Goal: Task Accomplishment & Management: Manage account settings

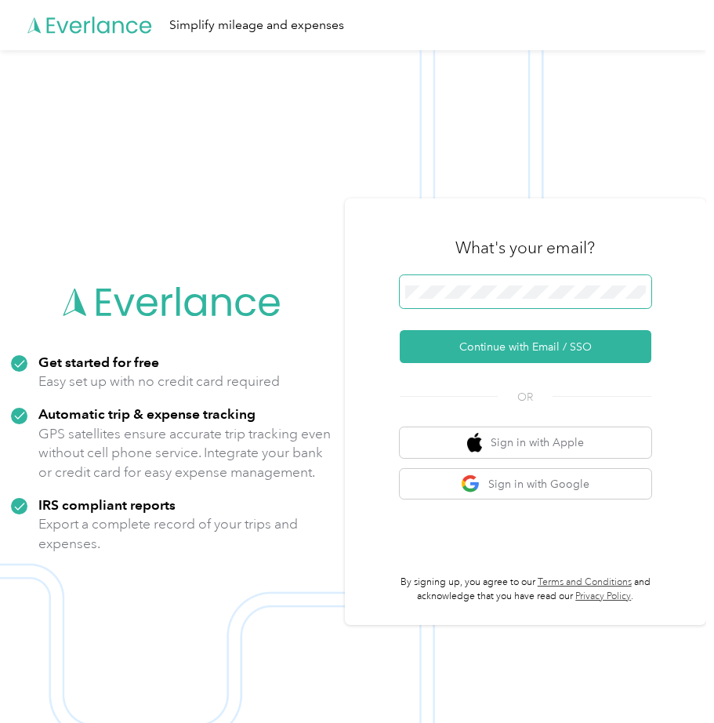
click at [449, 300] on span at bounding box center [526, 291] width 252 height 33
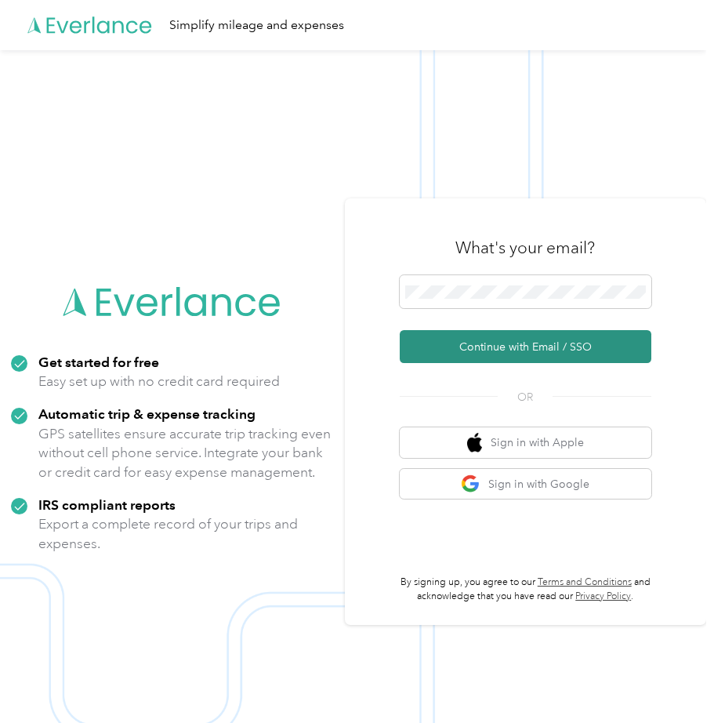
click at [509, 345] on button "Continue with Email / SSO" at bounding box center [526, 346] width 252 height 33
click at [494, 339] on button "Continue with Email / SSO" at bounding box center [526, 346] width 252 height 33
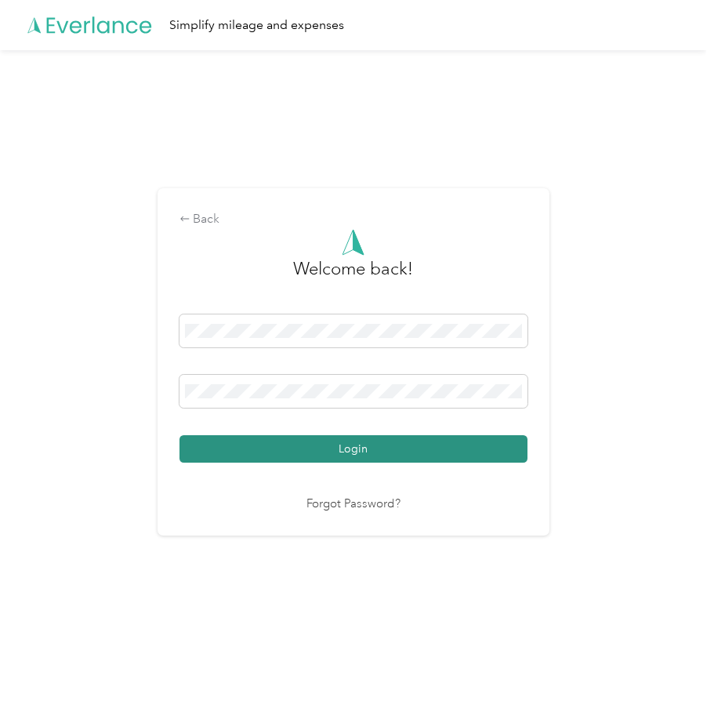
click at [433, 440] on button "Login" at bounding box center [354, 448] width 348 height 27
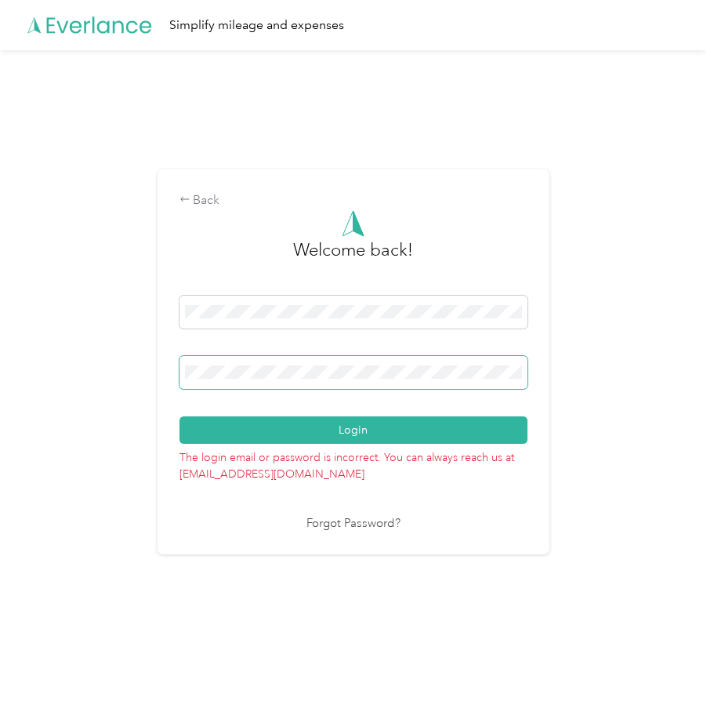
click at [0, 344] on html "Simplify mileage and expenses Back Welcome back! Login The login email or passw…" at bounding box center [353, 361] width 707 height 723
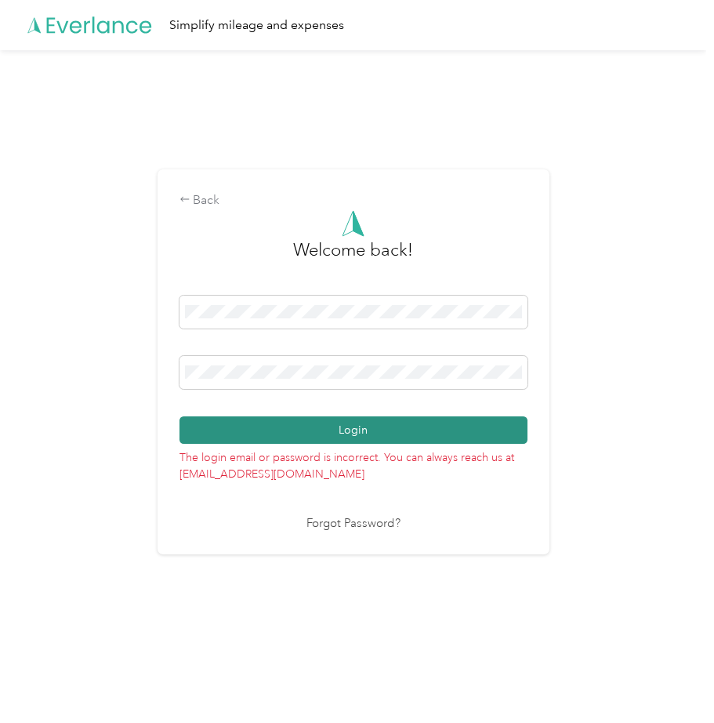
click at [359, 427] on button "Login" at bounding box center [354, 429] width 348 height 27
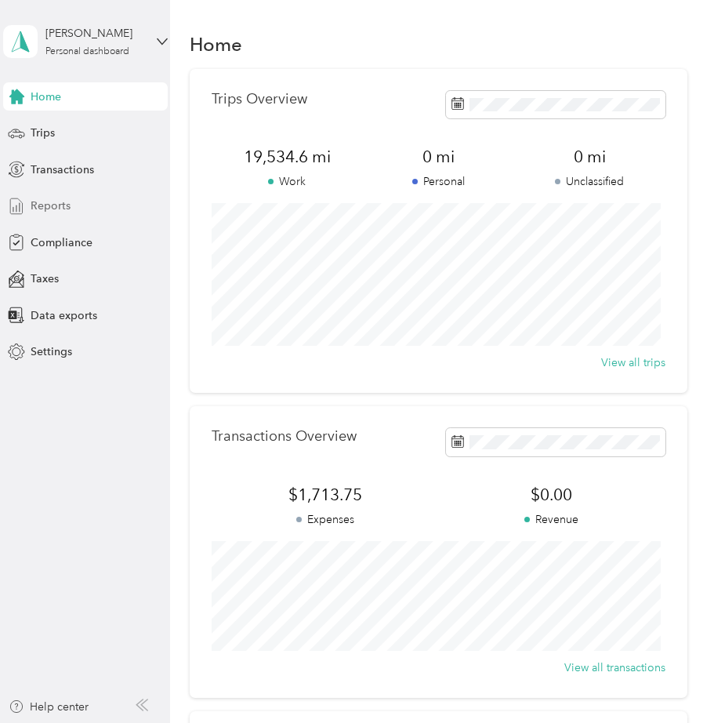
drag, startPoint x: 64, startPoint y: 218, endPoint x: 60, endPoint y: 194, distance: 24.6
click at [64, 213] on span "Reports" at bounding box center [51, 206] width 40 height 16
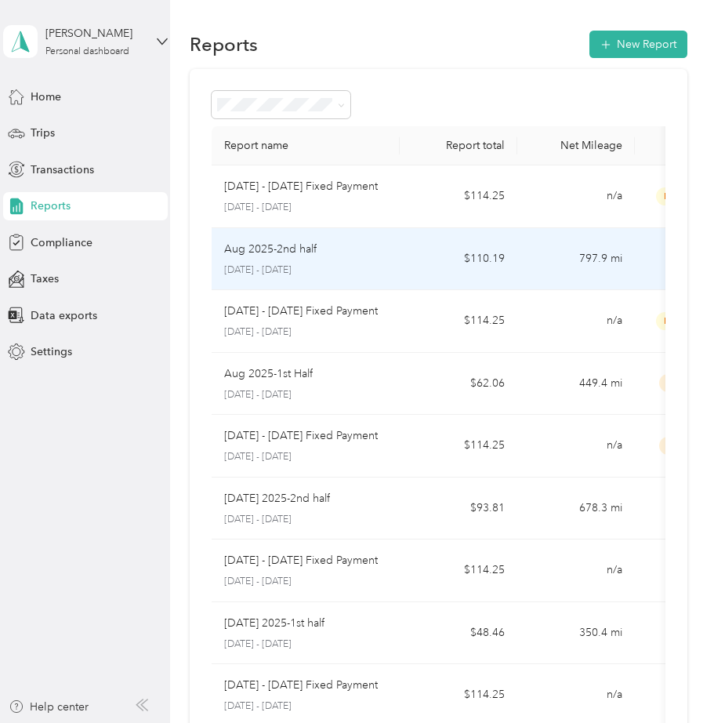
click at [421, 257] on td "$110.19" at bounding box center [459, 259] width 118 height 63
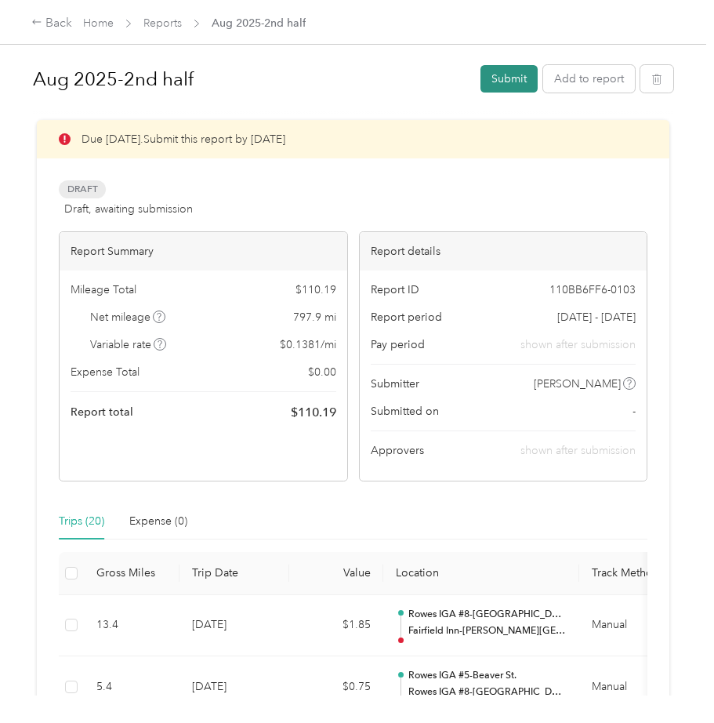
click at [508, 75] on button "Submit" at bounding box center [509, 78] width 57 height 27
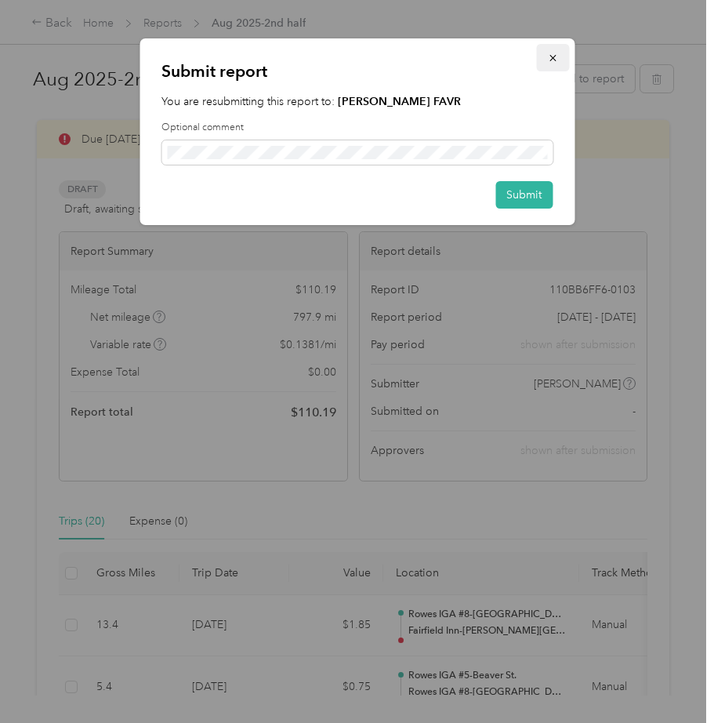
click at [554, 54] on icon "button" at bounding box center [552, 58] width 11 height 11
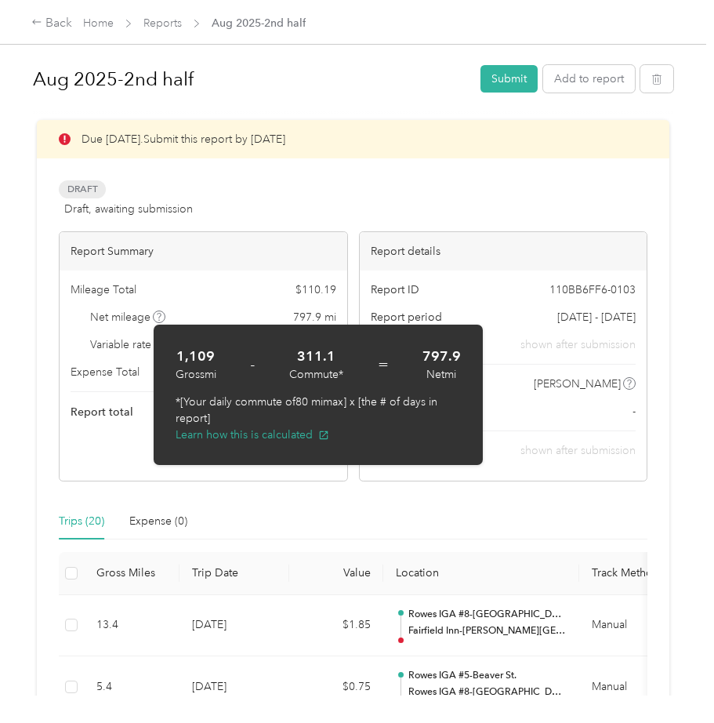
click at [369, 203] on div "Draft Draft, awaiting submission View activity & comments" at bounding box center [353, 199] width 589 height 38
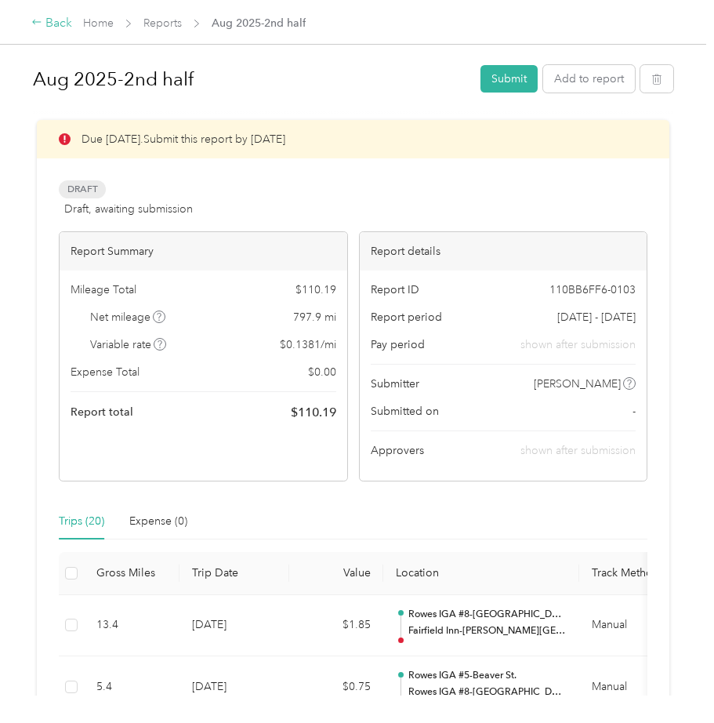
click at [60, 24] on div "Back" at bounding box center [51, 23] width 41 height 19
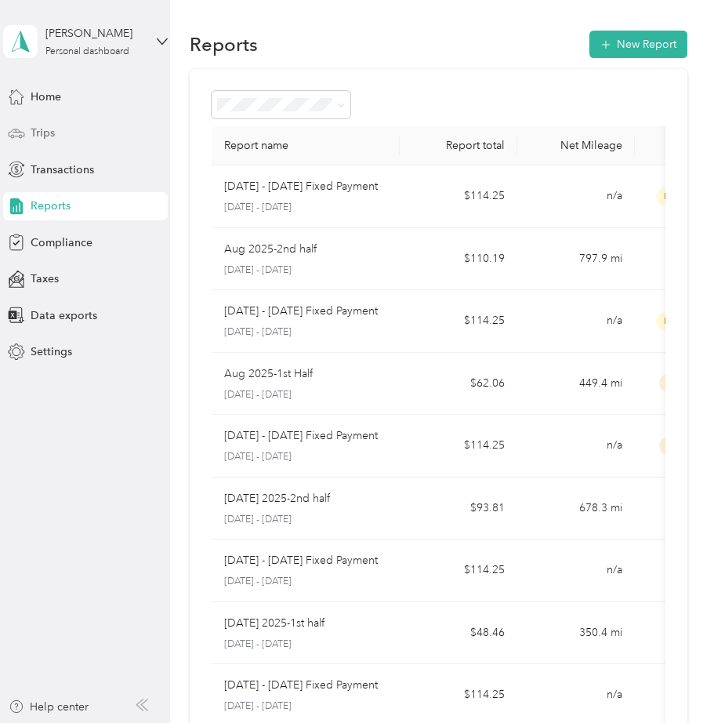
click at [46, 129] on span "Trips" at bounding box center [43, 133] width 24 height 16
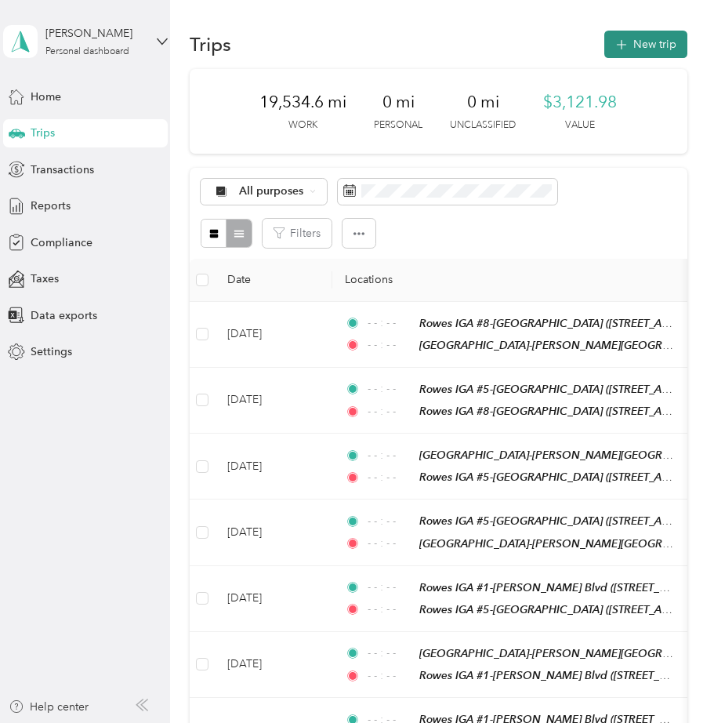
click at [649, 34] on button "New trip" at bounding box center [646, 44] width 83 height 27
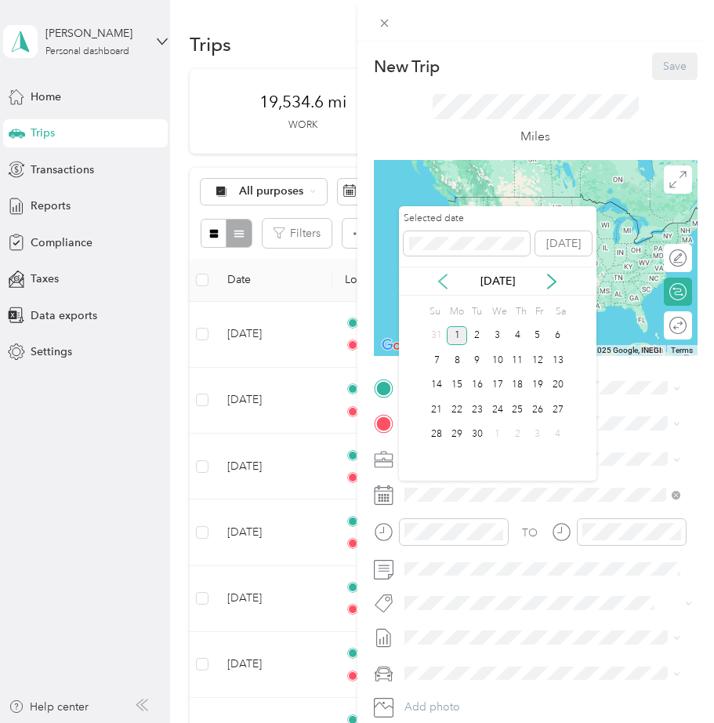
click at [441, 274] on icon at bounding box center [443, 282] width 16 height 16
click at [517, 431] on div "28" at bounding box center [517, 435] width 20 height 20
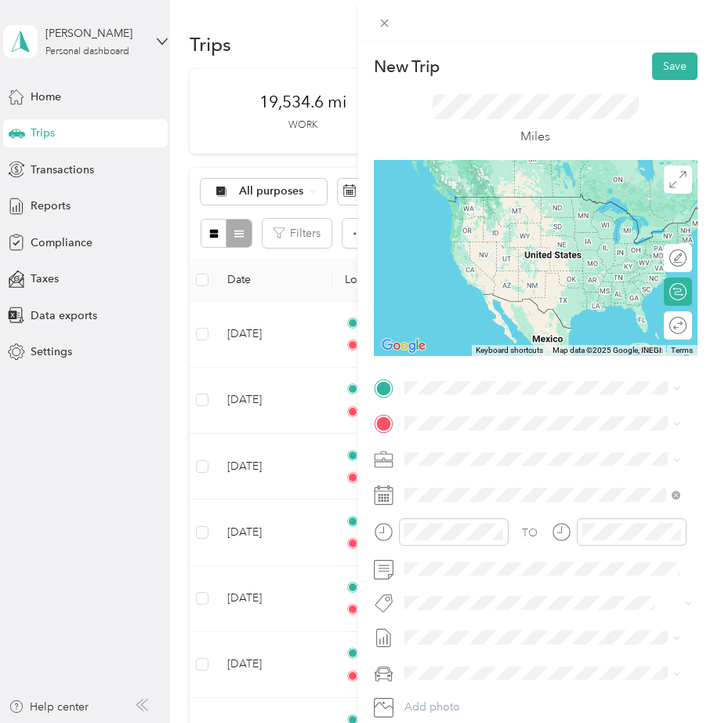
click at [544, 454] on div "[GEOGRAPHIC_DATA]-[PERSON_NAME] Blvd [STREET_ADDRESS][US_STATE]" at bounding box center [555, 459] width 242 height 47
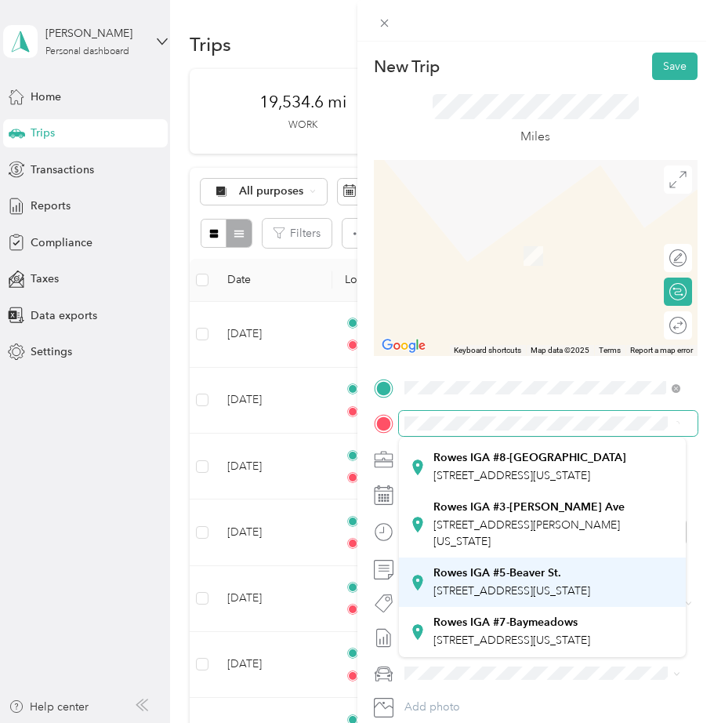
scroll to position [274, 0]
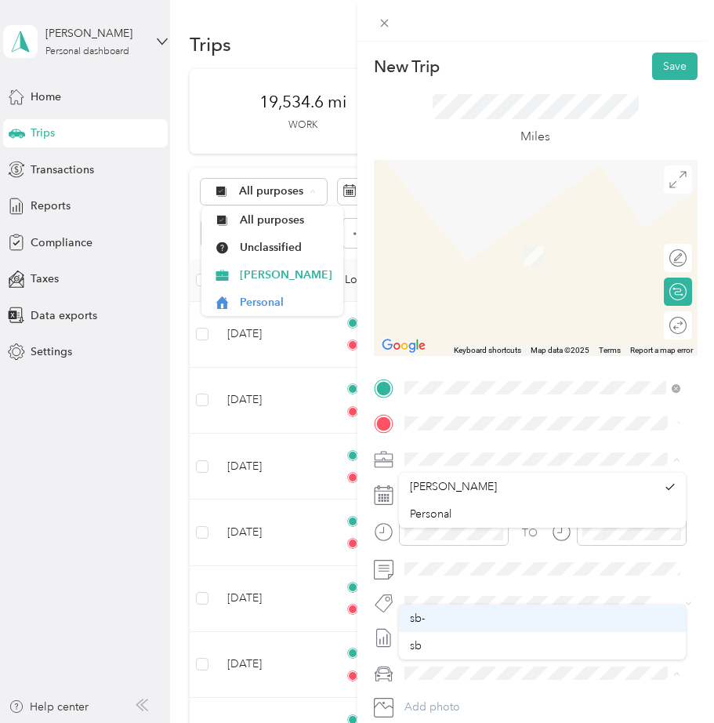
drag, startPoint x: 681, startPoint y: 612, endPoint x: 685, endPoint y: 619, distance: 8.1
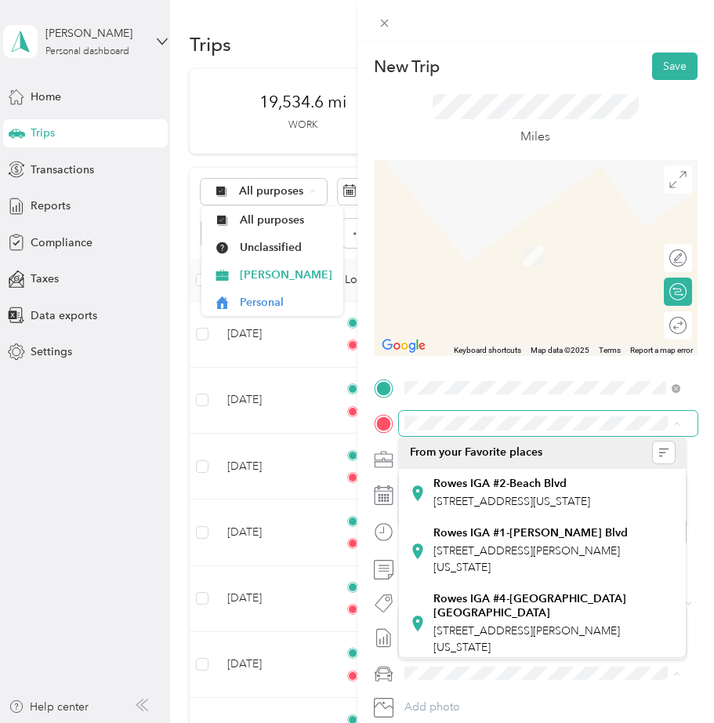
scroll to position [0, 0]
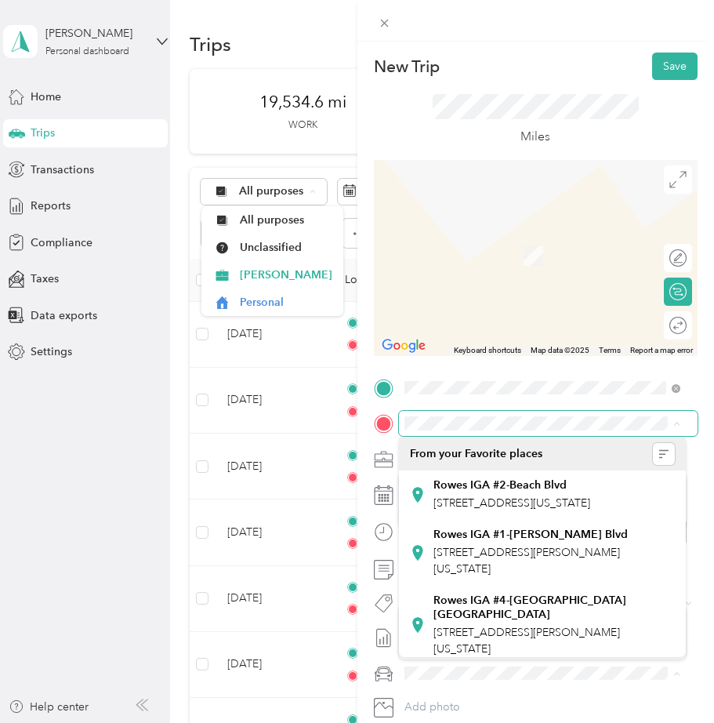
click at [476, 722] on div "New Trip Save This trip cannot be edited because it is either under review, app…" at bounding box center [353, 723] width 707 height 0
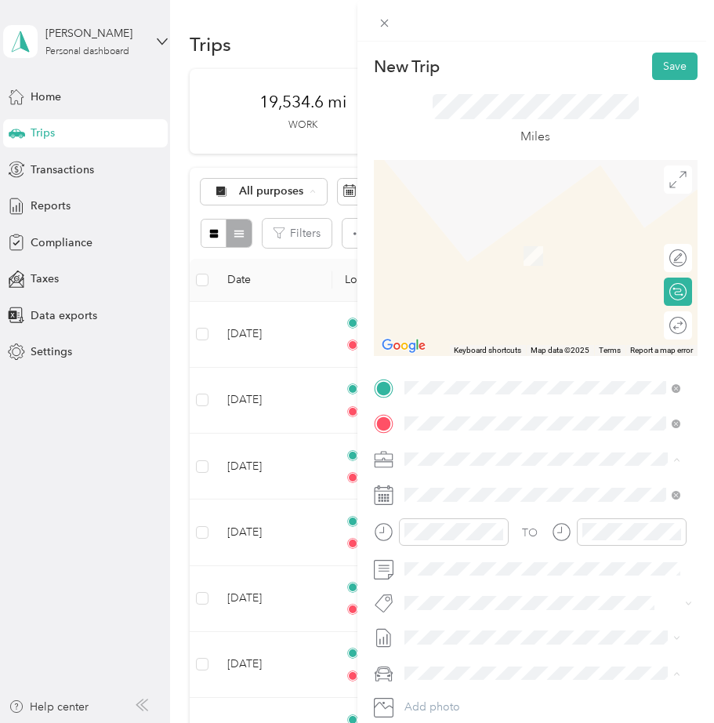
click at [515, 497] on span "[STREET_ADDRESS][US_STATE]" at bounding box center [512, 502] width 157 height 13
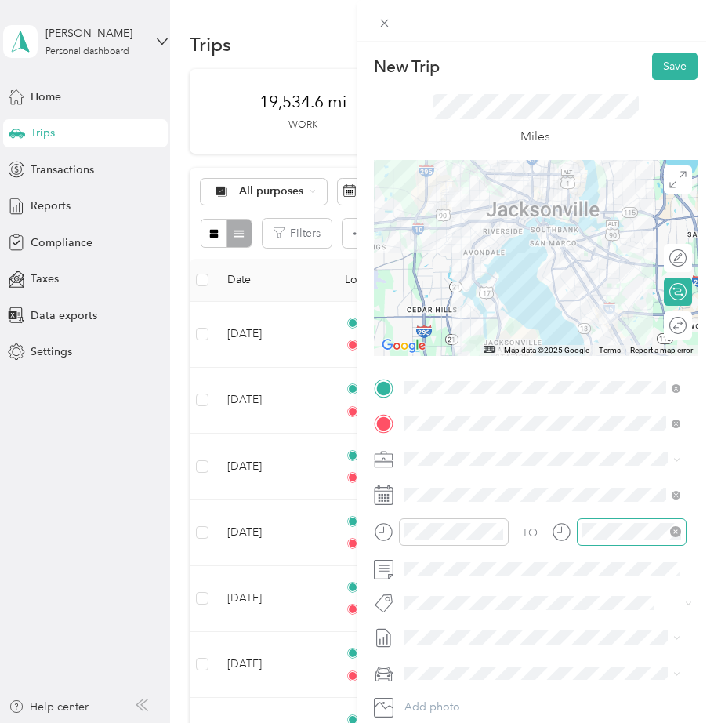
click at [677, 529] on icon "close-circle" at bounding box center [676, 531] width 11 height 11
click at [500, 529] on icon "close-circle" at bounding box center [497, 531] width 11 height 11
click at [443, 688] on span "Aug 2025-2nd half" at bounding box center [451, 683] width 93 height 16
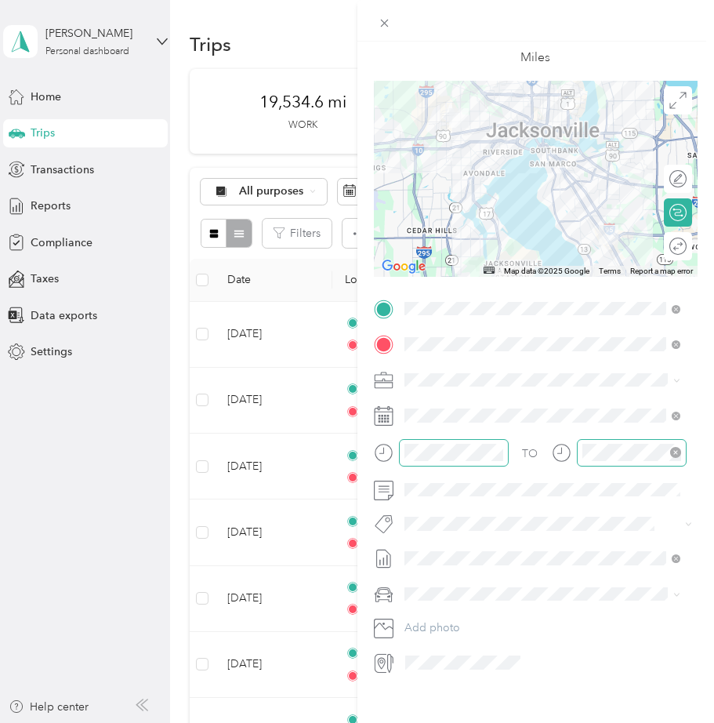
scroll to position [100, 0]
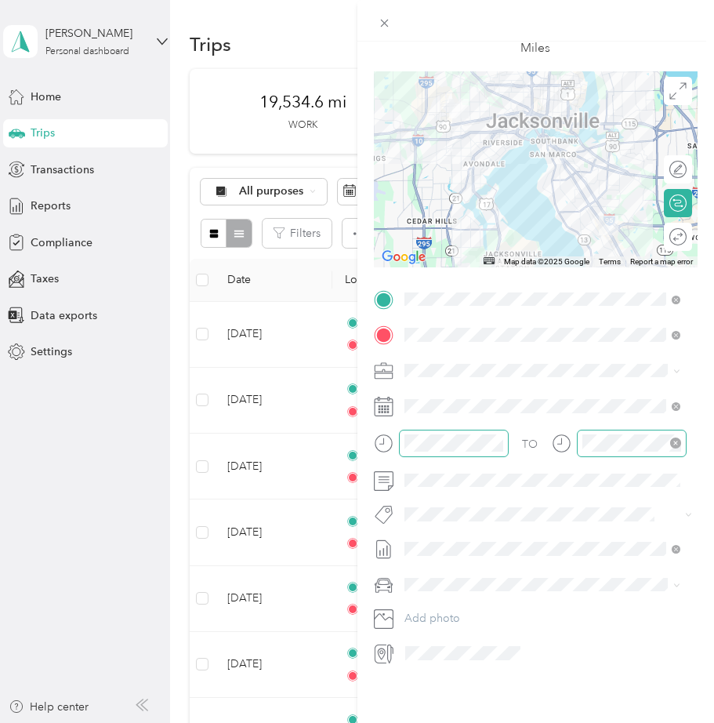
click at [442, 605] on ol "sb- sb" at bounding box center [543, 614] width 288 height 55
click at [438, 599] on div "sb-" at bounding box center [543, 600] width 266 height 16
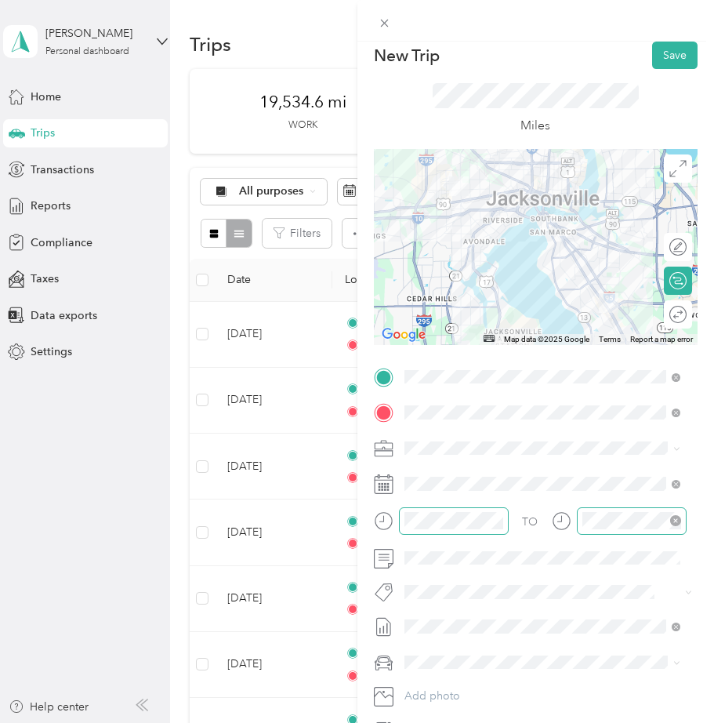
scroll to position [0, 0]
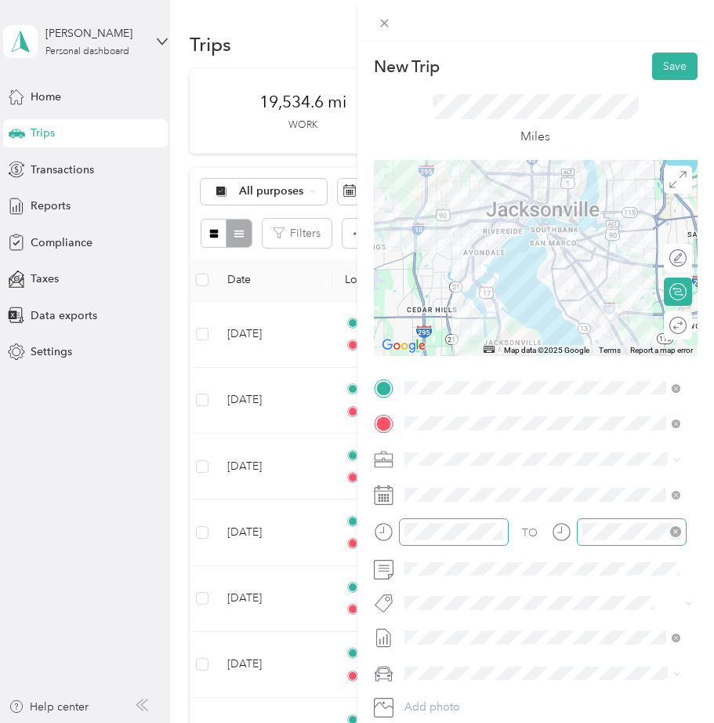
click at [700, 161] on form "New Trip Save This trip cannot be edited because it is either under review, app…" at bounding box center [537, 404] width 358 height 702
drag, startPoint x: 682, startPoint y: 78, endPoint x: 675, endPoint y: 71, distance: 9.4
click at [682, 78] on button "Save" at bounding box center [674, 66] width 45 height 27
click at [678, 80] on div "New Trip Save This trip cannot be edited because it is either under review, app…" at bounding box center [536, 404] width 325 height 702
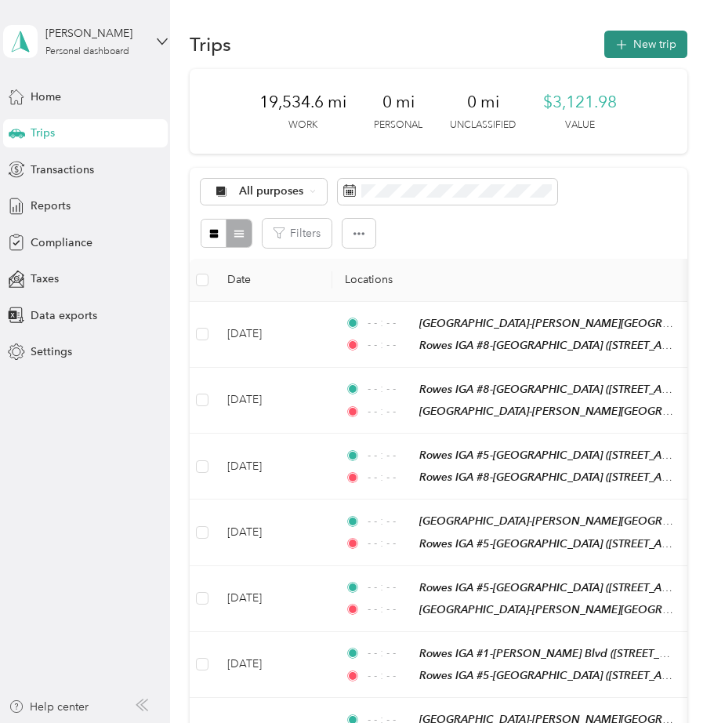
click at [646, 49] on button "New trip" at bounding box center [646, 44] width 83 height 27
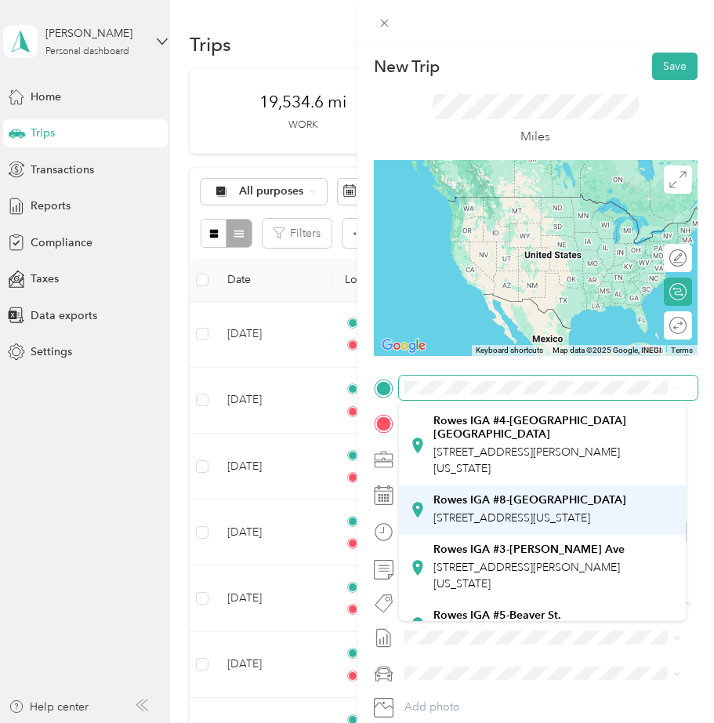
scroll to position [157, 0]
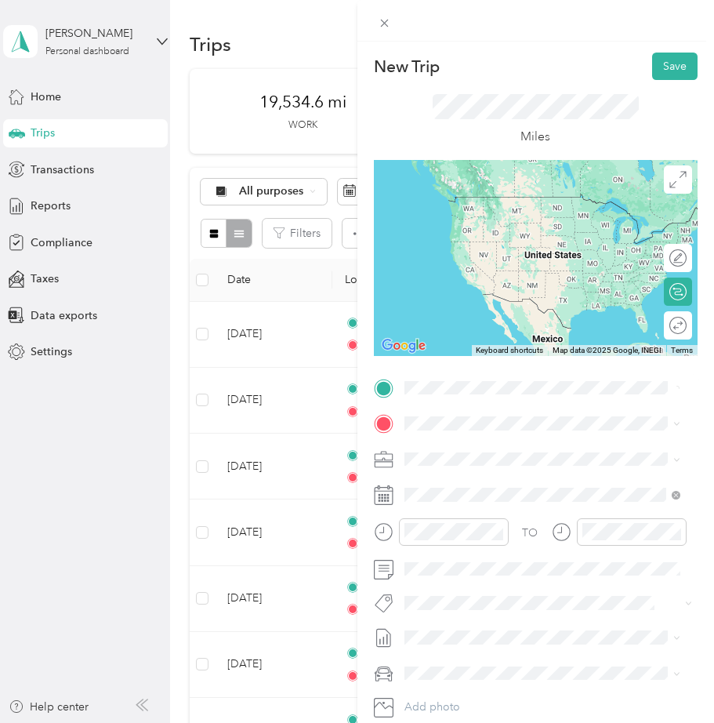
click at [522, 507] on div "Rowes IGA #[GEOGRAPHIC_DATA][STREET_ADDRESS][US_STATE][GEOGRAPHIC_DATA]" at bounding box center [530, 496] width 193 height 33
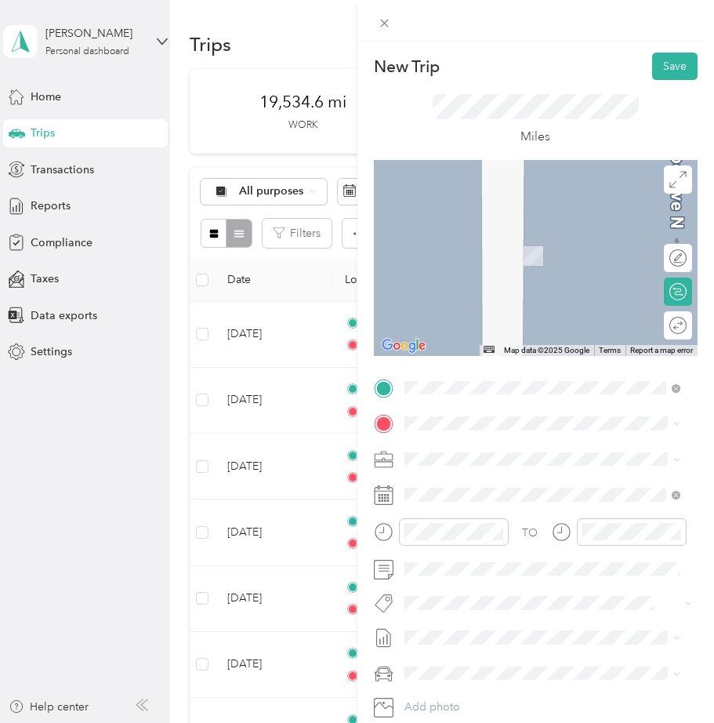
click at [516, 497] on span "[GEOGRAPHIC_DATA], [GEOGRAPHIC_DATA], [US_STATE], [GEOGRAPHIC_DATA]" at bounding box center [551, 507] width 235 height 30
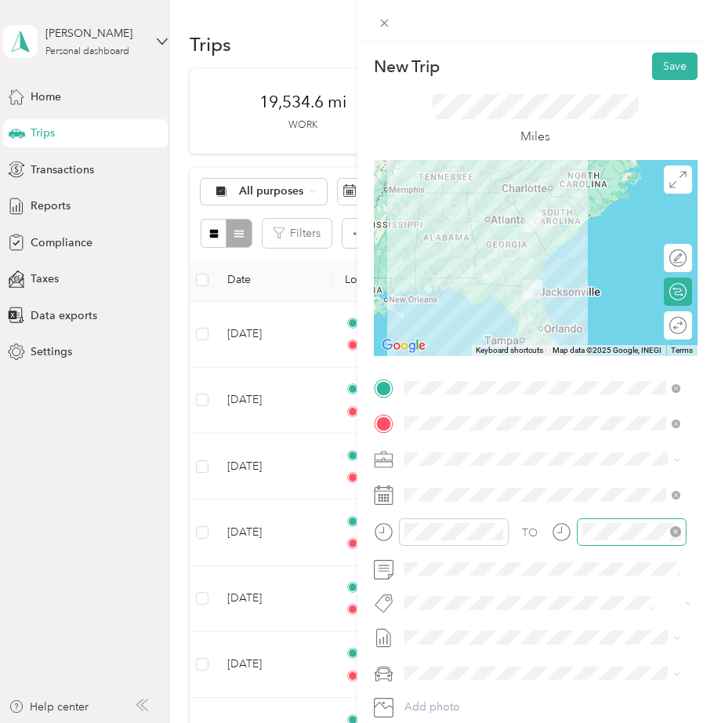
click at [675, 533] on icon "close-circle" at bounding box center [676, 531] width 11 height 11
click at [499, 529] on icon "close-circle" at bounding box center [497, 531] width 11 height 11
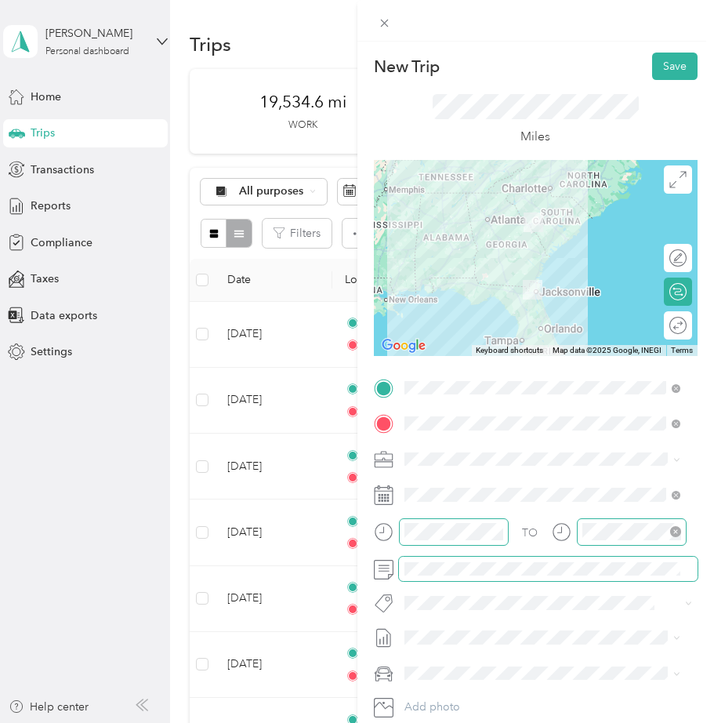
scroll to position [78, 0]
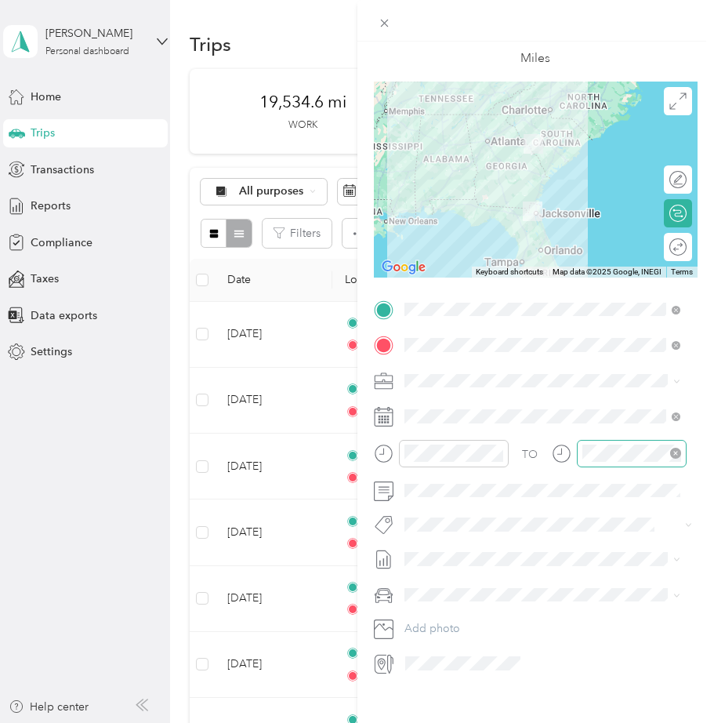
click at [380, 561] on icon at bounding box center [384, 560] width 20 height 20
click at [395, 597] on div at bounding box center [536, 595] width 325 height 25
click at [422, 618] on span "sb-" at bounding box center [417, 622] width 15 height 13
click at [428, 569] on span at bounding box center [549, 559] width 300 height 25
click at [679, 417] on icon at bounding box center [676, 417] width 9 height 9
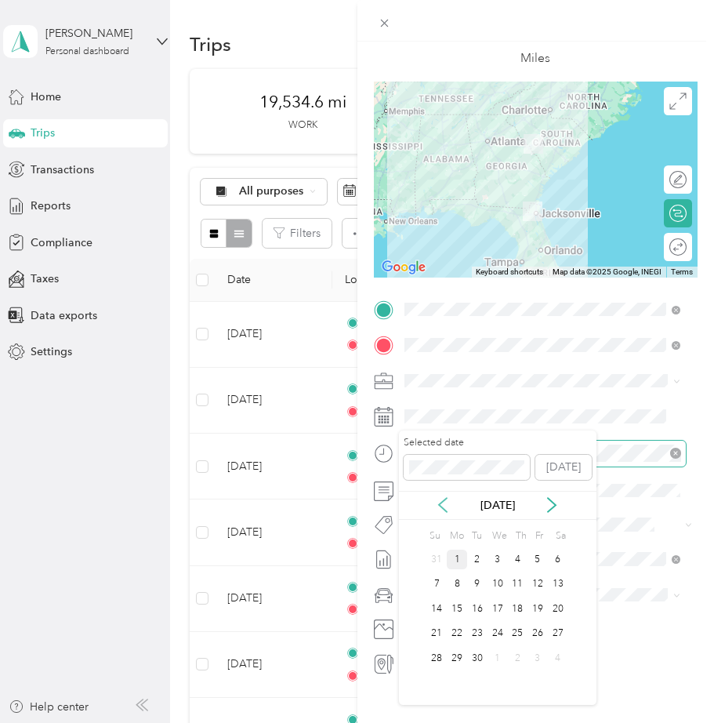
click at [441, 506] on icon at bounding box center [443, 505] width 16 height 16
click at [518, 660] on div "28" at bounding box center [517, 659] width 20 height 20
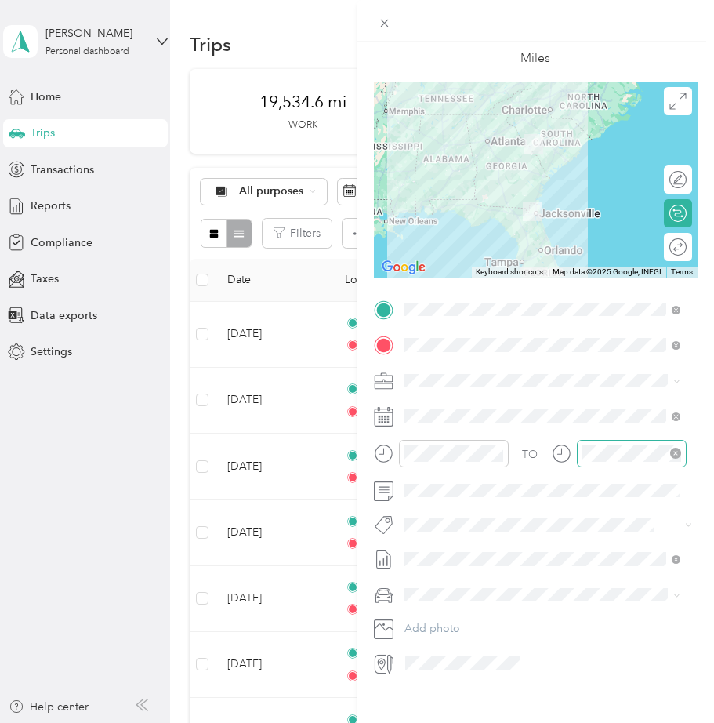
click at [460, 608] on span "Aug 2025-2nd half" at bounding box center [451, 611] width 93 height 16
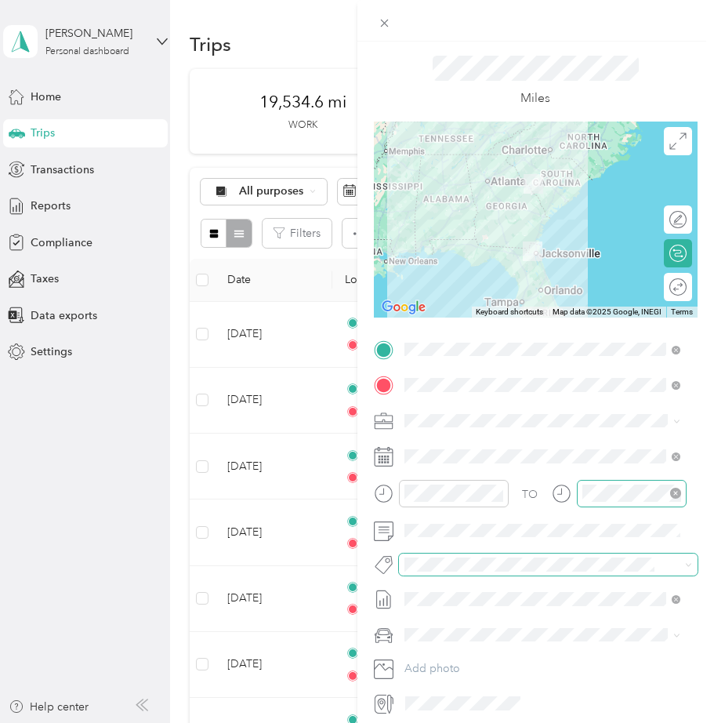
scroll to position [0, 0]
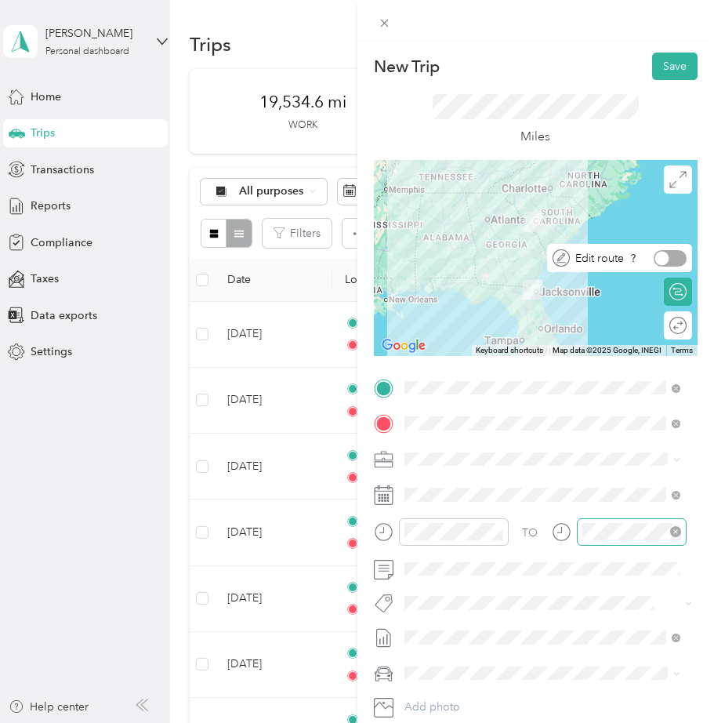
click at [674, 261] on div at bounding box center [670, 258] width 33 height 16
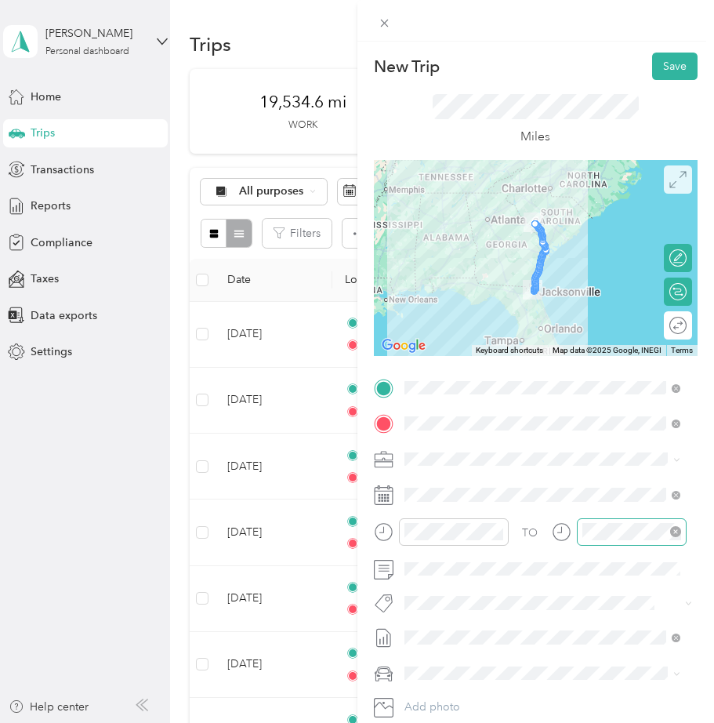
click at [671, 182] on icon at bounding box center [678, 179] width 17 height 17
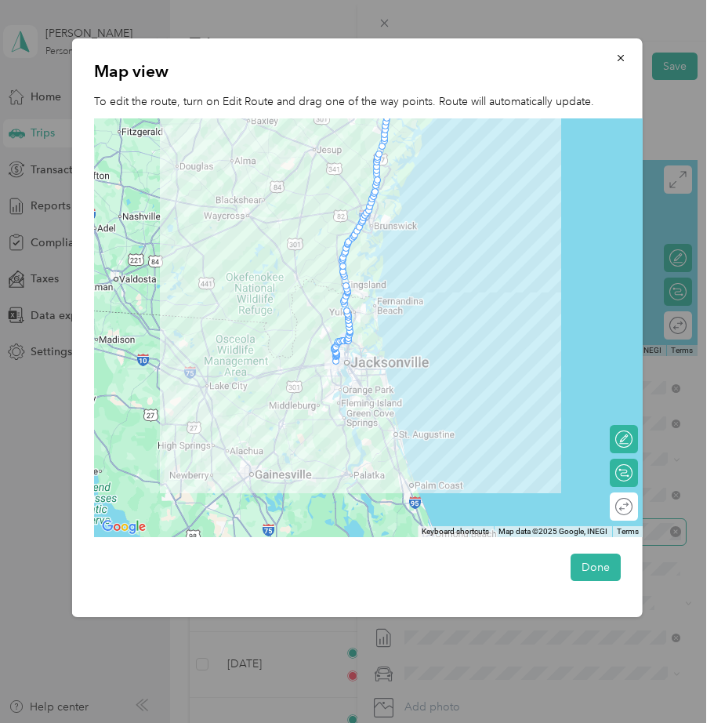
drag, startPoint x: 470, startPoint y: 413, endPoint x: 531, endPoint y: 235, distance: 187.5
click at [551, 227] on div at bounding box center [368, 328] width 550 height 420
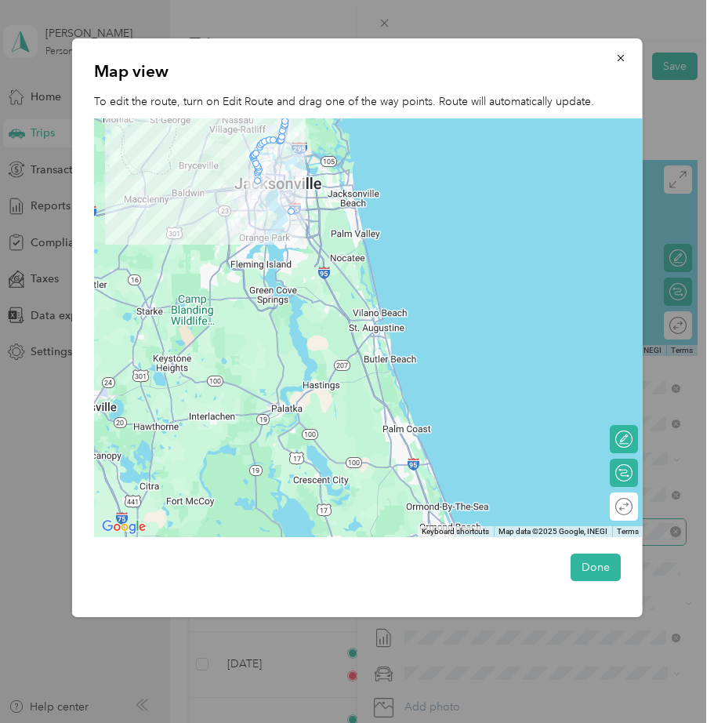
drag, startPoint x: 255, startPoint y: 173, endPoint x: 289, endPoint y: 214, distance: 53.4
click at [585, 559] on button "Done" at bounding box center [596, 567] width 50 height 27
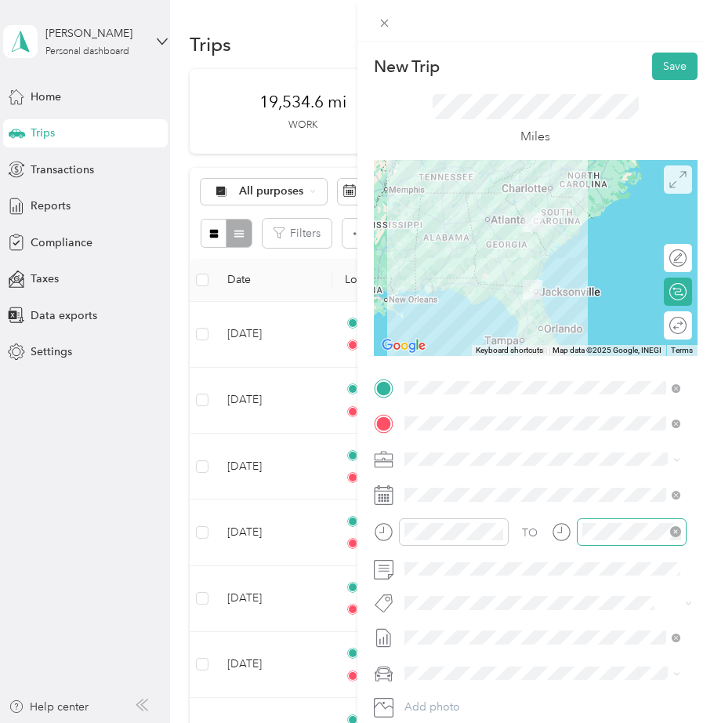
click at [670, 173] on icon at bounding box center [678, 179] width 17 height 17
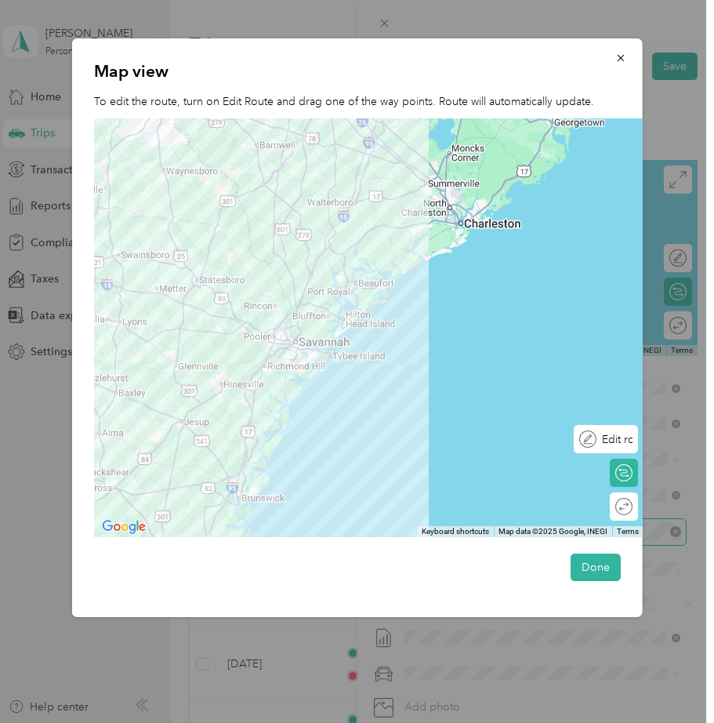
click at [624, 434] on div "Edit route" at bounding box center [615, 439] width 36 height 16
click at [630, 435] on div at bounding box center [616, 439] width 33 height 16
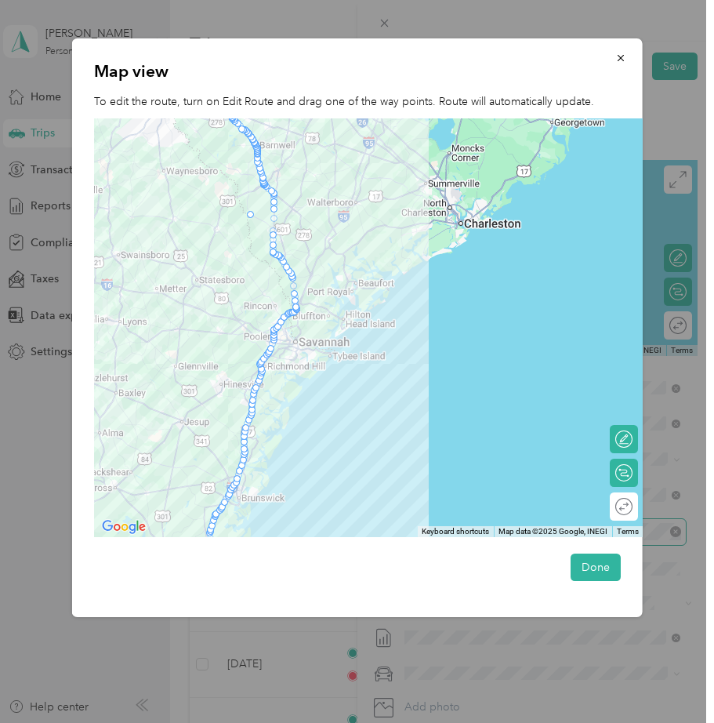
drag, startPoint x: 274, startPoint y: 228, endPoint x: 249, endPoint y: 215, distance: 28.4
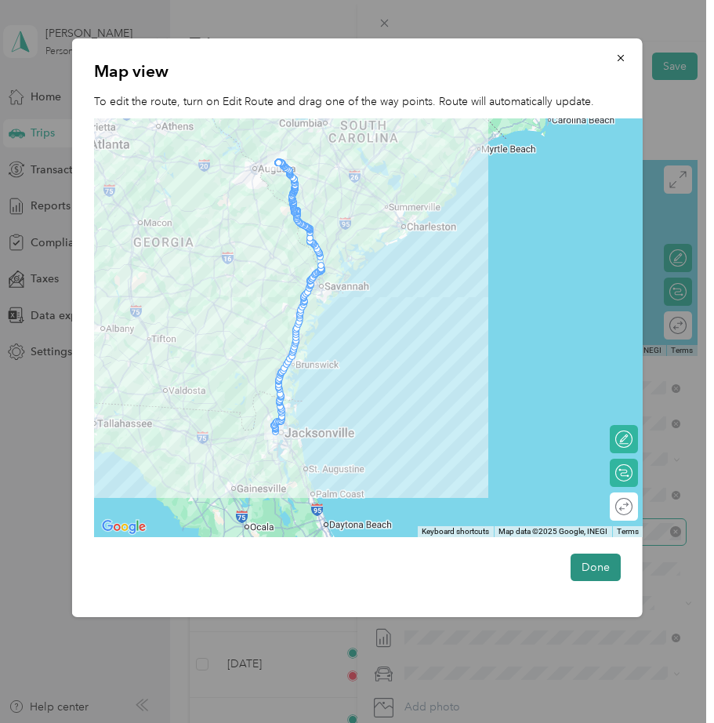
click at [601, 563] on button "Done" at bounding box center [596, 567] width 50 height 27
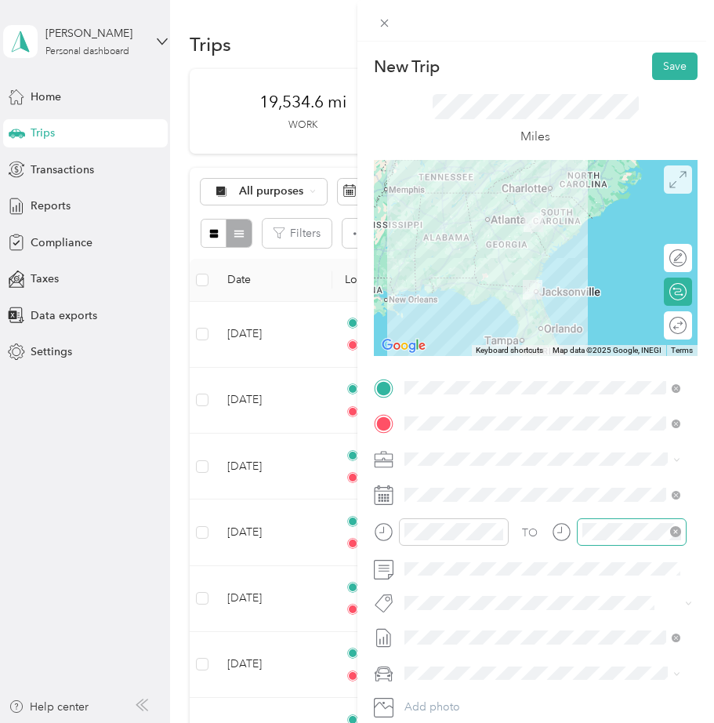
click at [670, 181] on icon at bounding box center [678, 179] width 17 height 17
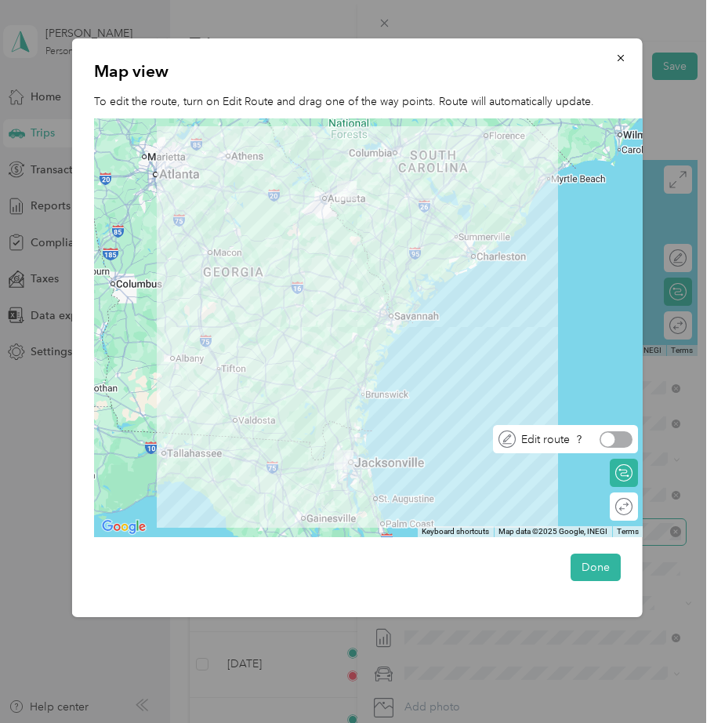
click at [626, 439] on div at bounding box center [616, 439] width 33 height 16
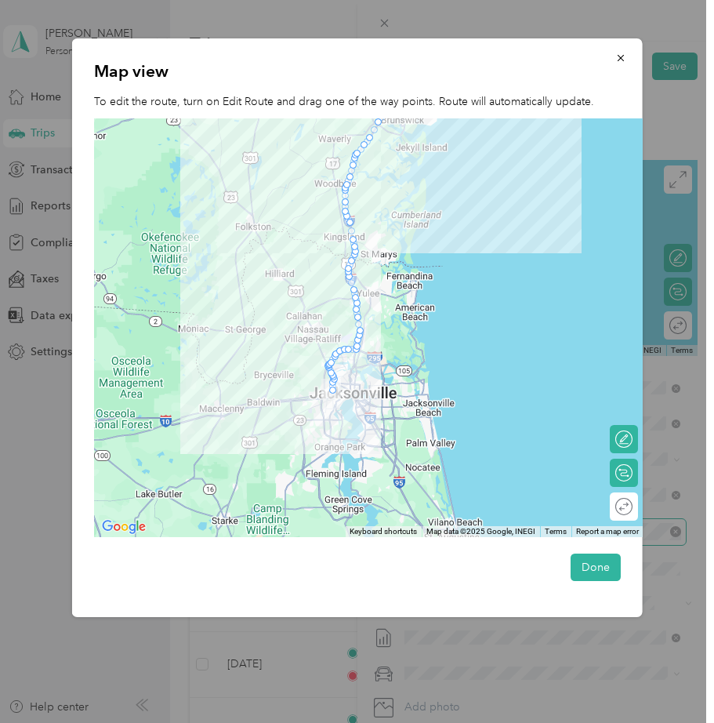
drag, startPoint x: 133, startPoint y: 396, endPoint x: 635, endPoint y: 299, distance: 512.0
click at [635, 298] on div at bounding box center [368, 328] width 550 height 420
drag, startPoint x: 334, startPoint y: 361, endPoint x: 369, endPoint y: 402, distance: 54.5
click at [589, 559] on button "Done" at bounding box center [596, 567] width 50 height 27
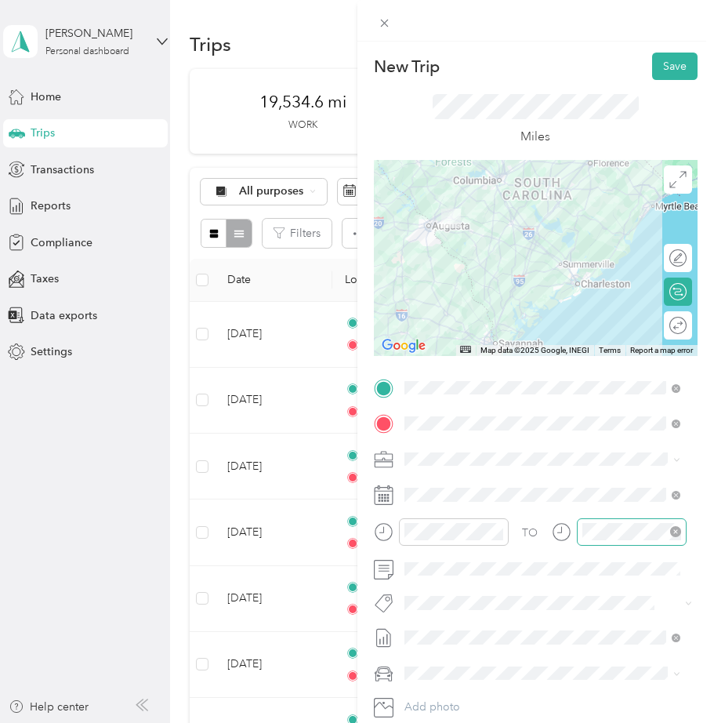
drag, startPoint x: 565, startPoint y: 250, endPoint x: 583, endPoint y: 343, distance: 95.1
click at [583, 343] on div at bounding box center [536, 258] width 325 height 196
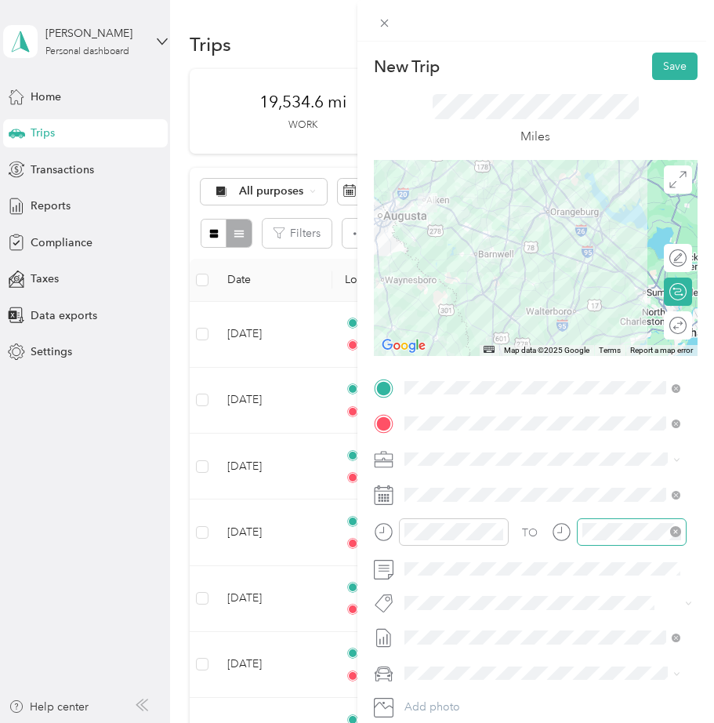
drag, startPoint x: 511, startPoint y: 246, endPoint x: 587, endPoint y: 288, distance: 86.7
click at [586, 290] on div at bounding box center [536, 258] width 325 height 196
drag, startPoint x: 660, startPoint y: 67, endPoint x: 669, endPoint y: 64, distance: 10.2
click at [660, 67] on button "Save" at bounding box center [674, 66] width 45 height 27
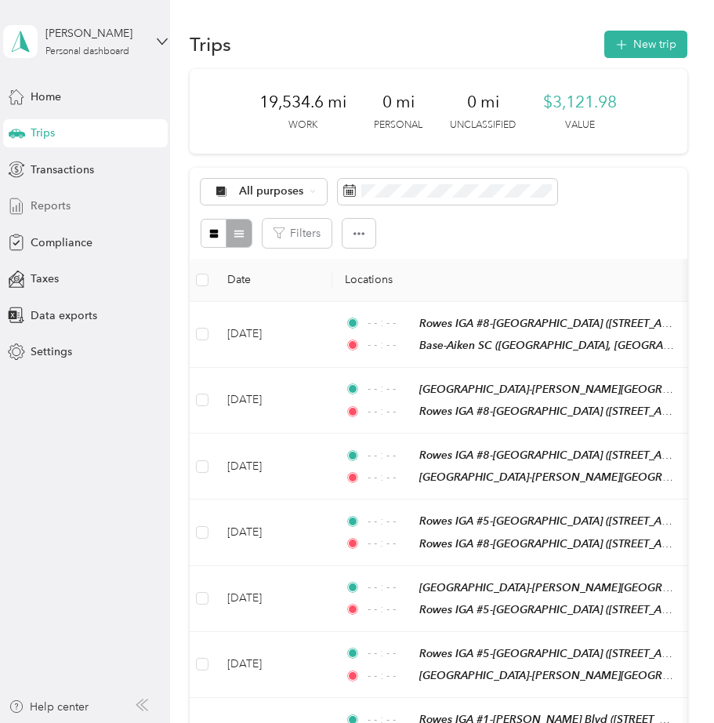
click at [56, 203] on span "Reports" at bounding box center [51, 206] width 40 height 16
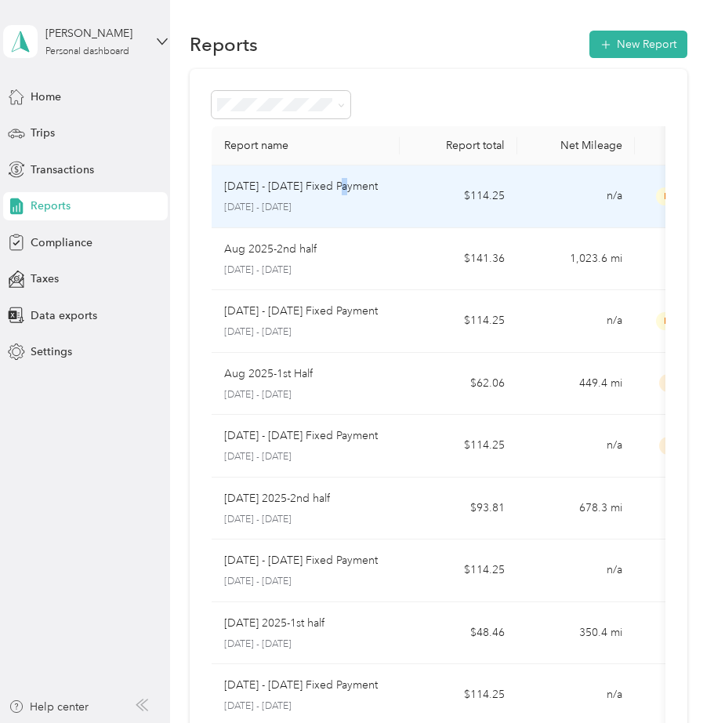
click at [341, 197] on div "[DATE] - [DATE] Fixed Payment [DATE] - [DATE]" at bounding box center [305, 196] width 163 height 37
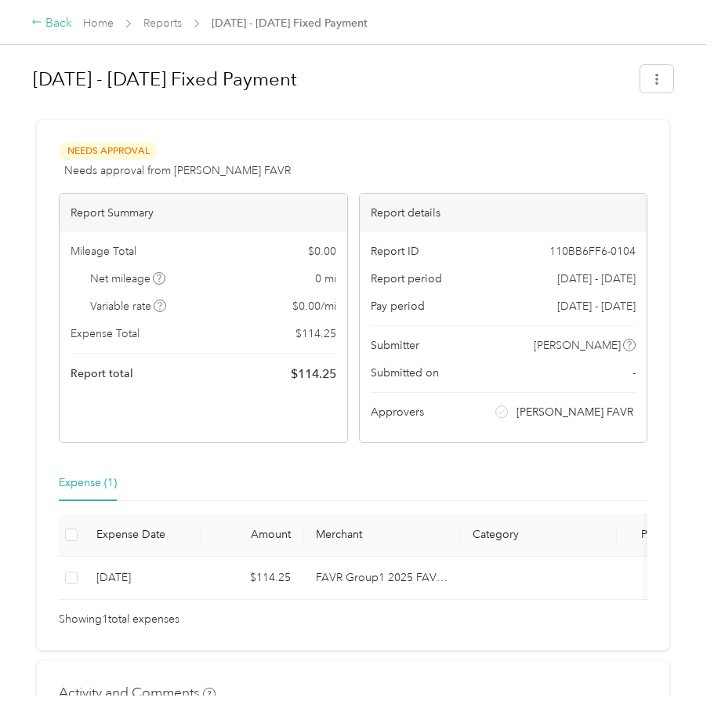
click at [51, 20] on div "Back" at bounding box center [51, 23] width 41 height 19
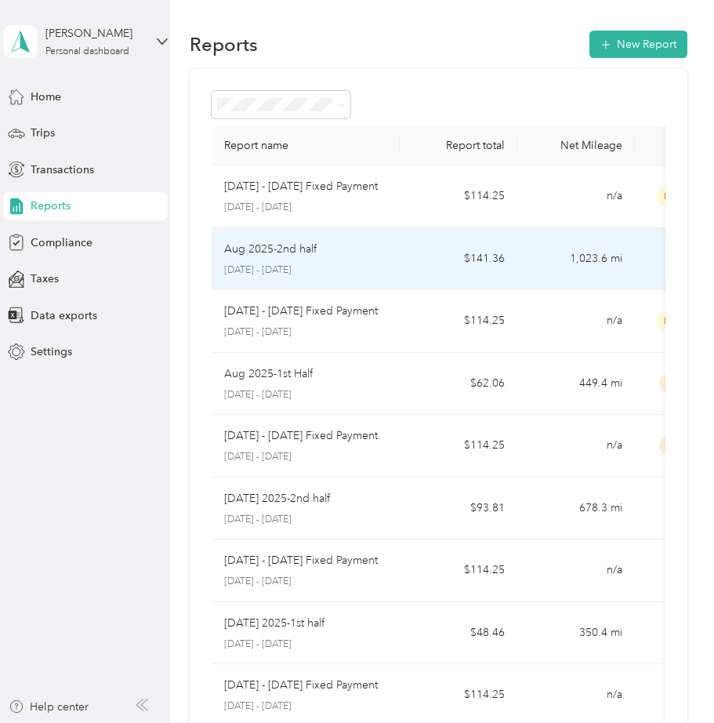
click at [331, 254] on div "Aug 2025-2nd half" at bounding box center [305, 249] width 163 height 17
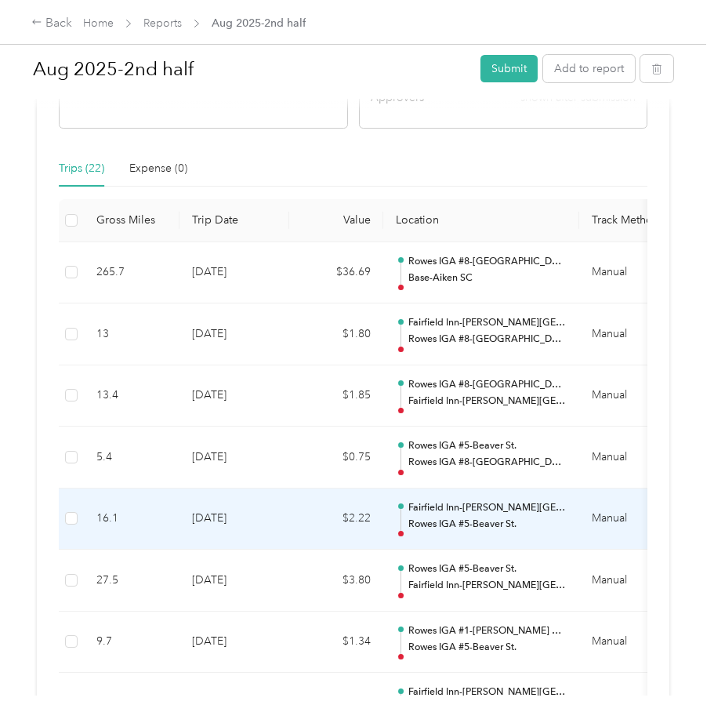
scroll to position [314, 0]
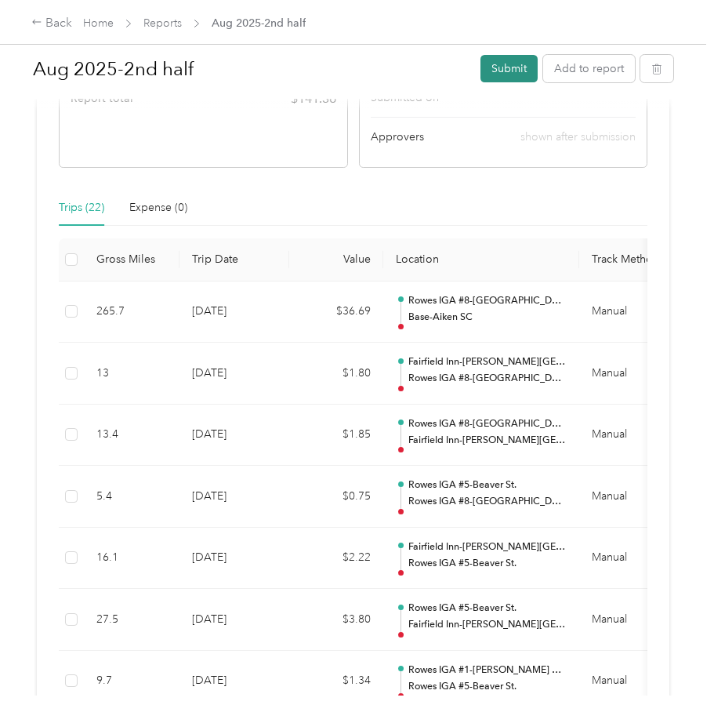
click at [515, 69] on button "Submit" at bounding box center [509, 68] width 57 height 27
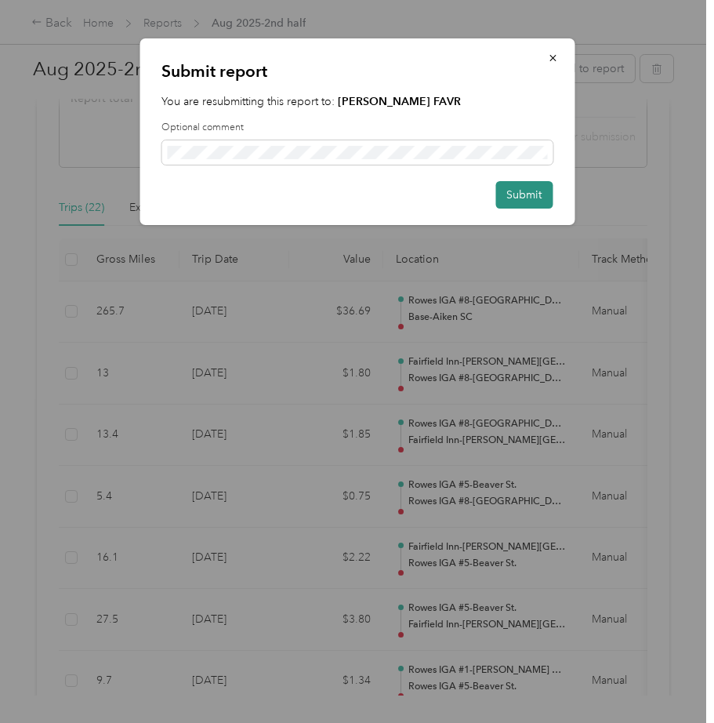
click at [536, 192] on button "Submit" at bounding box center [524, 194] width 57 height 27
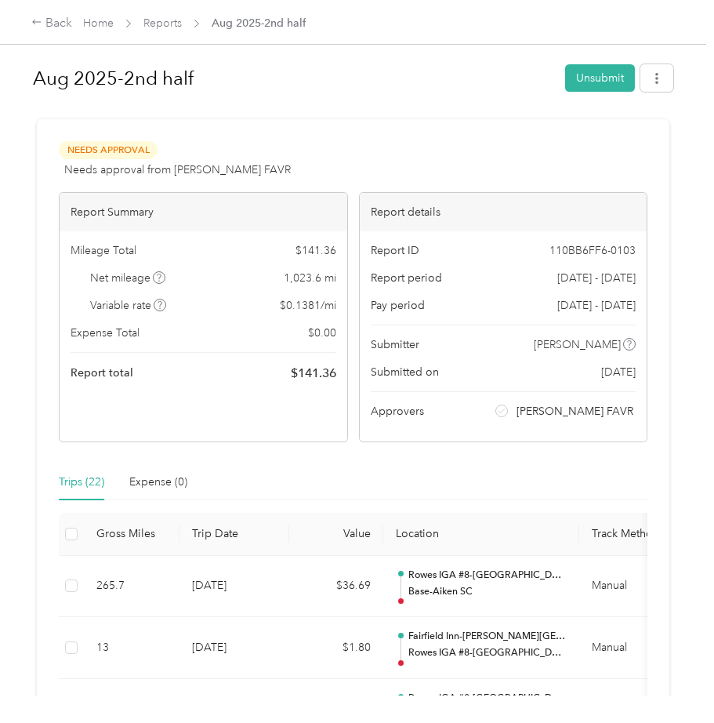
scroll to position [0, 0]
click at [161, 19] on link "Reports" at bounding box center [163, 22] width 38 height 13
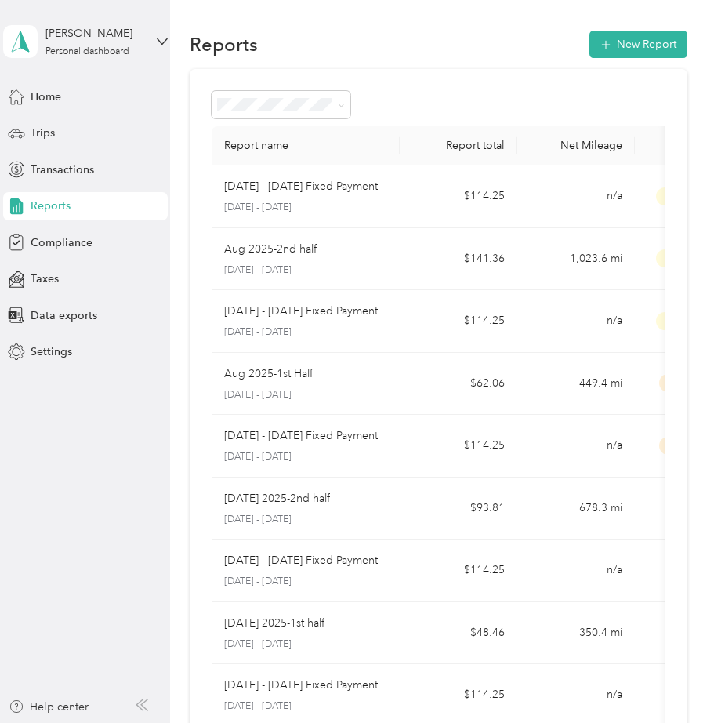
click at [53, 207] on span "Reports" at bounding box center [51, 206] width 40 height 16
click at [649, 44] on button "New Report" at bounding box center [639, 44] width 98 height 27
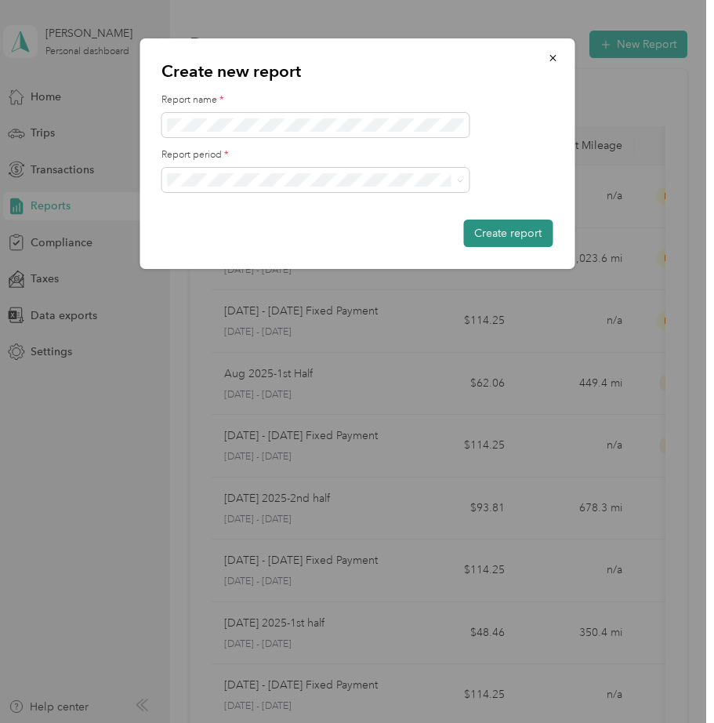
click at [500, 231] on button "Create report" at bounding box center [507, 233] width 89 height 27
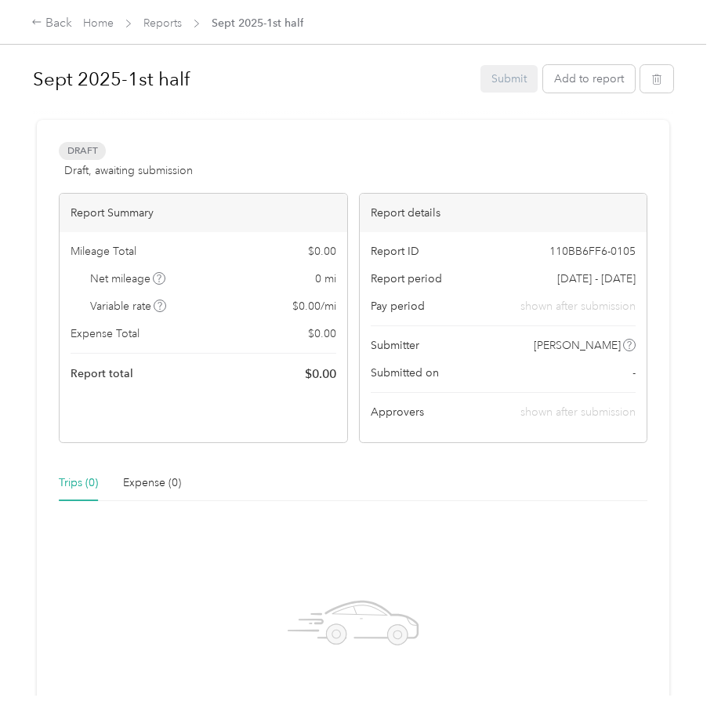
drag, startPoint x: 496, startPoint y: 403, endPoint x: 503, endPoint y: 389, distance: 15.8
click at [161, 20] on link "Reports" at bounding box center [163, 22] width 38 height 13
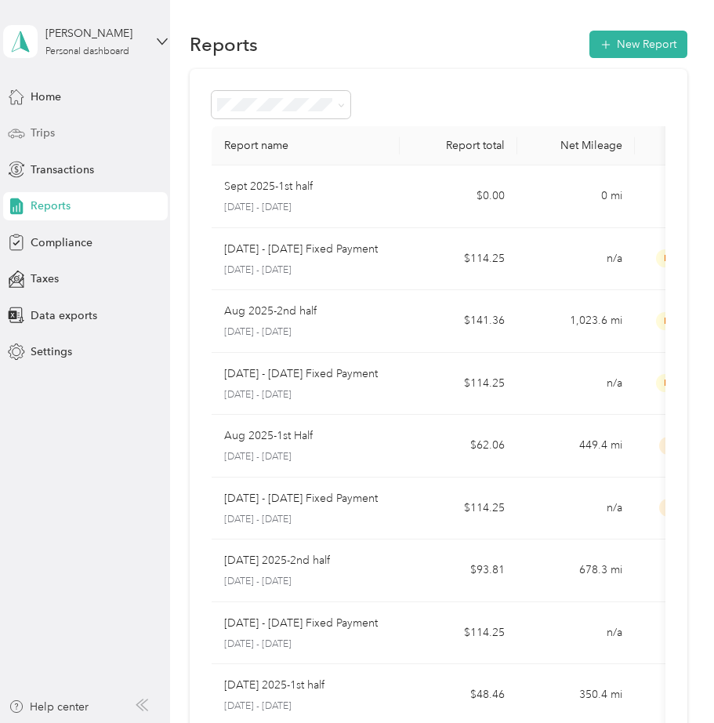
click at [43, 131] on span "Trips" at bounding box center [43, 133] width 24 height 16
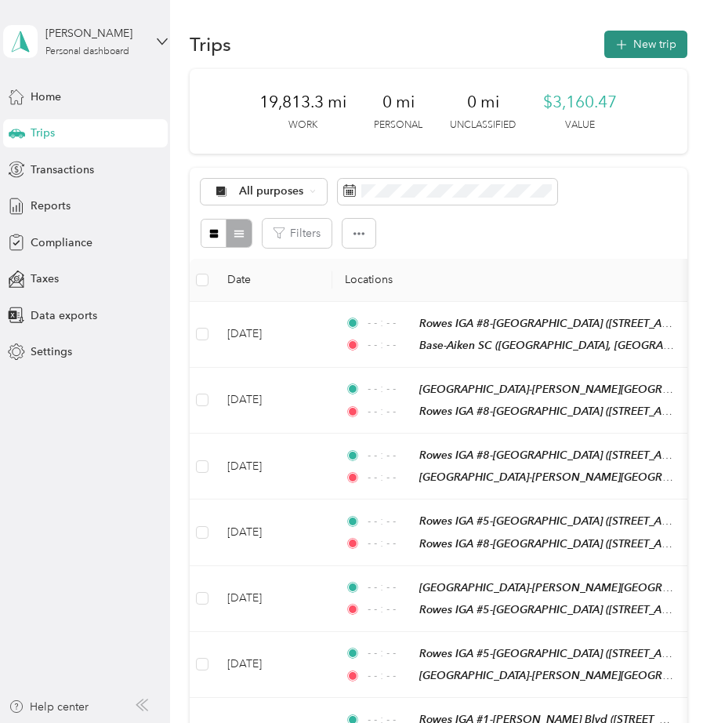
click at [655, 39] on button "New trip" at bounding box center [646, 44] width 83 height 27
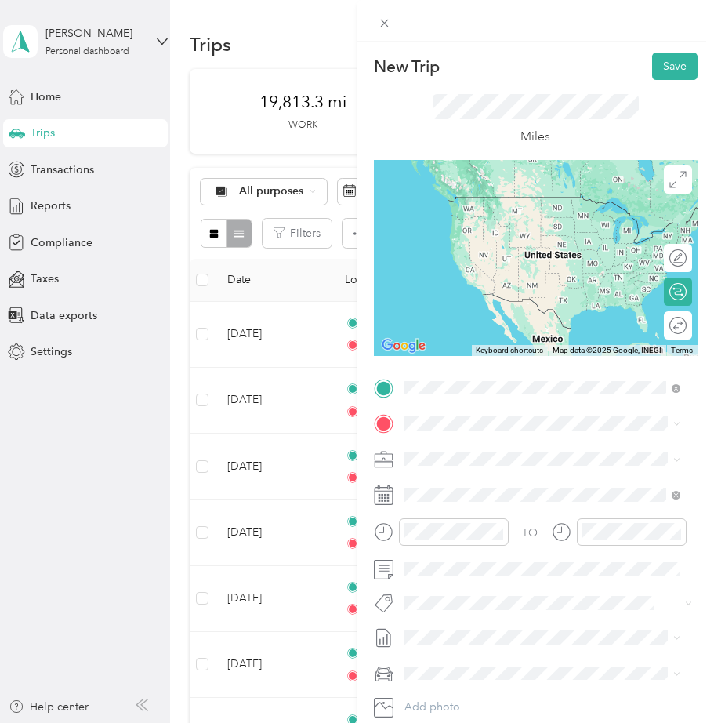
click at [497, 448] on strong "Base-Aiken SC" at bounding box center [471, 450] width 75 height 14
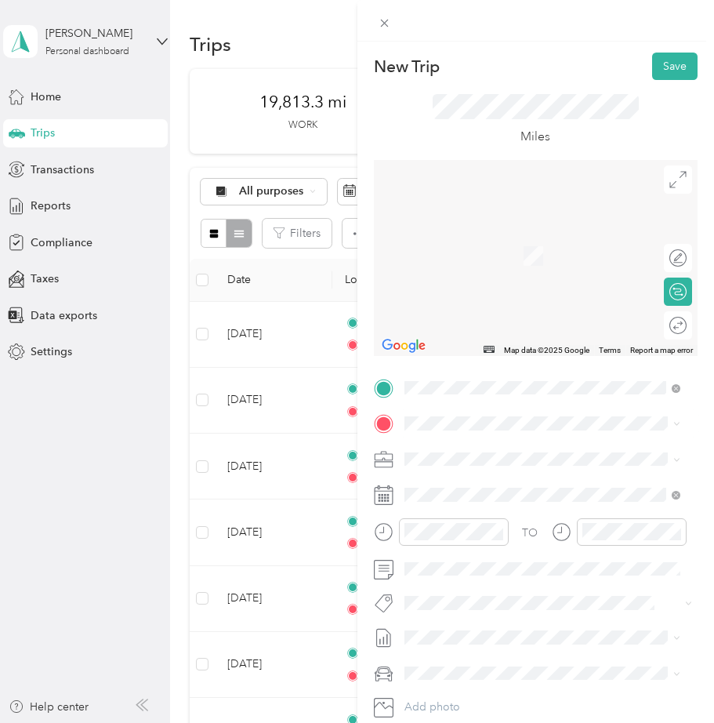
click at [482, 568] on span "[STREET_ADDRESS][US_STATE]" at bounding box center [512, 565] width 157 height 13
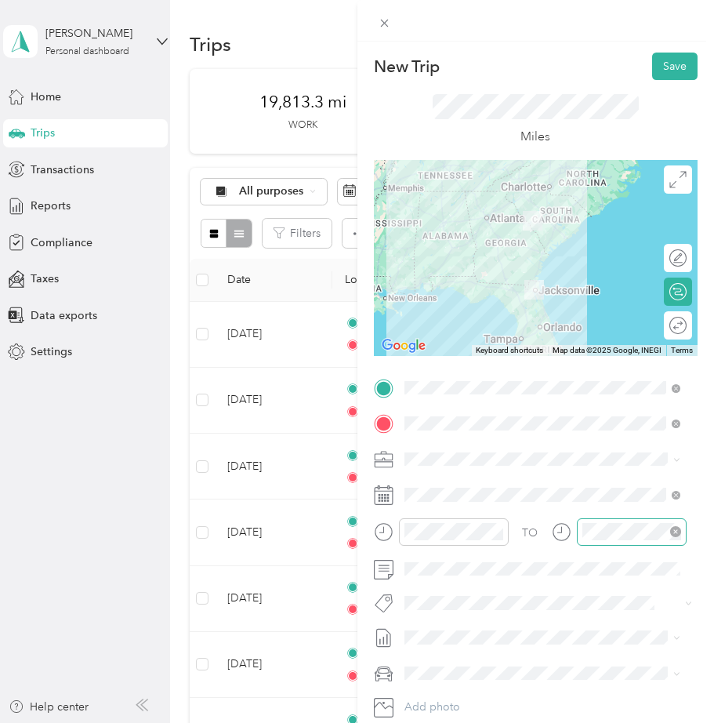
click at [675, 529] on icon "close-circle" at bounding box center [676, 531] width 11 height 11
click at [496, 531] on icon "close-circle" at bounding box center [497, 531] width 11 height 11
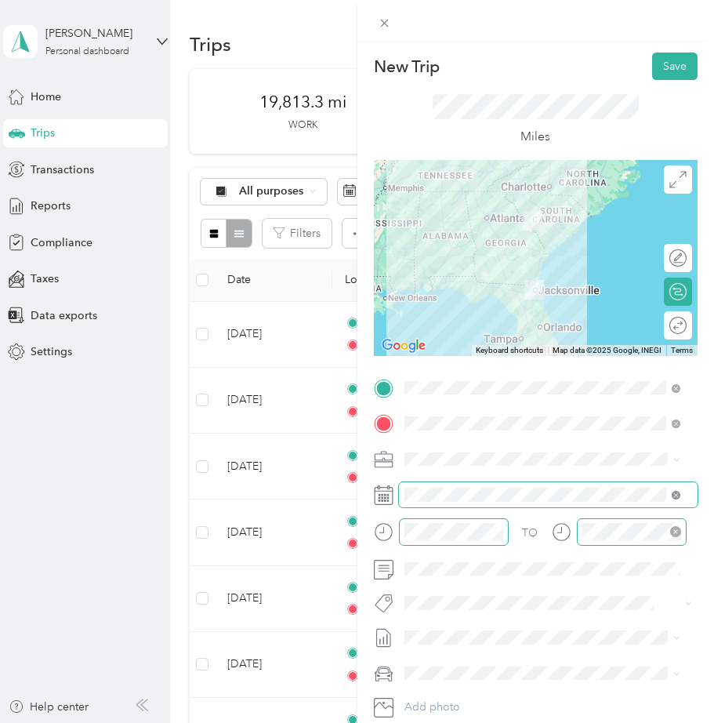
click at [674, 497] on icon at bounding box center [676, 495] width 9 height 9
click at [387, 499] on icon at bounding box center [384, 495] width 20 height 20
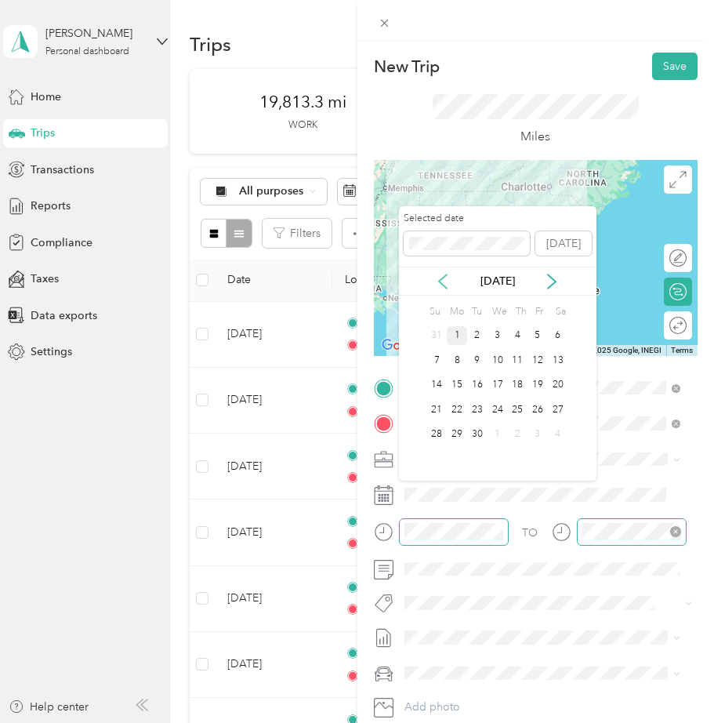
click at [445, 280] on icon at bounding box center [443, 282] width 16 height 16
click at [435, 457] on div "31" at bounding box center [437, 459] width 20 height 20
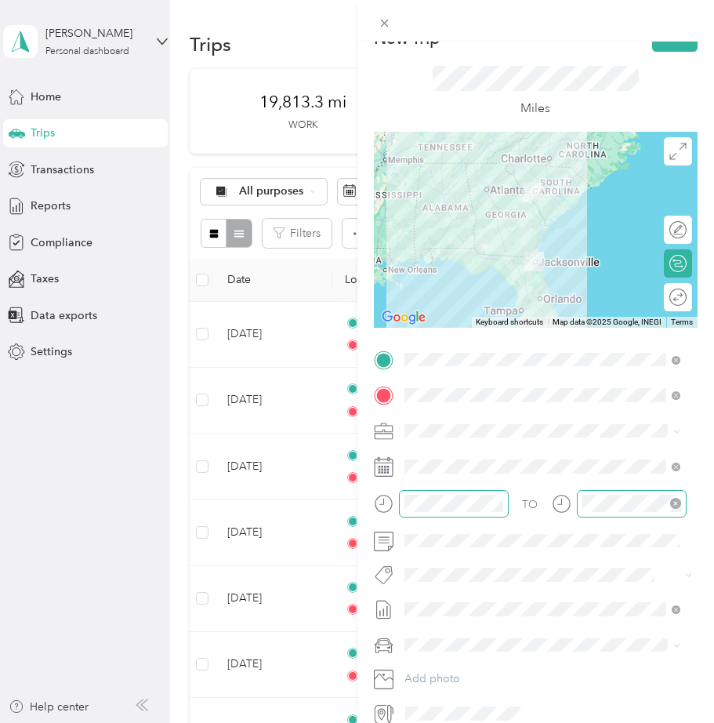
scroll to position [78, 0]
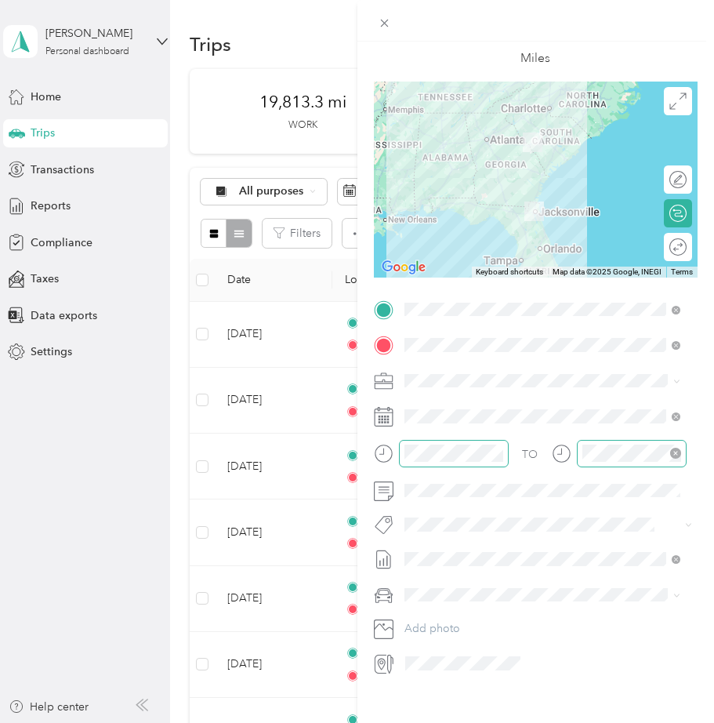
click at [415, 620] on span "sb-" at bounding box center [417, 618] width 15 height 13
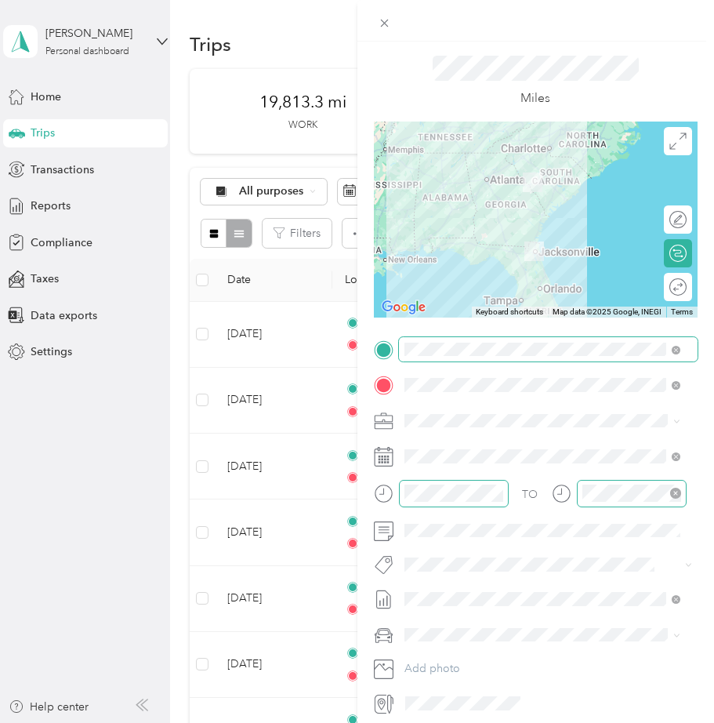
scroll to position [0, 0]
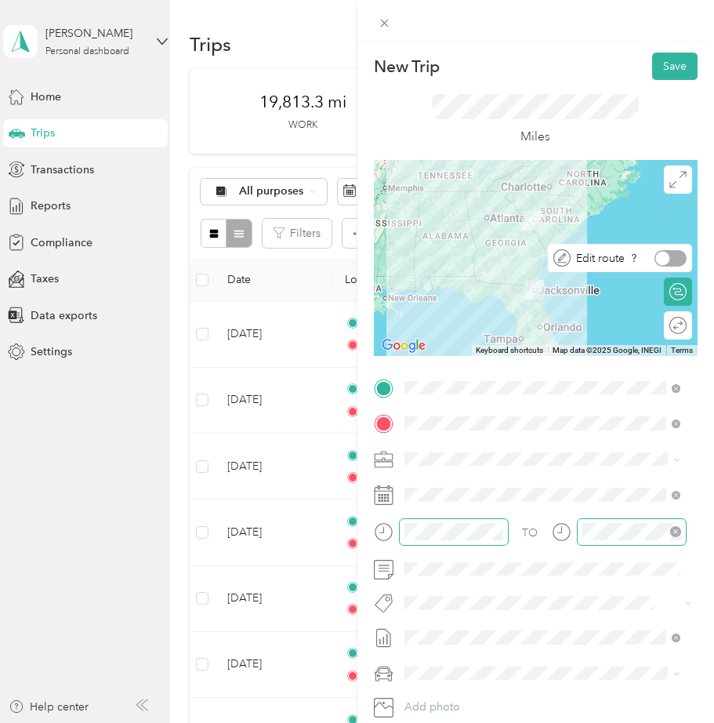
click at [664, 256] on div at bounding box center [671, 258] width 32 height 16
click at [593, 264] on span "Edit route" at bounding box center [600, 258] width 49 height 16
click at [567, 219] on div at bounding box center [536, 258] width 325 height 196
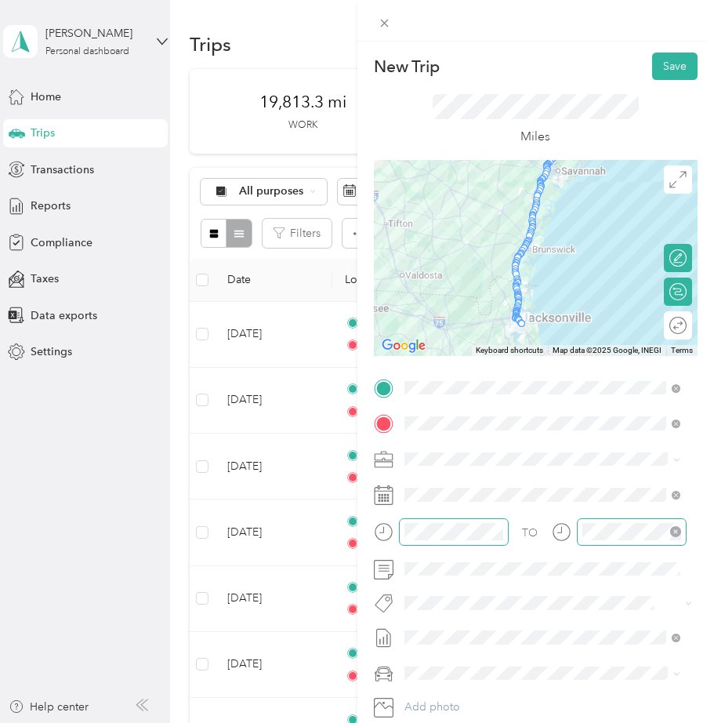
drag, startPoint x: 549, startPoint y: 239, endPoint x: 598, endPoint y: 137, distance: 113.0
click at [598, 137] on div "New Trip Save This trip cannot be edited because it is either under review, app…" at bounding box center [536, 404] width 325 height 702
click at [654, 64] on button "Save" at bounding box center [674, 66] width 45 height 27
click at [674, 32] on icon at bounding box center [680, 31] width 12 height 14
click at [434, 623] on div "TO Add photo" at bounding box center [536, 565] width 325 height 379
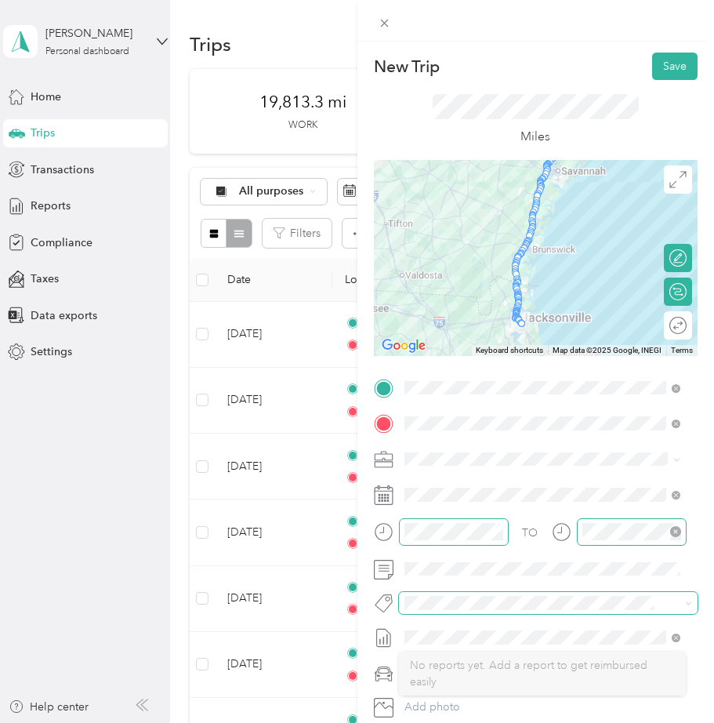
click at [414, 624] on div "TO Add photo" at bounding box center [536, 565] width 325 height 379
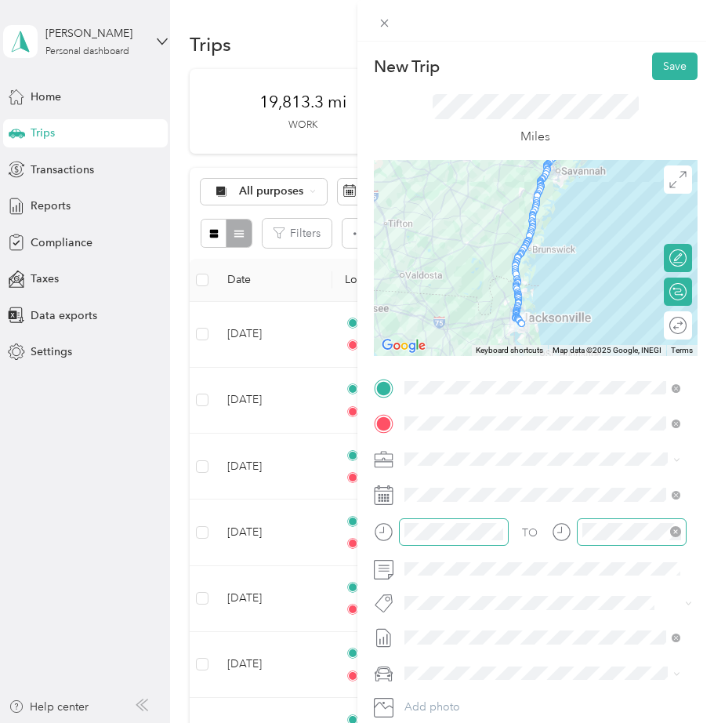
click at [43, 205] on div "New Trip Save This trip cannot be edited because it is either under review, app…" at bounding box center [357, 361] width 714 height 723
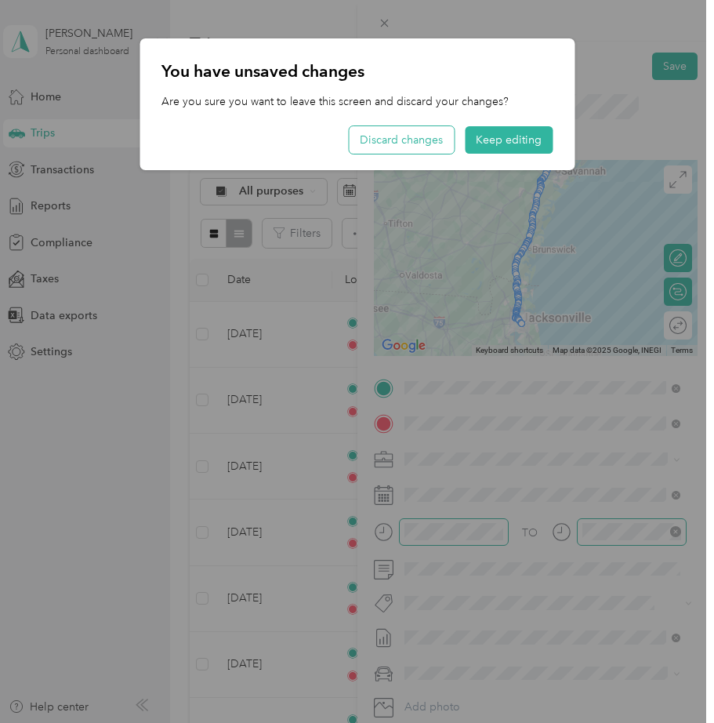
click at [432, 144] on button "Discard changes" at bounding box center [401, 139] width 105 height 27
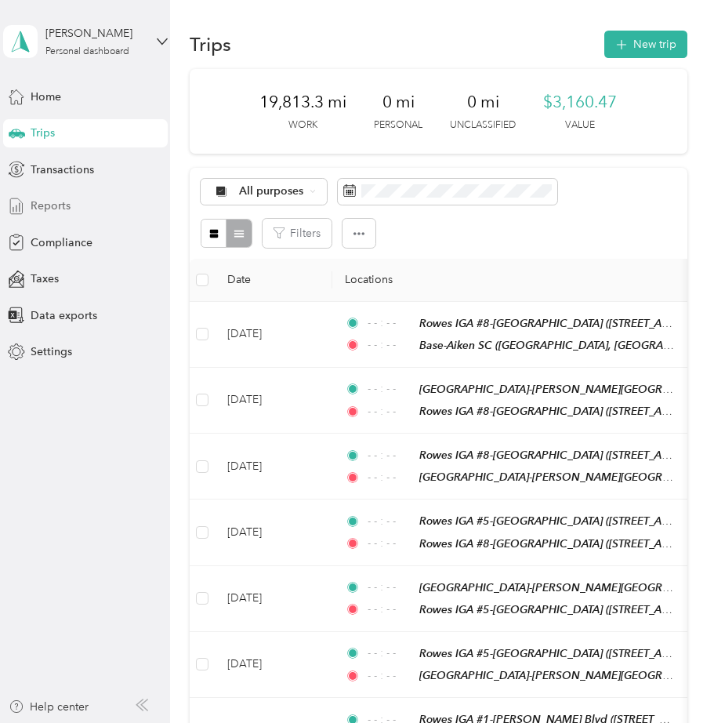
click at [54, 202] on span "Reports" at bounding box center [51, 206] width 40 height 16
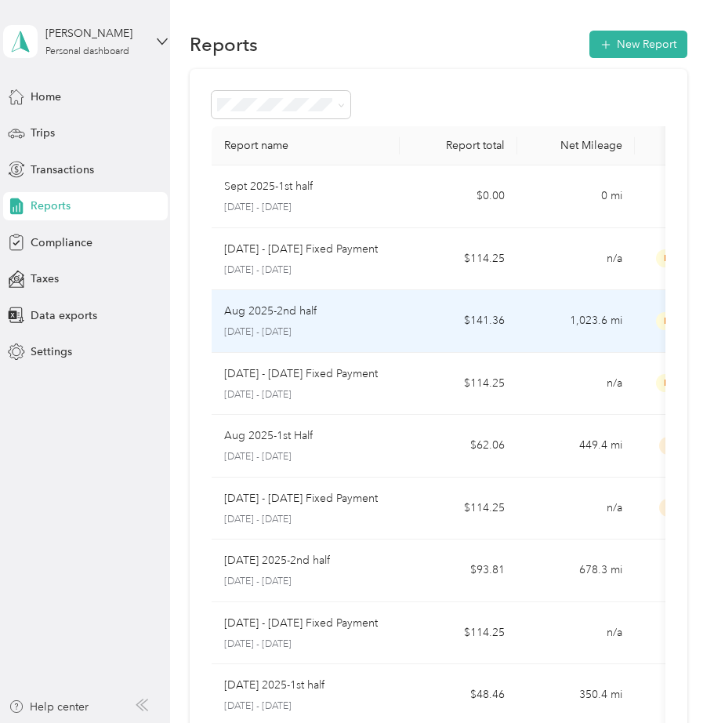
click at [394, 318] on td "Aug 2025-2nd half [DATE] - [DATE]" at bounding box center [306, 321] width 188 height 63
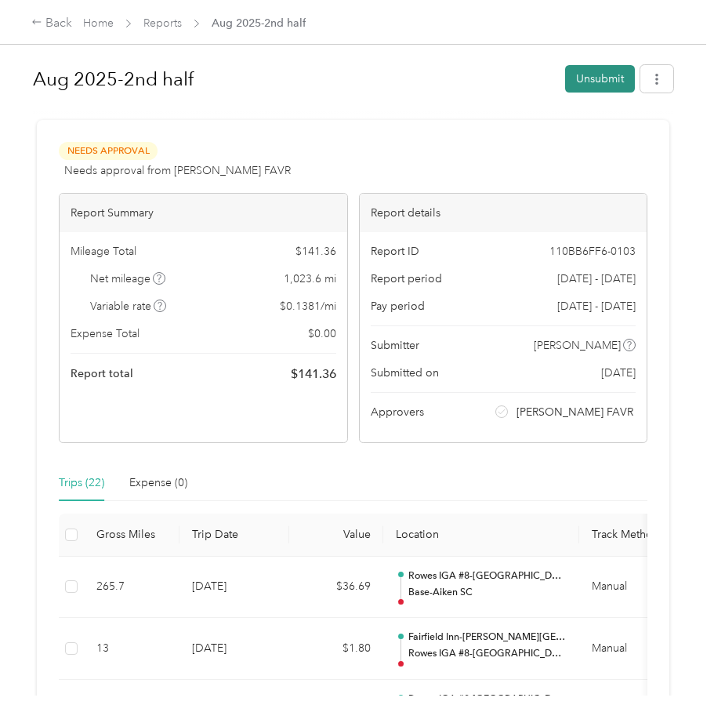
click at [606, 73] on button "Unsubmit" at bounding box center [600, 78] width 70 height 27
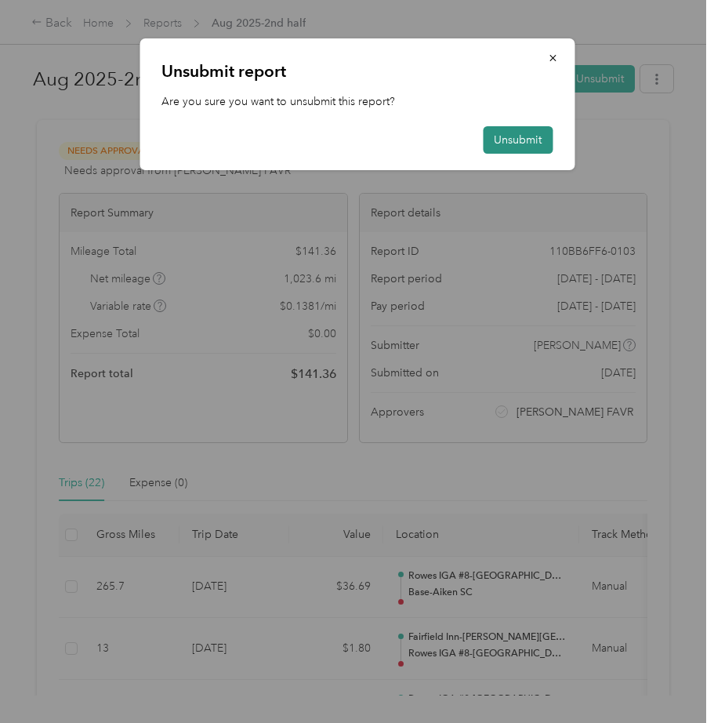
click at [524, 136] on button "Unsubmit" at bounding box center [518, 139] width 70 height 27
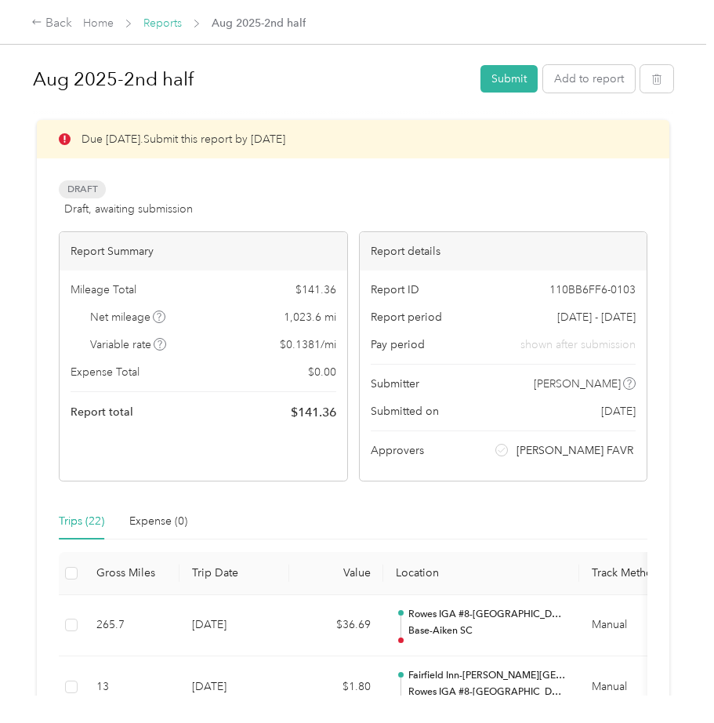
click at [167, 22] on link "Reports" at bounding box center [163, 22] width 38 height 13
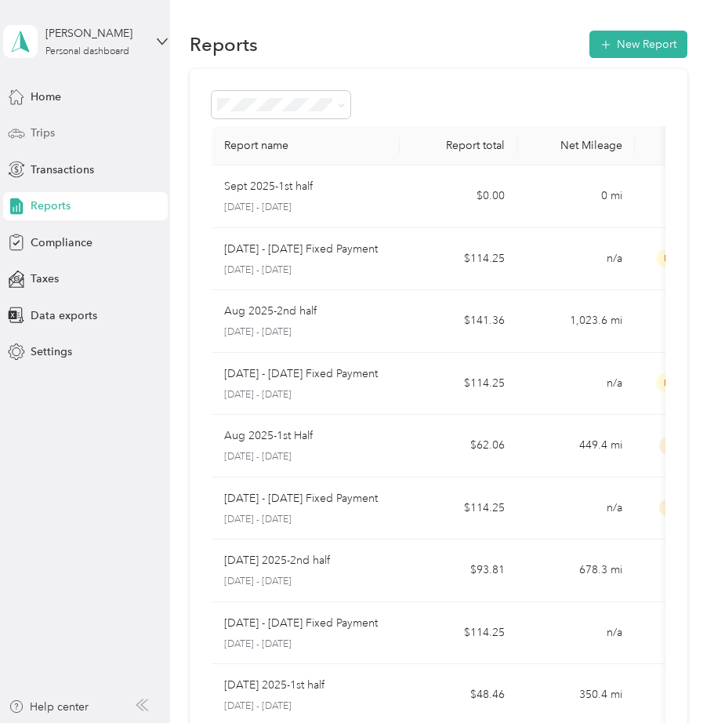
click at [50, 132] on span "Trips" at bounding box center [43, 133] width 24 height 16
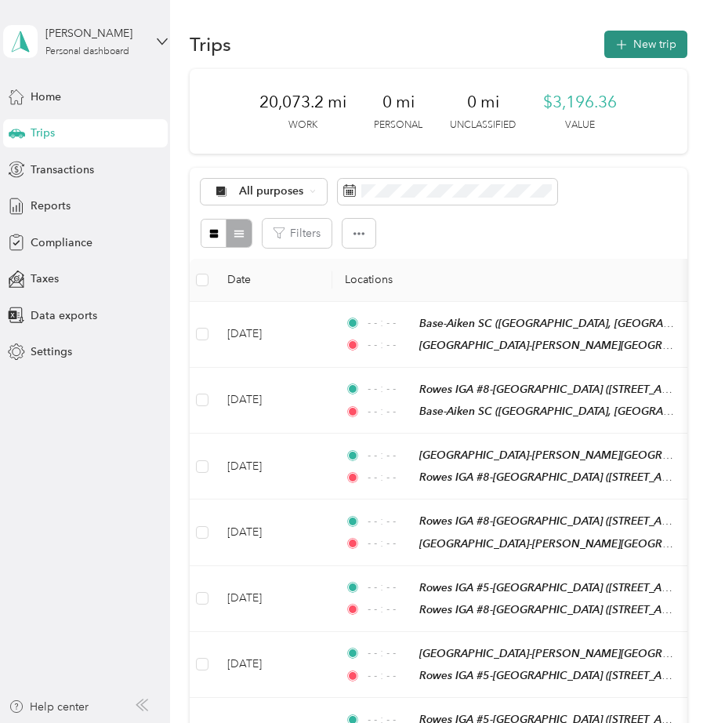
click at [658, 36] on button "New trip" at bounding box center [646, 44] width 83 height 27
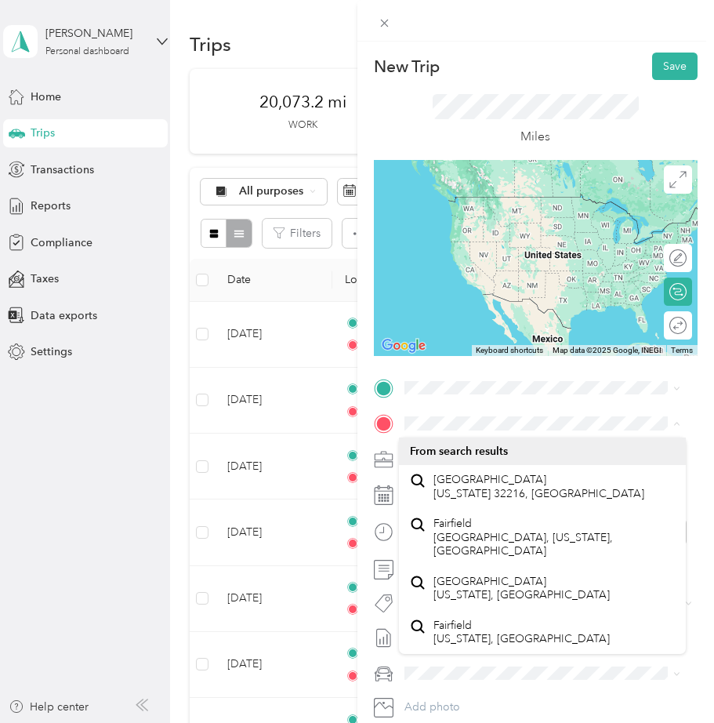
click at [464, 418] on div "From your Favorite places" at bounding box center [543, 418] width 266 height 22
click at [383, 420] on icon at bounding box center [383, 424] width 14 height 14
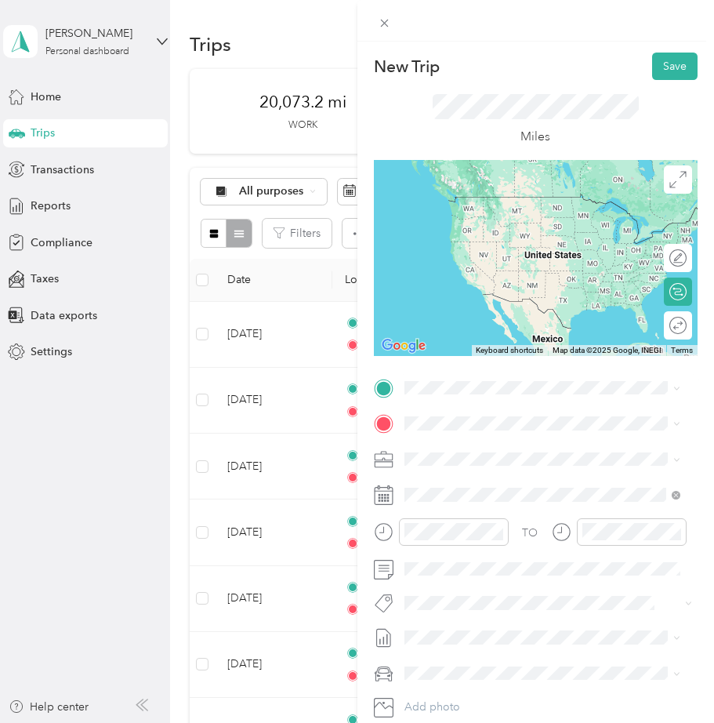
click at [471, 476] on div "Base-Aiken [GEOGRAPHIC_DATA], 29803, [GEOGRAPHIC_DATA], [US_STATE], [GEOGRAPHIC…" at bounding box center [555, 464] width 242 height 49
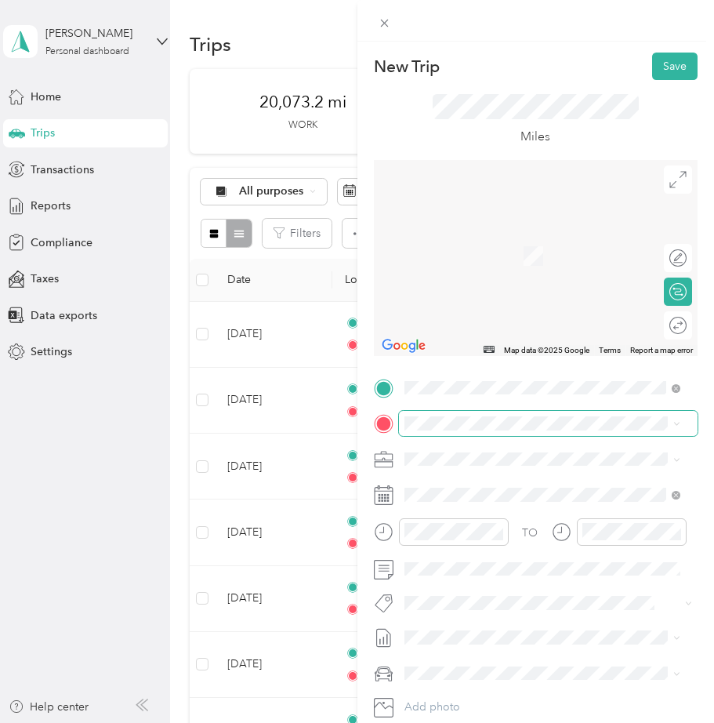
click at [451, 416] on span at bounding box center [549, 423] width 300 height 25
click at [577, 451] on li "From search results" at bounding box center [543, 451] width 288 height 27
click at [389, 458] on icon at bounding box center [384, 460] width 20 height 20
click at [487, 510] on span "[STREET_ADDRESS][US_STATE]" at bounding box center [512, 516] width 157 height 13
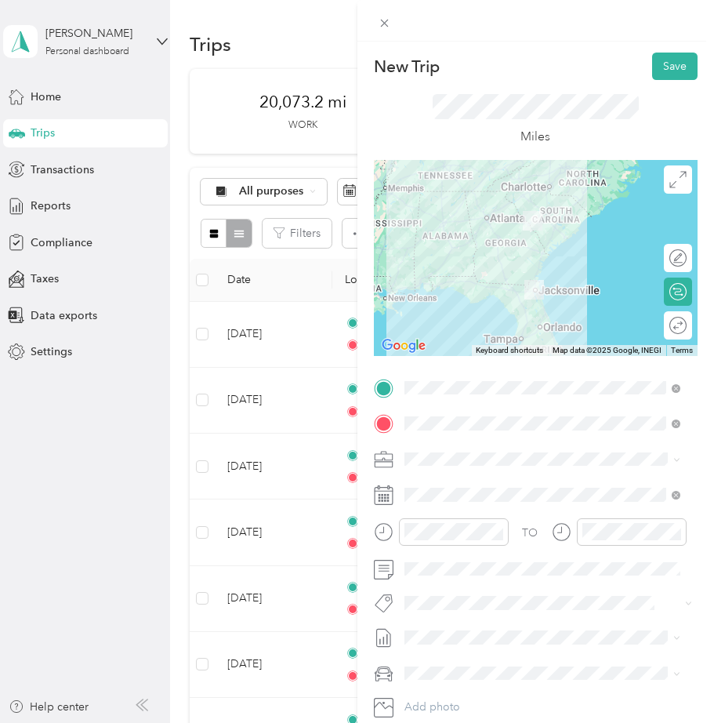
click at [385, 497] on rect at bounding box center [385, 498] width 2 height 2
click at [493, 532] on icon "close-circle" at bounding box center [497, 531] width 11 height 11
click at [674, 532] on icon "close-circle" at bounding box center [676, 531] width 11 height 11
click at [387, 498] on rect at bounding box center [388, 498] width 2 height 2
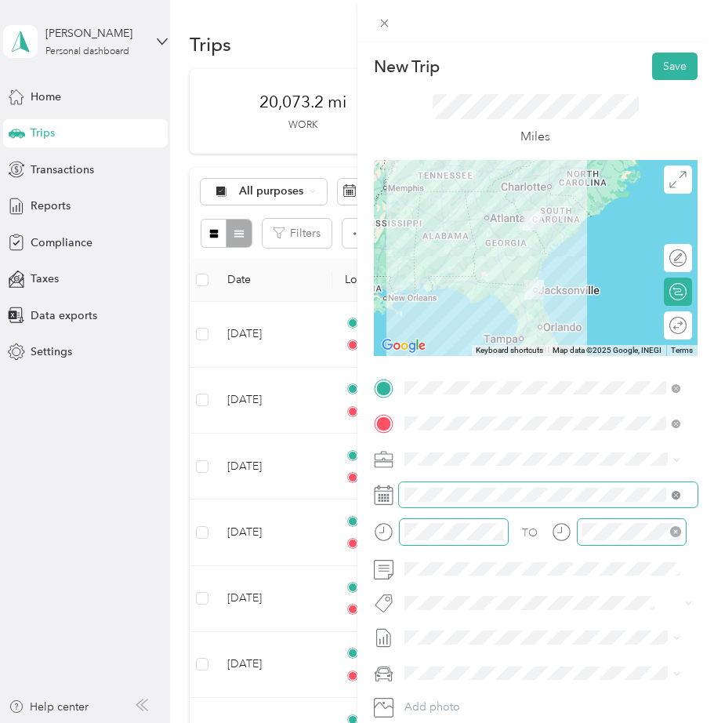
click at [676, 497] on icon at bounding box center [676, 495] width 9 height 9
click at [383, 493] on icon at bounding box center [384, 495] width 20 height 20
click at [409, 487] on span at bounding box center [549, 494] width 300 height 25
click at [270, 332] on div "New Trip Save This trip cannot be edited because it is either under review, app…" at bounding box center [357, 361] width 714 height 723
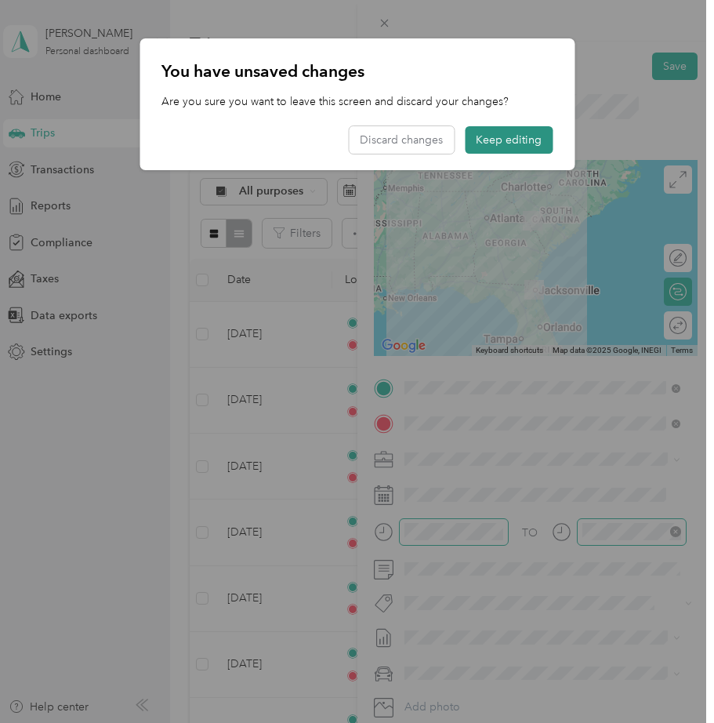
click at [492, 133] on button "Keep editing" at bounding box center [509, 139] width 88 height 27
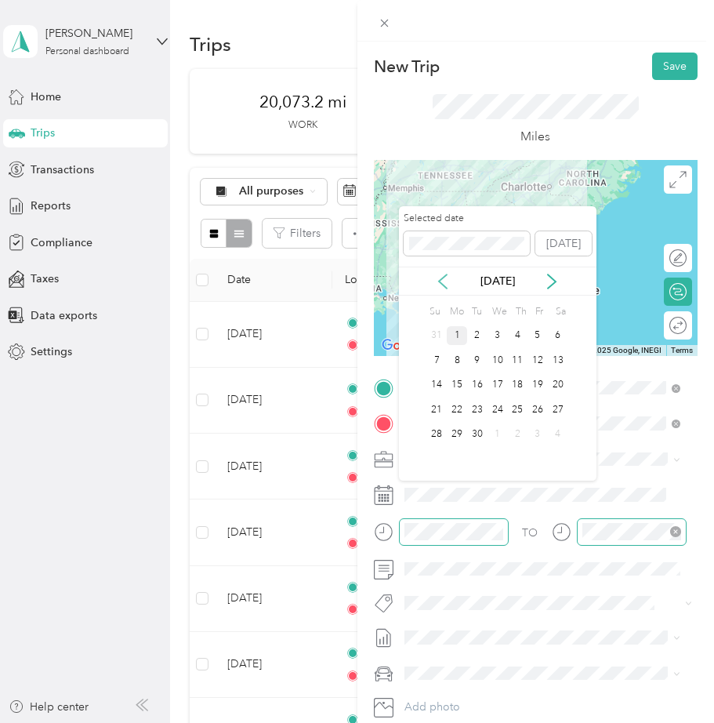
click at [448, 276] on icon at bounding box center [443, 282] width 16 height 16
click at [438, 458] on div "31" at bounding box center [437, 459] width 20 height 20
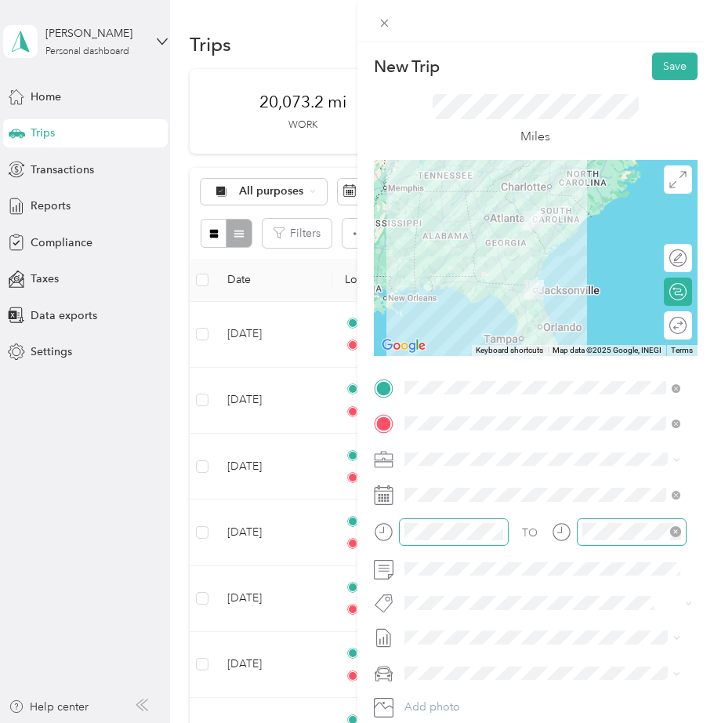
click at [463, 680] on li "Aug 2025-2nd half Draft" at bounding box center [543, 681] width 288 height 25
click at [413, 613] on span "sb-" at bounding box center [417, 618] width 15 height 13
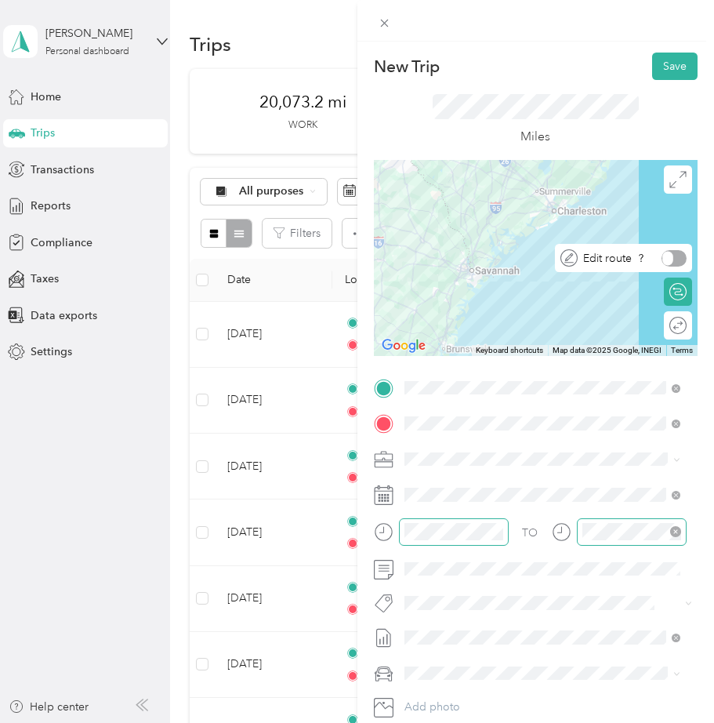
click at [670, 261] on div at bounding box center [674, 258] width 25 height 16
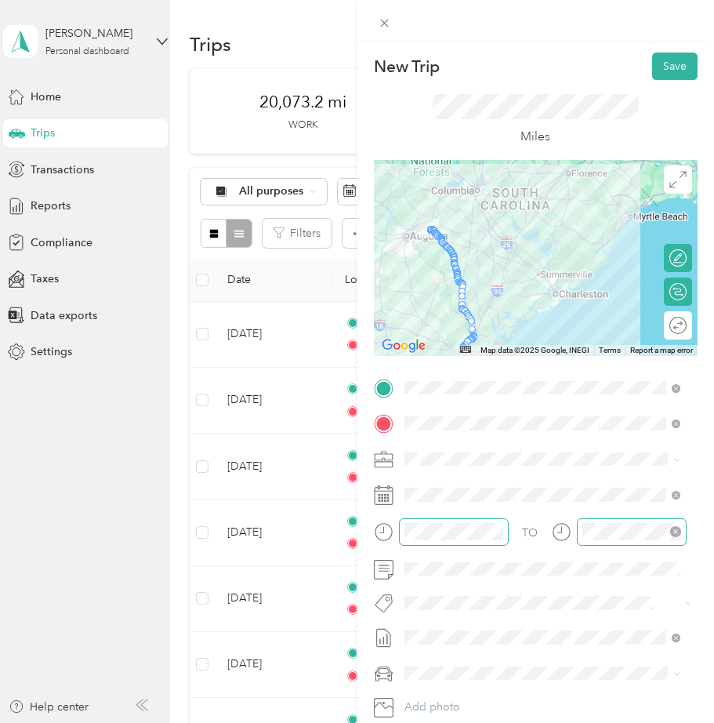
drag, startPoint x: 572, startPoint y: 234, endPoint x: 602, endPoint y: 322, distance: 92.8
click at [602, 322] on div at bounding box center [536, 258] width 325 height 196
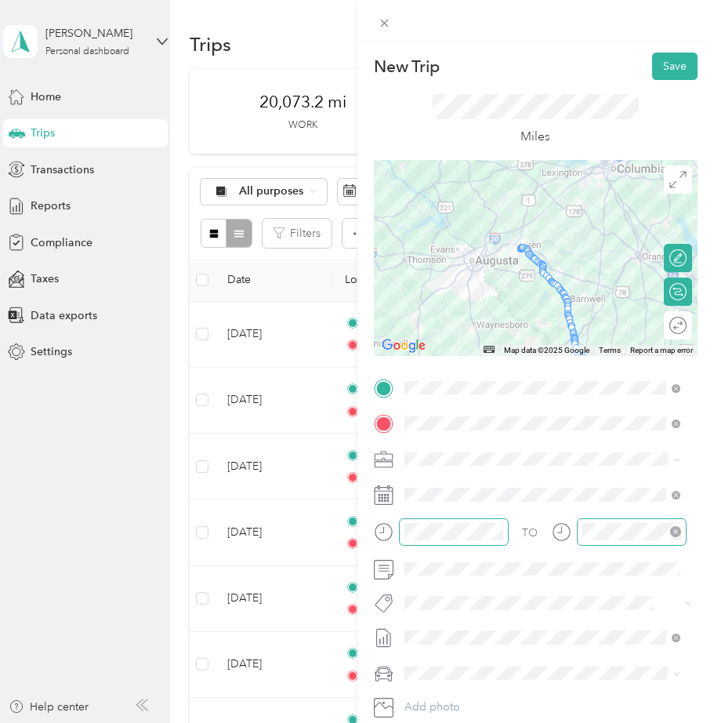
drag, startPoint x: 460, startPoint y: 240, endPoint x: 608, endPoint y: 247, distance: 147.6
click at [608, 247] on div at bounding box center [536, 258] width 325 height 196
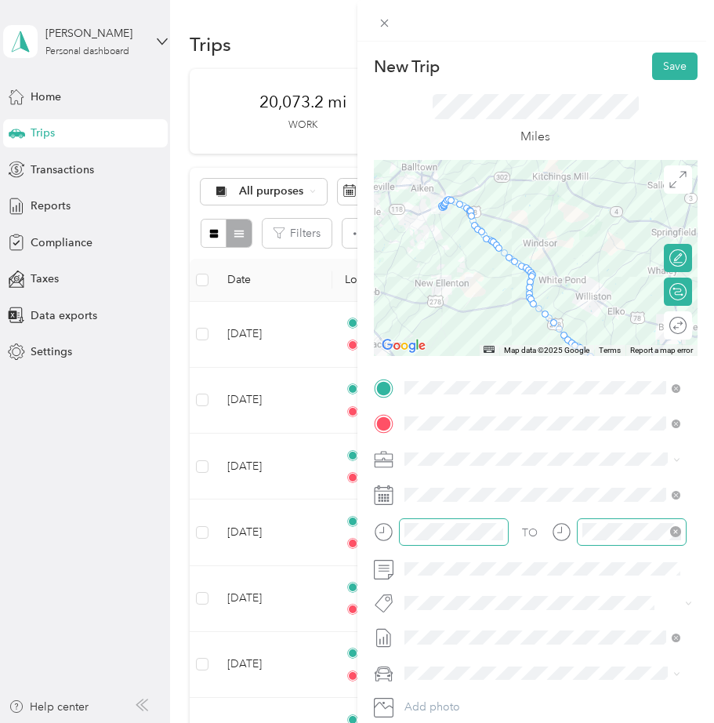
drag, startPoint x: 602, startPoint y: 241, endPoint x: 649, endPoint y: 231, distance: 48.1
click at [652, 230] on div at bounding box center [536, 258] width 325 height 196
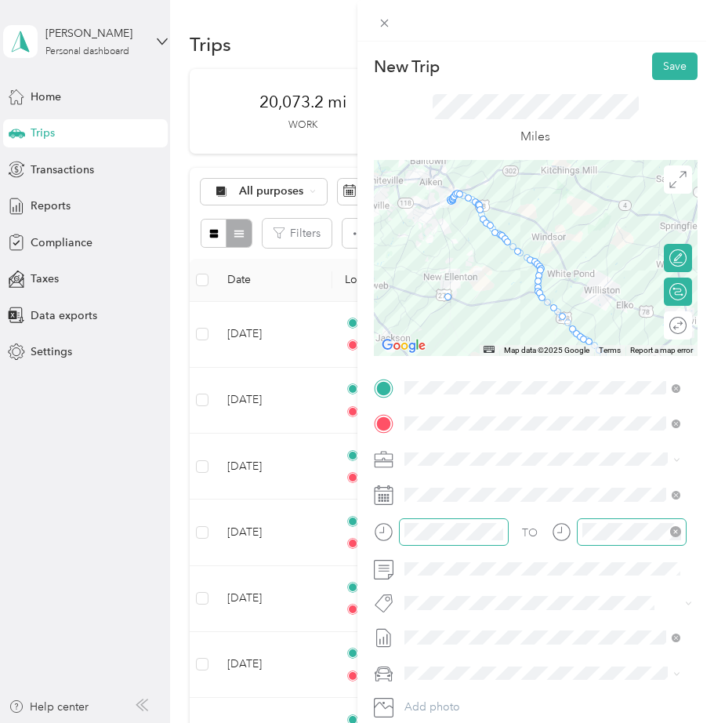
drag, startPoint x: 515, startPoint y: 253, endPoint x: 438, endPoint y: 295, distance: 88.1
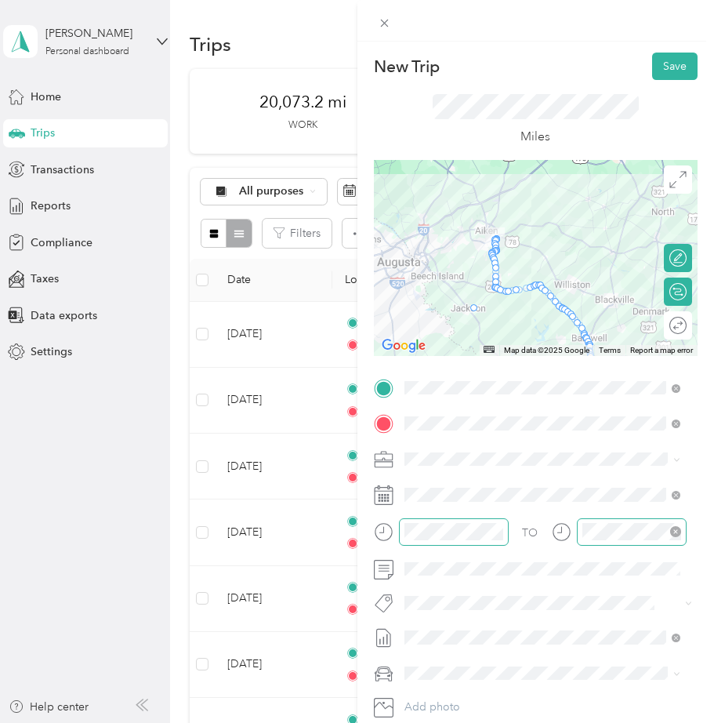
drag, startPoint x: 515, startPoint y: 289, endPoint x: 465, endPoint y: 310, distance: 54.2
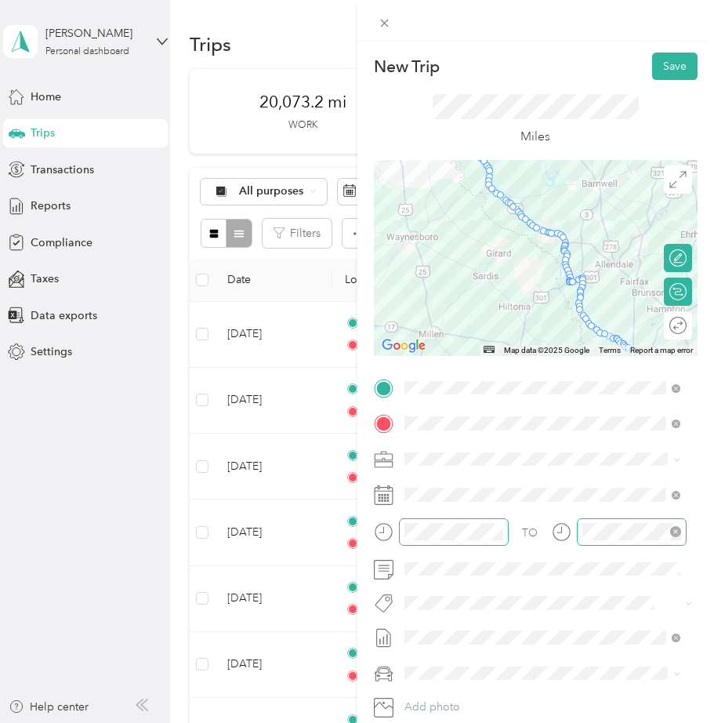
drag, startPoint x: 511, startPoint y: 329, endPoint x: 522, endPoint y: 173, distance: 157.2
click at [522, 173] on div at bounding box center [536, 258] width 325 height 196
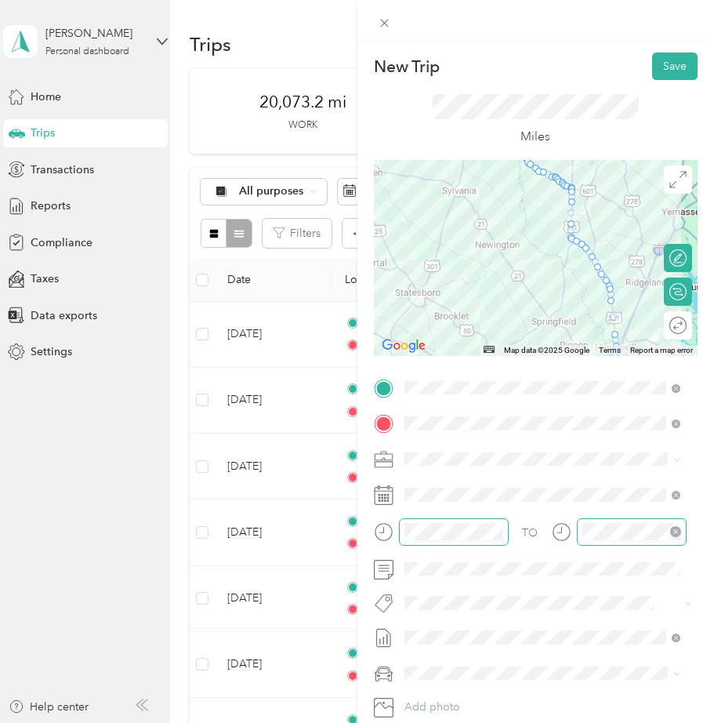
drag, startPoint x: 507, startPoint y: 301, endPoint x: 445, endPoint y: 138, distance: 174.2
click at [445, 138] on div "New Trip Save This trip cannot be edited because it is either under review, app…" at bounding box center [536, 404] width 325 height 702
click at [652, 61] on button "Save" at bounding box center [674, 66] width 45 height 27
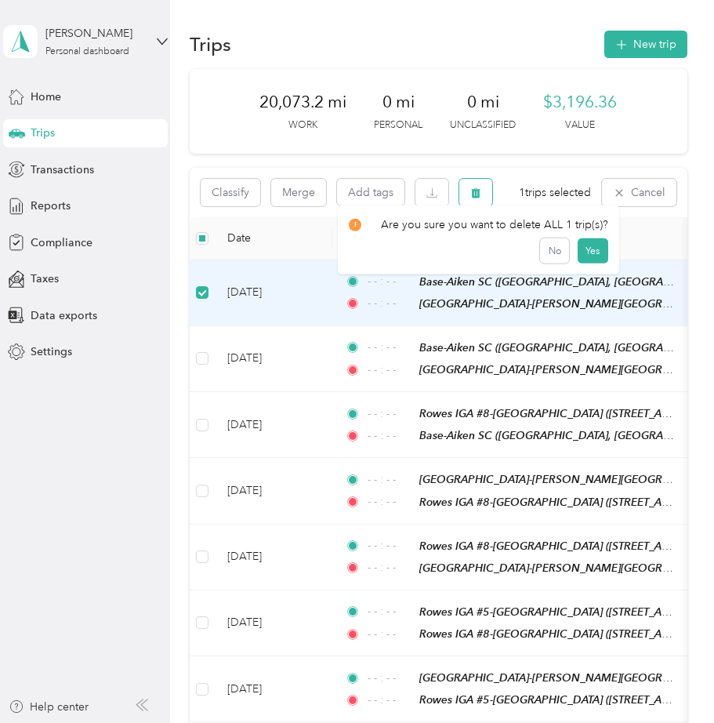
click at [480, 194] on icon "button" at bounding box center [476, 192] width 11 height 11
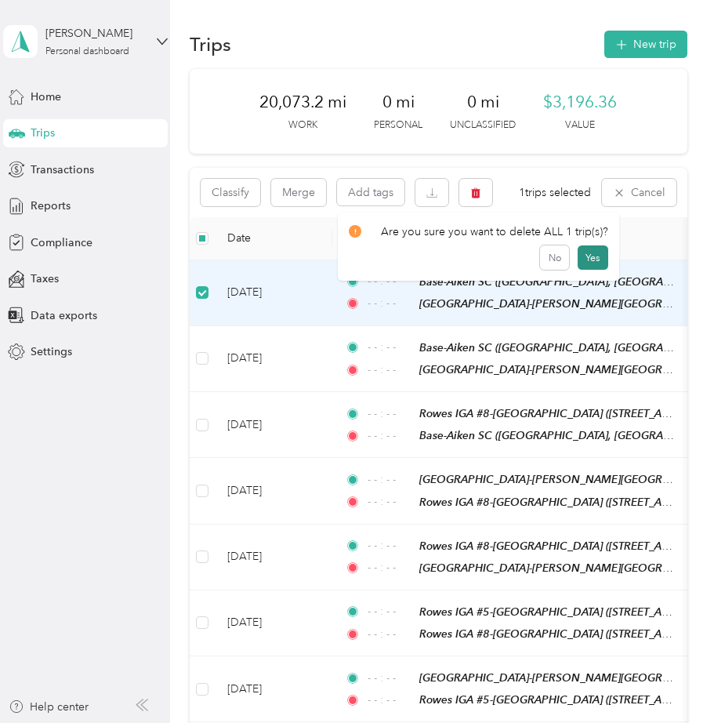
click at [594, 259] on button "Yes" at bounding box center [593, 257] width 31 height 25
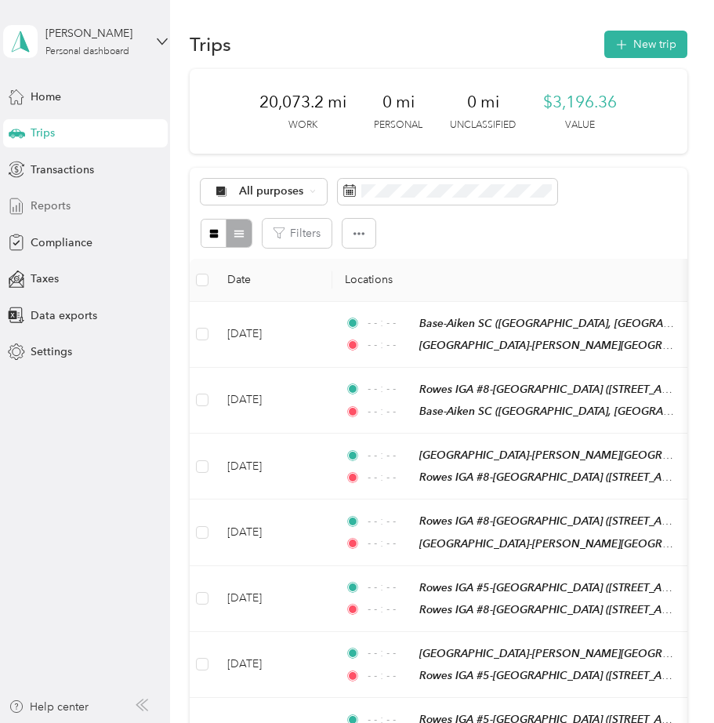
click at [45, 208] on span "Reports" at bounding box center [51, 206] width 40 height 16
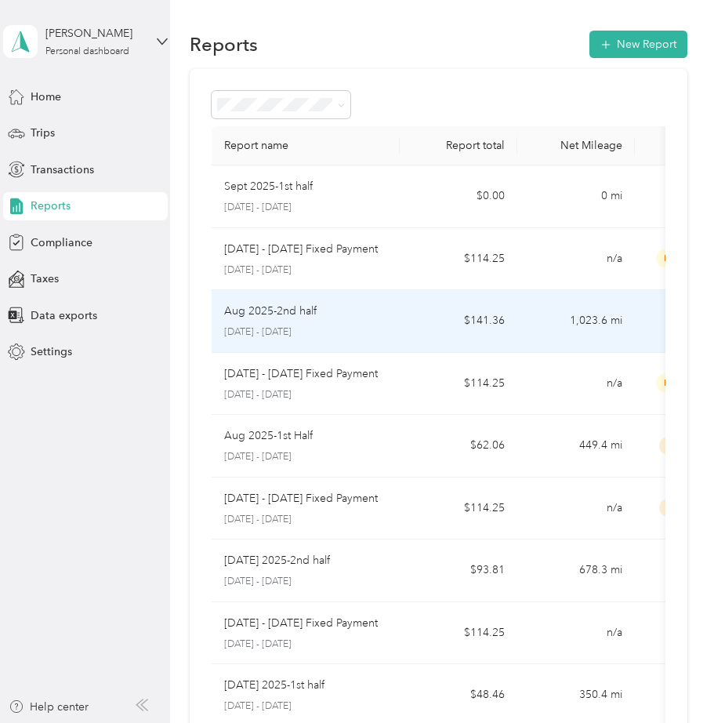
click at [503, 323] on td "$141.36" at bounding box center [459, 321] width 118 height 63
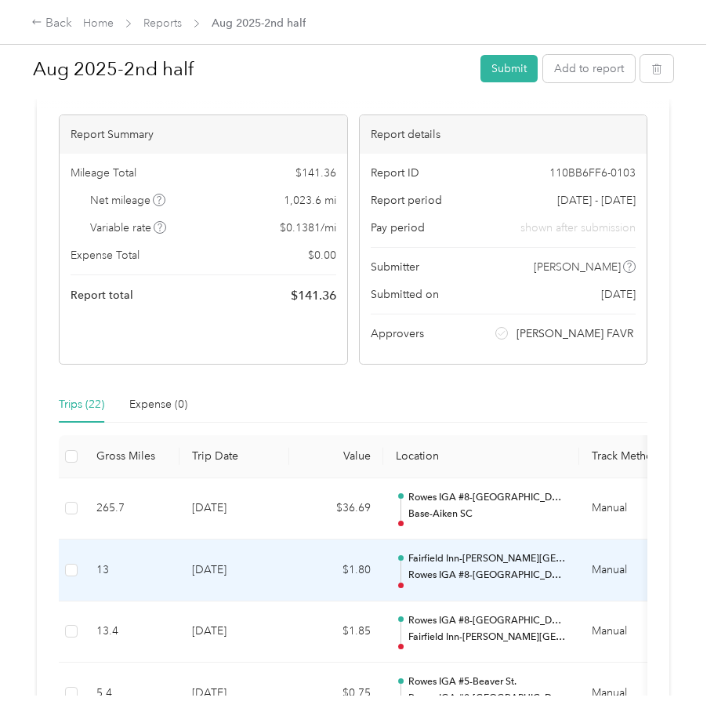
scroll to position [78, 0]
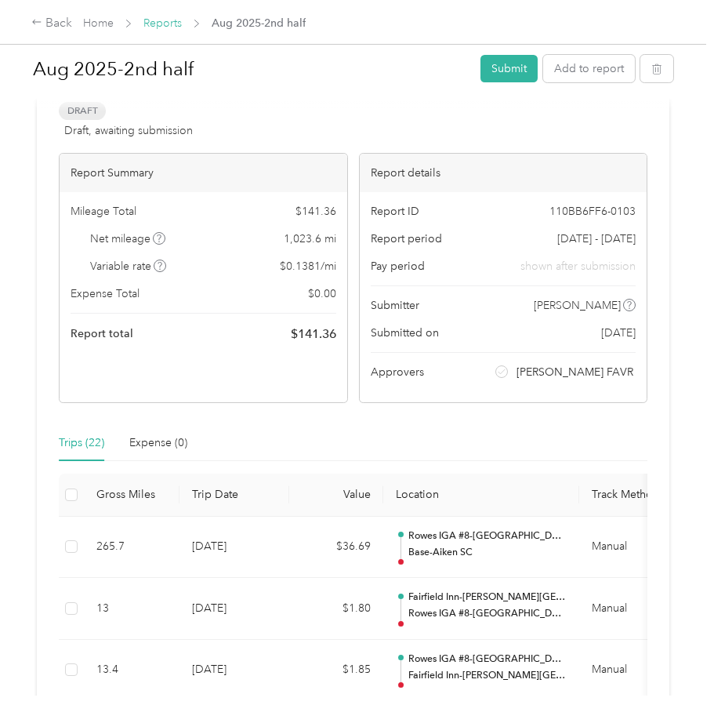
click at [158, 22] on link "Reports" at bounding box center [163, 22] width 38 height 13
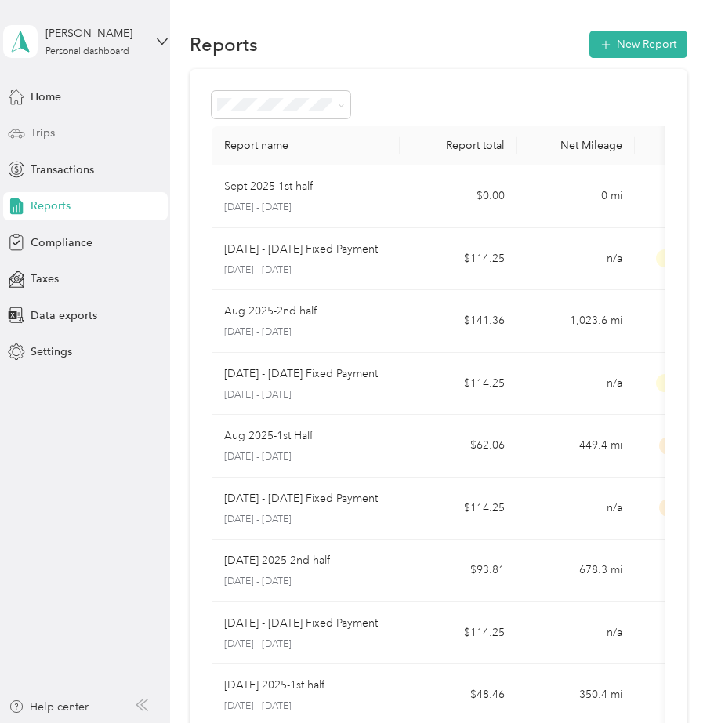
click at [42, 131] on span "Trips" at bounding box center [43, 133] width 24 height 16
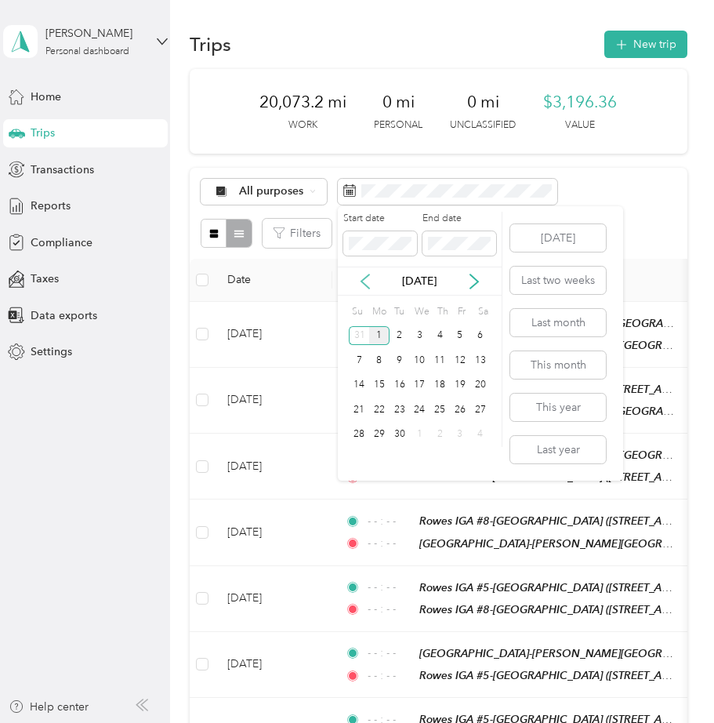
click at [364, 282] on icon at bounding box center [366, 281] width 8 height 14
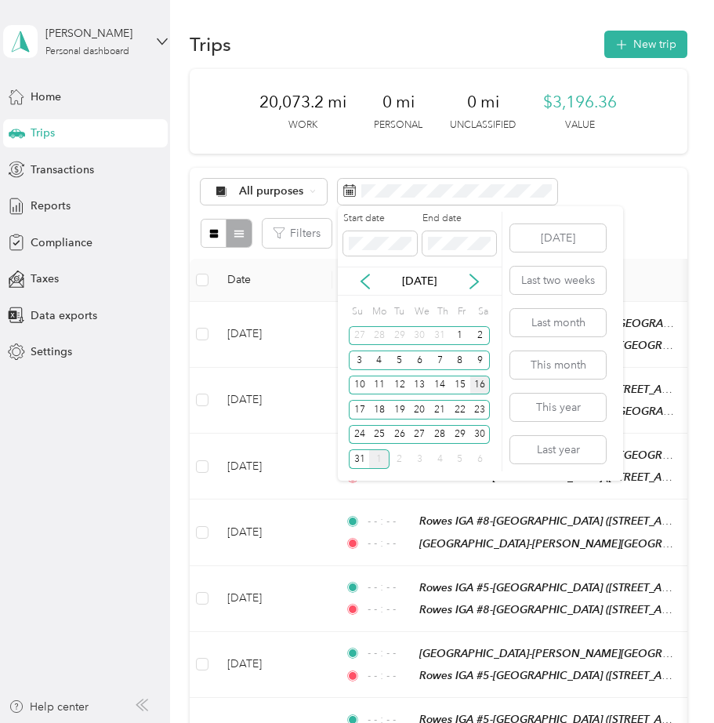
click at [485, 387] on div "16" at bounding box center [481, 386] width 20 height 20
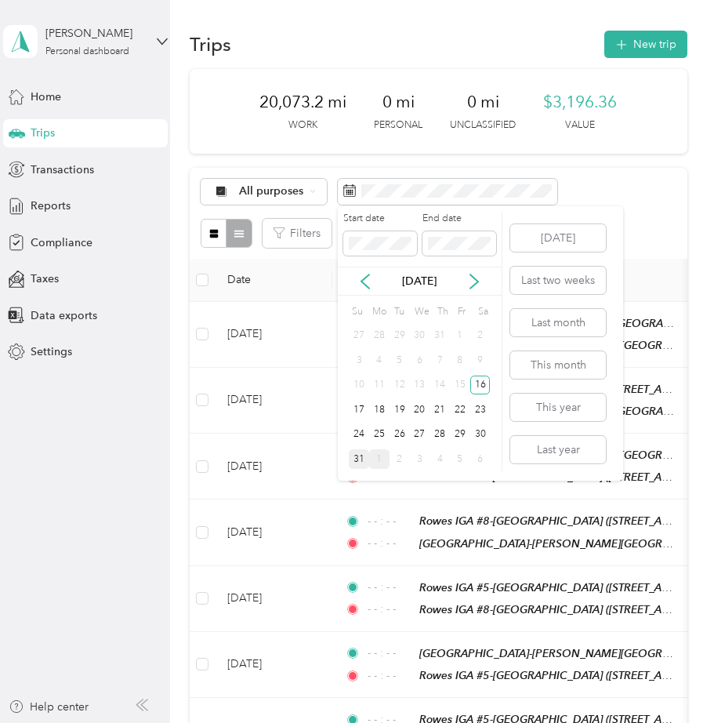
click at [358, 453] on div "31" at bounding box center [359, 459] width 20 height 20
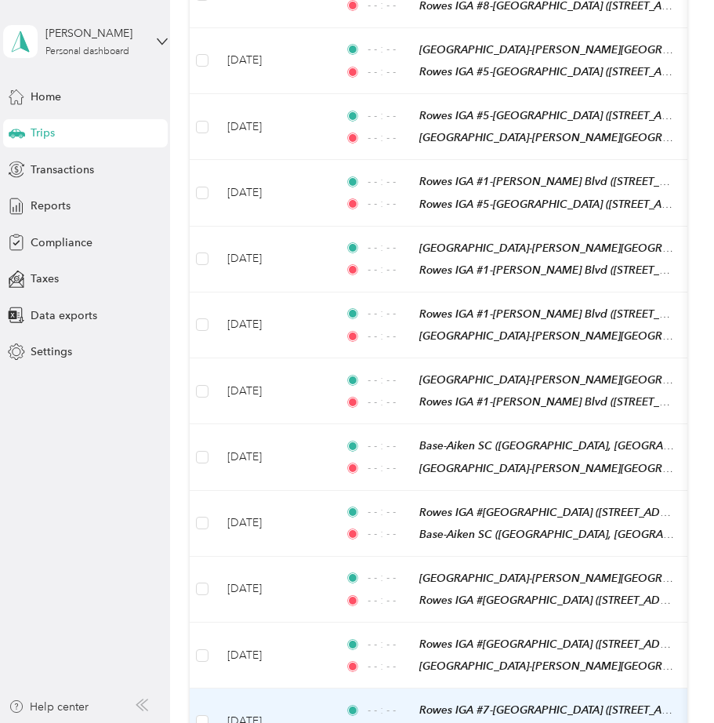
scroll to position [549, 0]
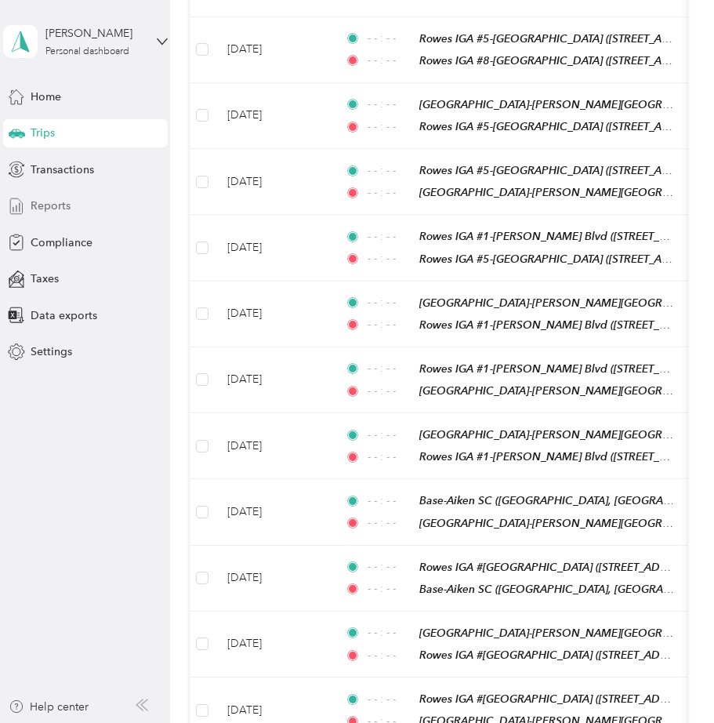
click at [56, 205] on span "Reports" at bounding box center [51, 206] width 40 height 16
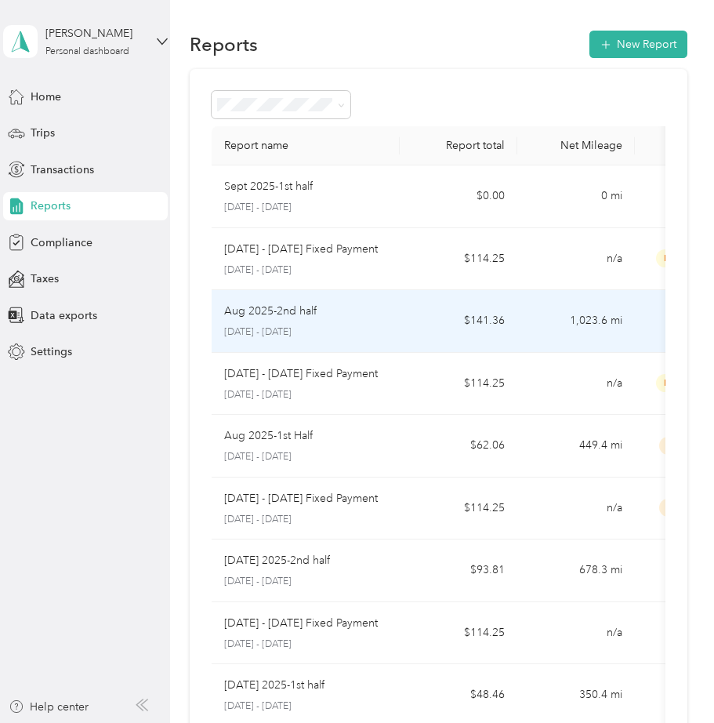
click at [522, 318] on td "1,023.6 mi" at bounding box center [577, 321] width 118 height 63
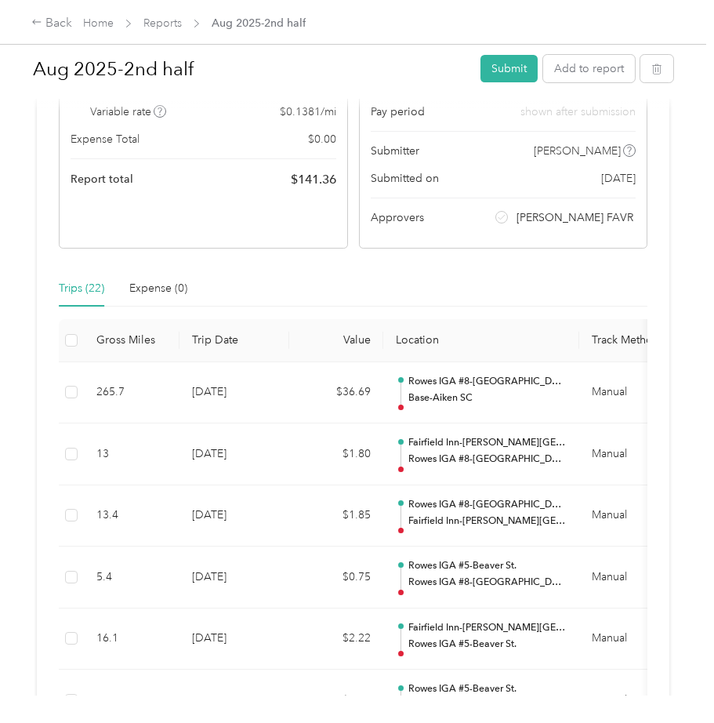
scroll to position [235, 0]
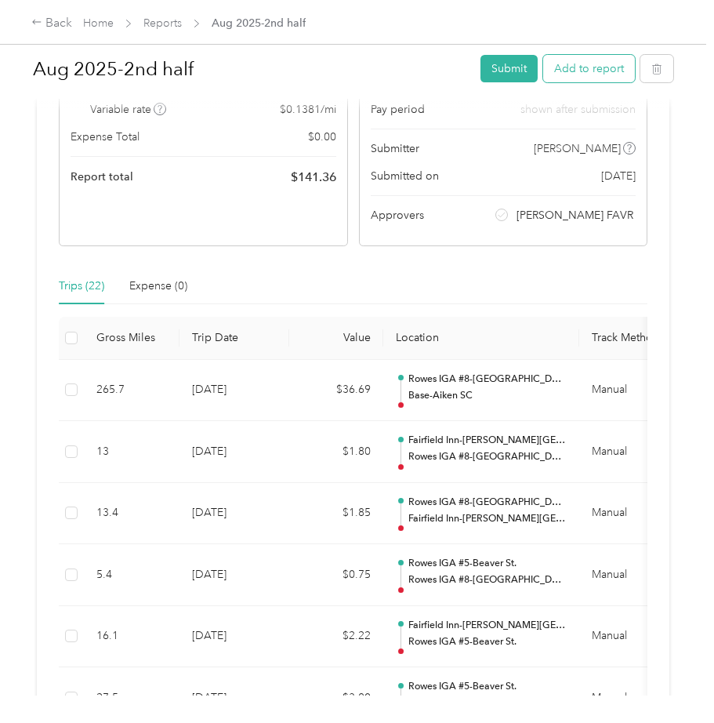
click at [581, 67] on button "Add to report" at bounding box center [589, 68] width 92 height 27
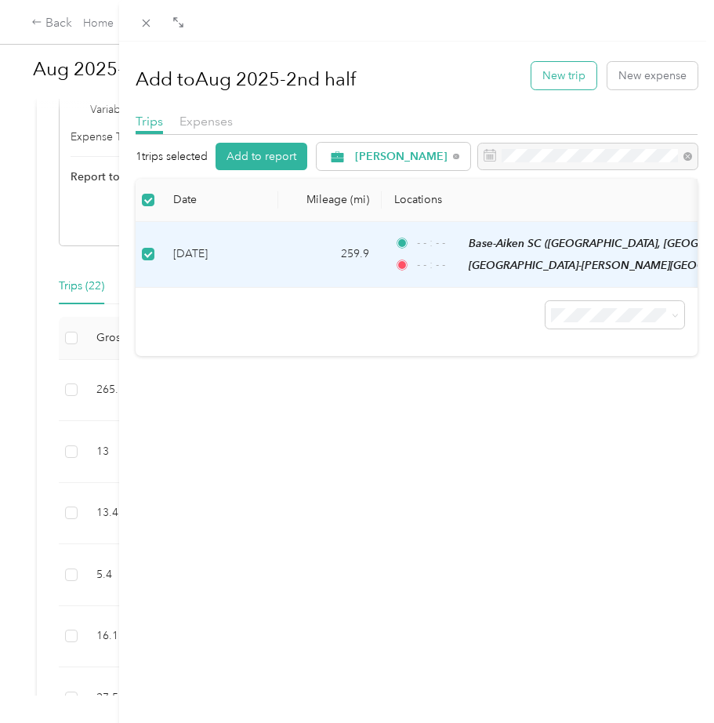
click at [565, 76] on button "New trip" at bounding box center [564, 75] width 65 height 27
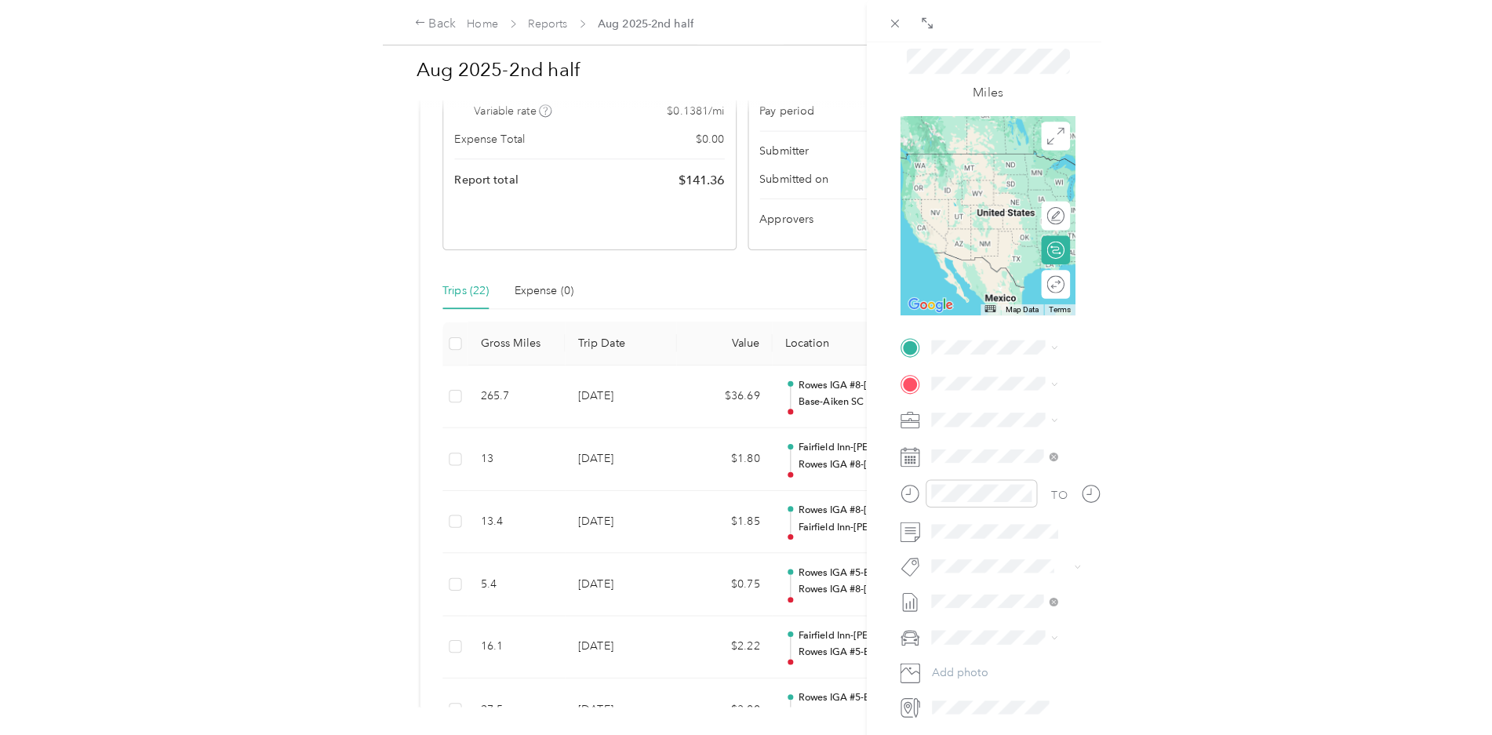
scroll to position [78, 0]
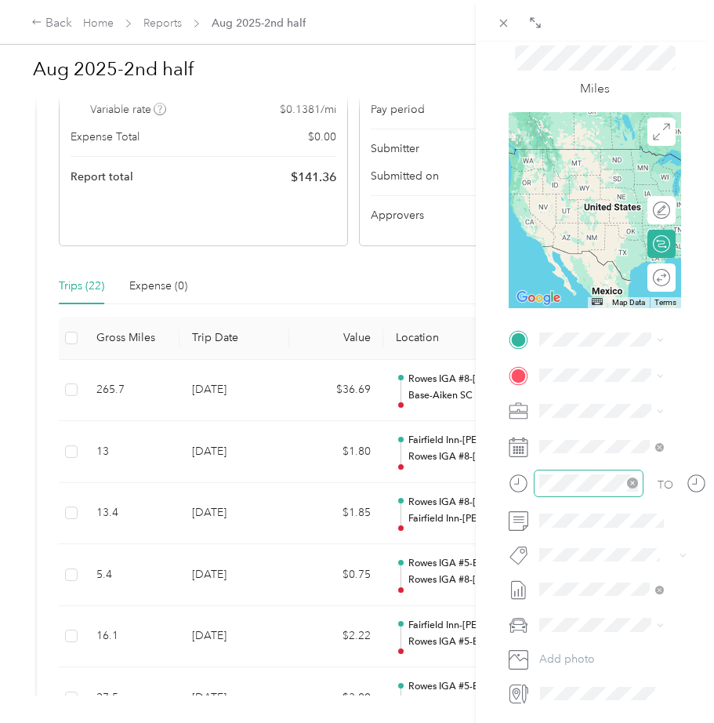
click at [635, 478] on icon "close-circle" at bounding box center [632, 483] width 11 height 11
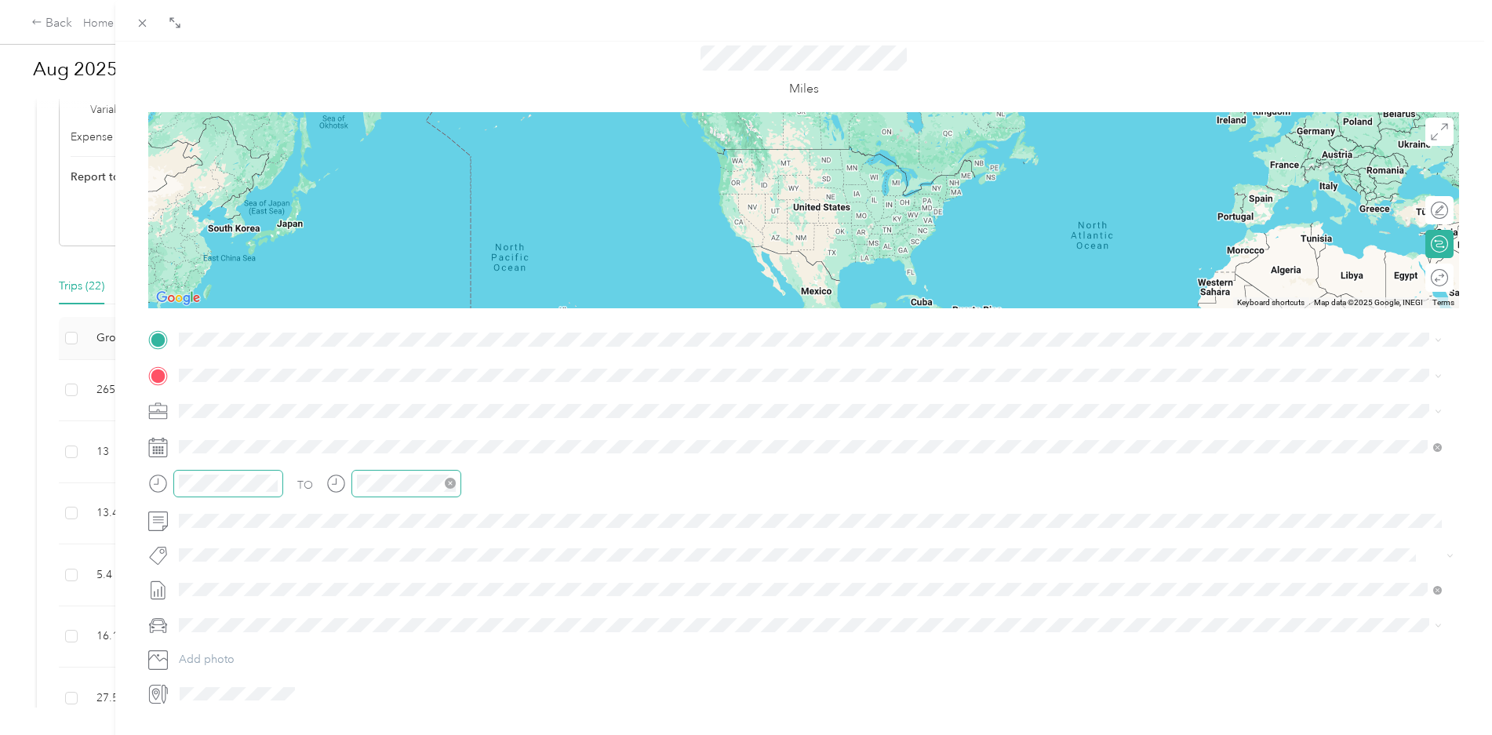
click at [453, 482] on icon "close-circle" at bounding box center [450, 483] width 11 height 11
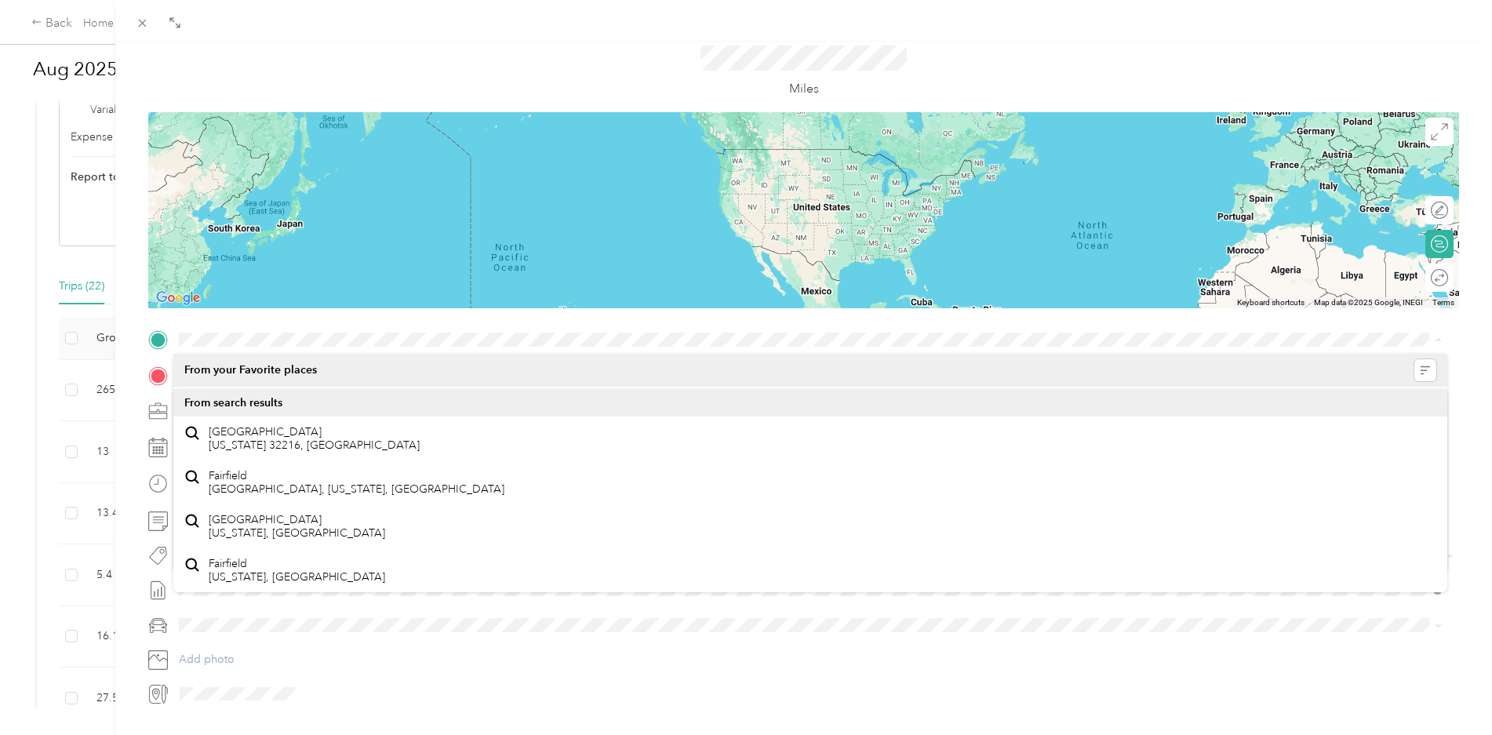
click at [346, 368] on div "From your Favorite places" at bounding box center [810, 370] width 1252 height 22
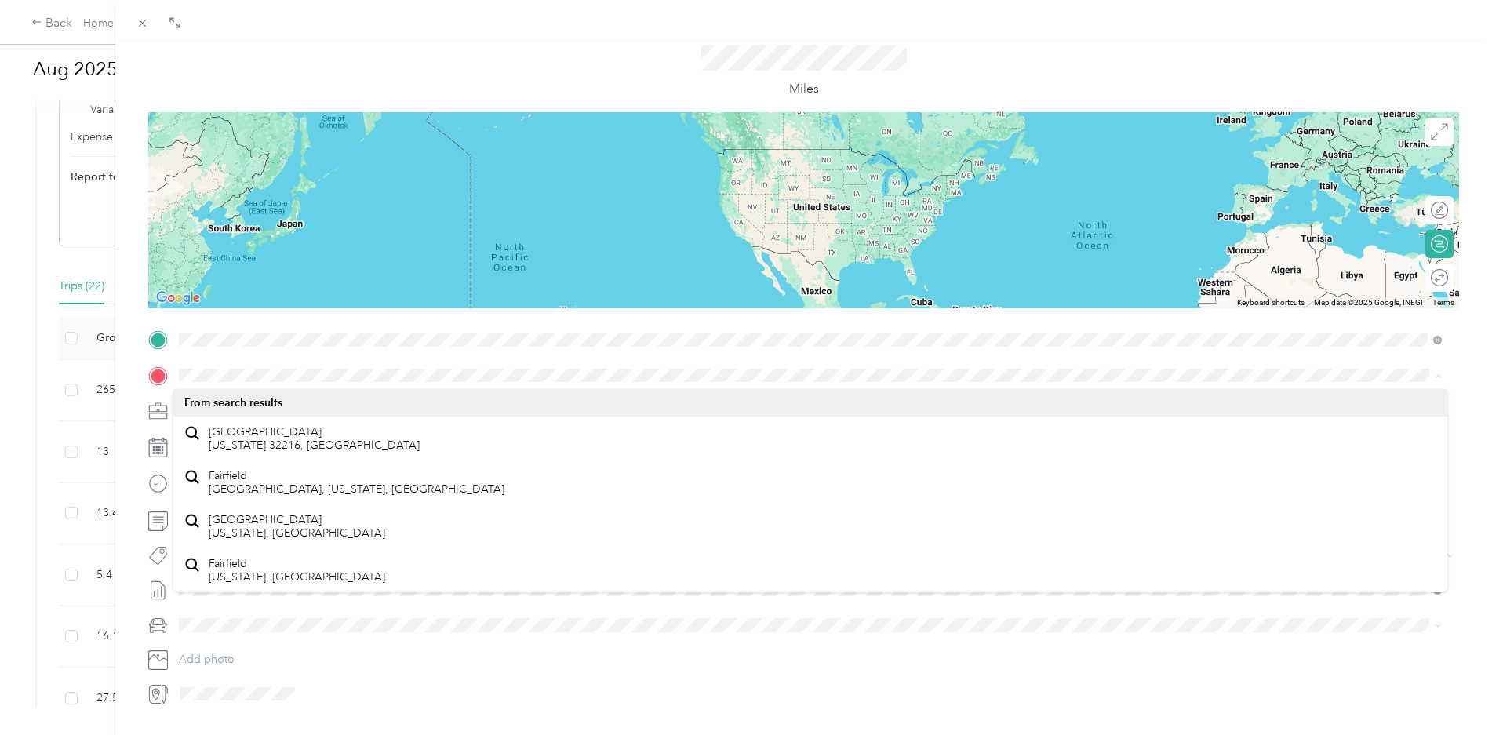
click at [264, 373] on div "From your Favorite places" at bounding box center [810, 370] width 1252 height 22
click at [302, 413] on span "[GEOGRAPHIC_DATA], [GEOGRAPHIC_DATA], [US_STATE], [GEOGRAPHIC_DATA]" at bounding box center [416, 419] width 415 height 13
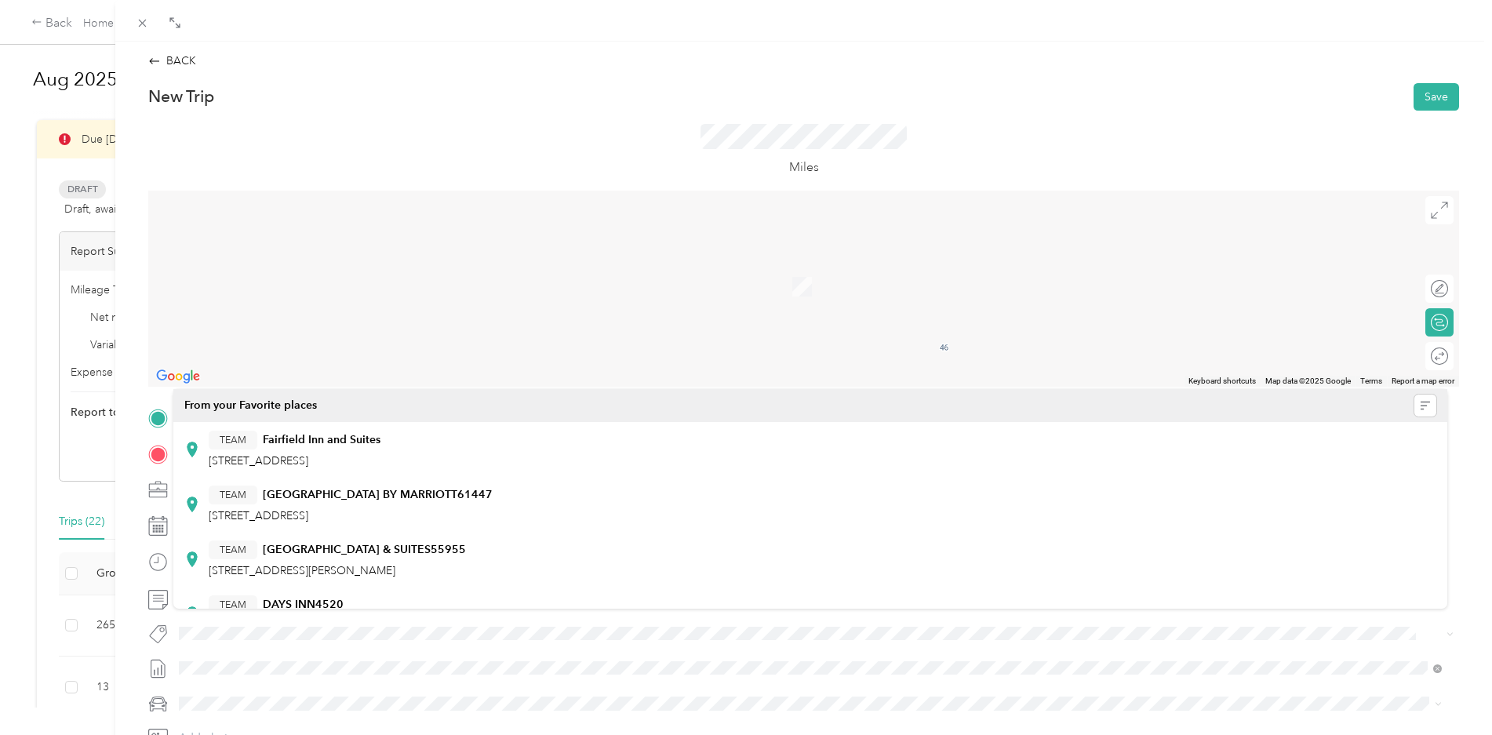
scroll to position [78, 0]
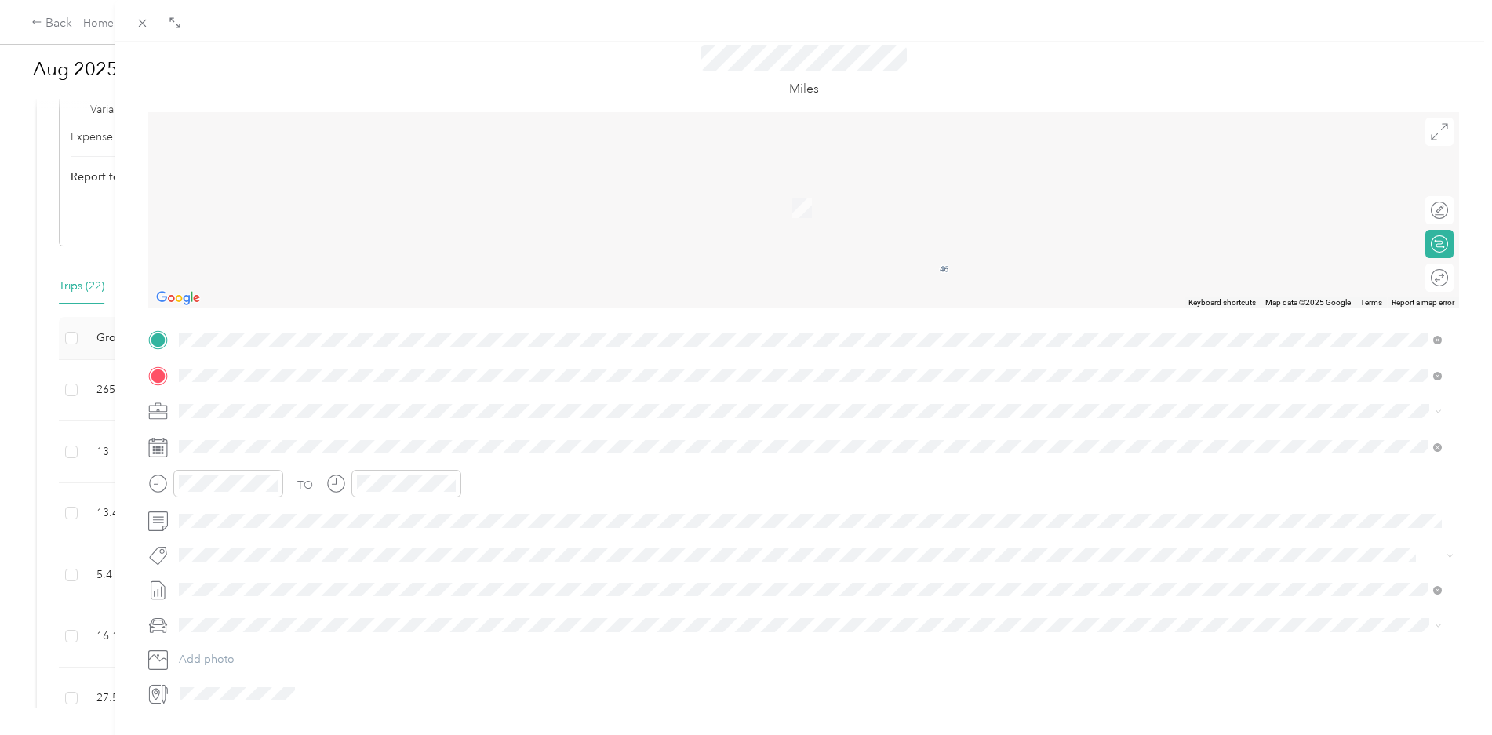
click at [317, 455] on span "[STREET_ADDRESS][US_STATE]" at bounding box center [287, 455] width 157 height 13
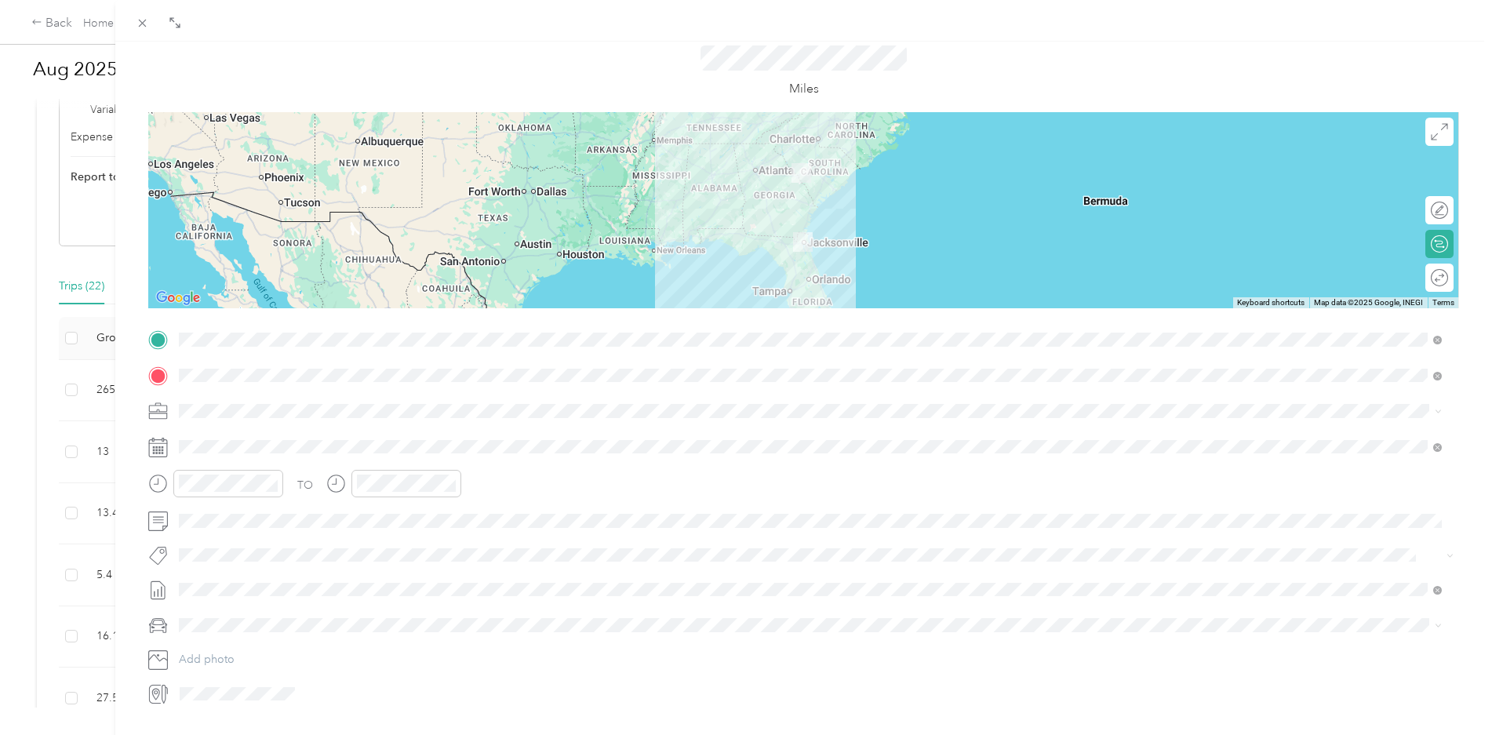
click at [163, 444] on icon at bounding box center [158, 448] width 20 height 20
click at [160, 444] on icon at bounding box center [158, 448] width 20 height 20
click at [160, 446] on icon at bounding box center [158, 448] width 20 height 20
click at [216, 718] on div "31" at bounding box center [212, 713] width 20 height 20
click at [199, 649] on span "sb-" at bounding box center [191, 644] width 15 height 13
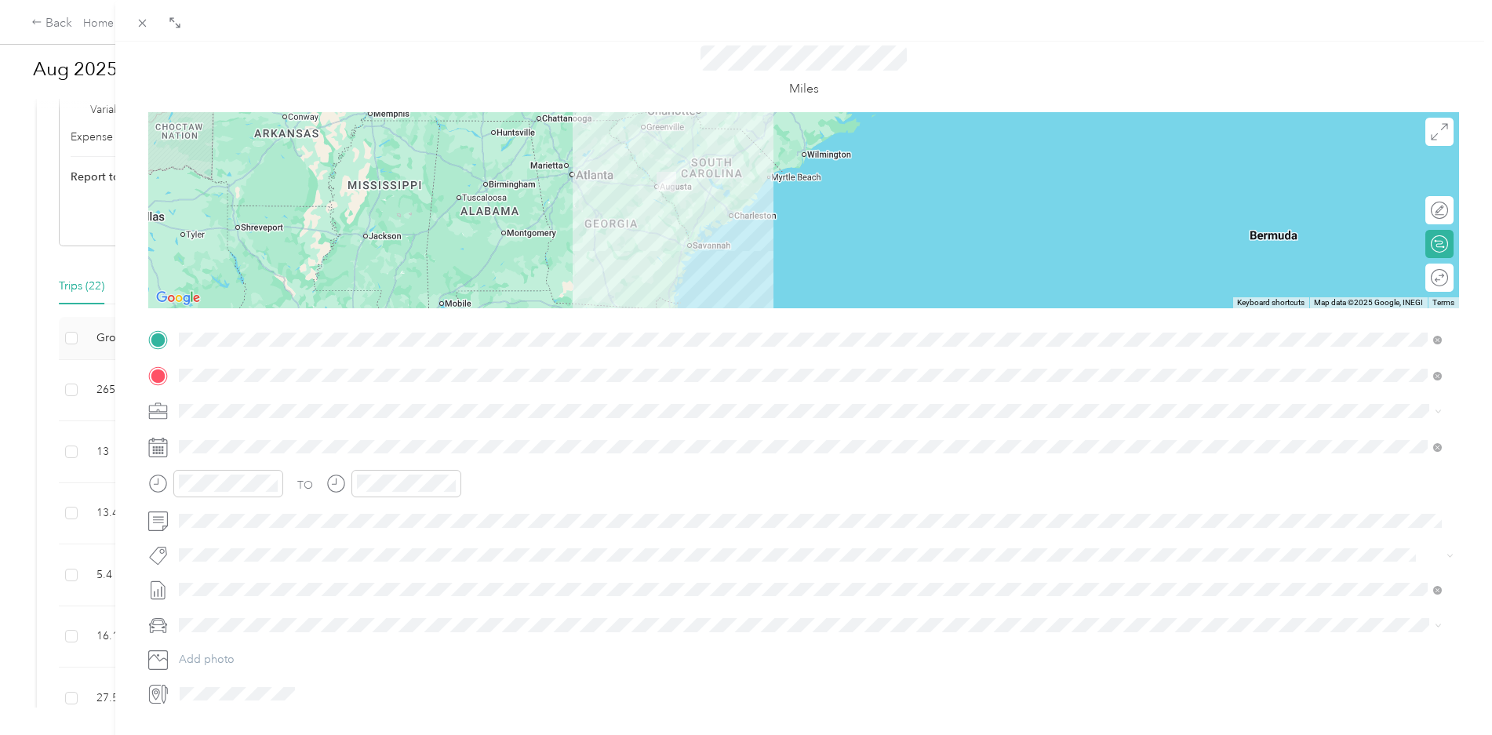
drag, startPoint x: 823, startPoint y: 209, endPoint x: 814, endPoint y: 254, distance: 46.4
click at [814, 254] on div at bounding box center [803, 210] width 1310 height 196
click at [1435, 210] on div at bounding box center [1431, 210] width 33 height 16
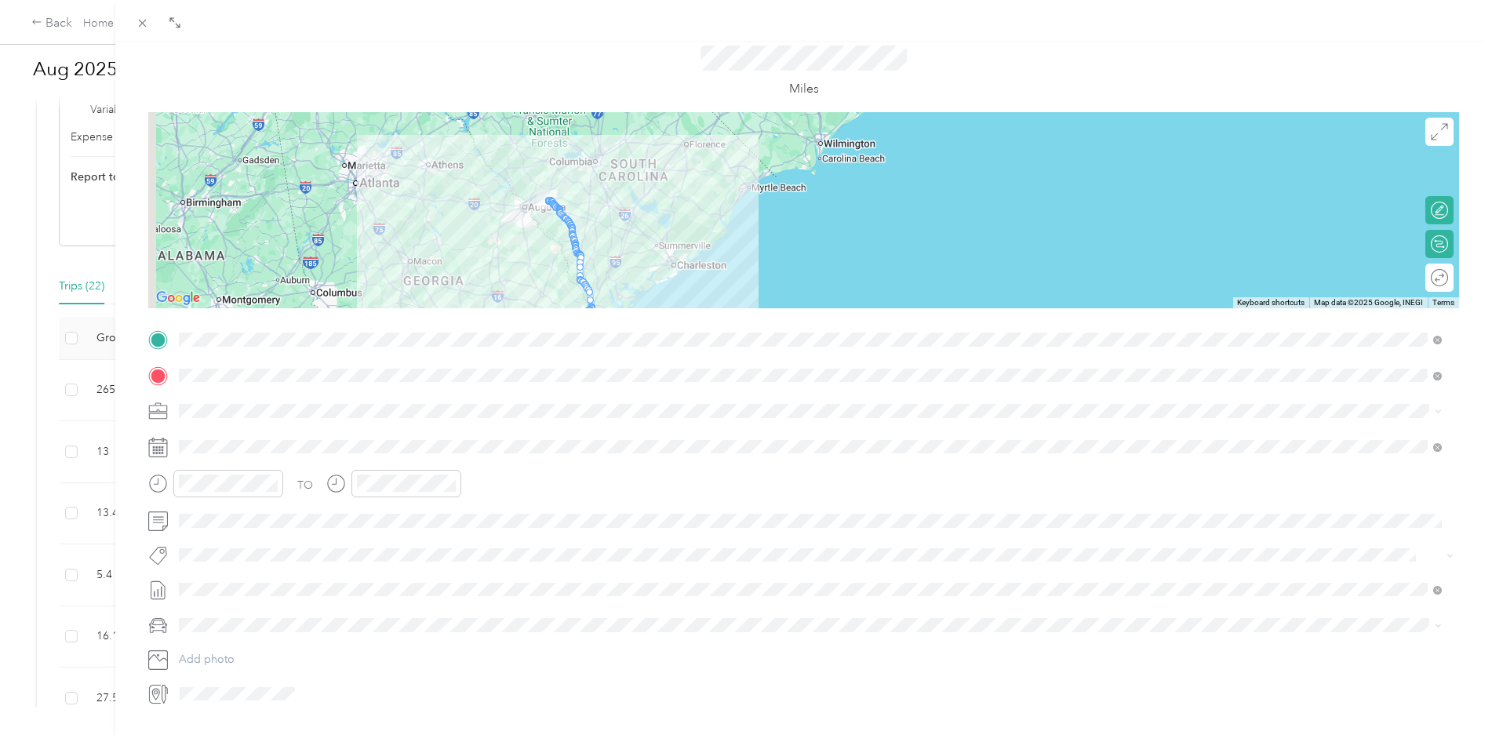
drag, startPoint x: 707, startPoint y: 177, endPoint x: 734, endPoint y: 271, distance: 97.1
click at [736, 268] on div at bounding box center [803, 210] width 1310 height 196
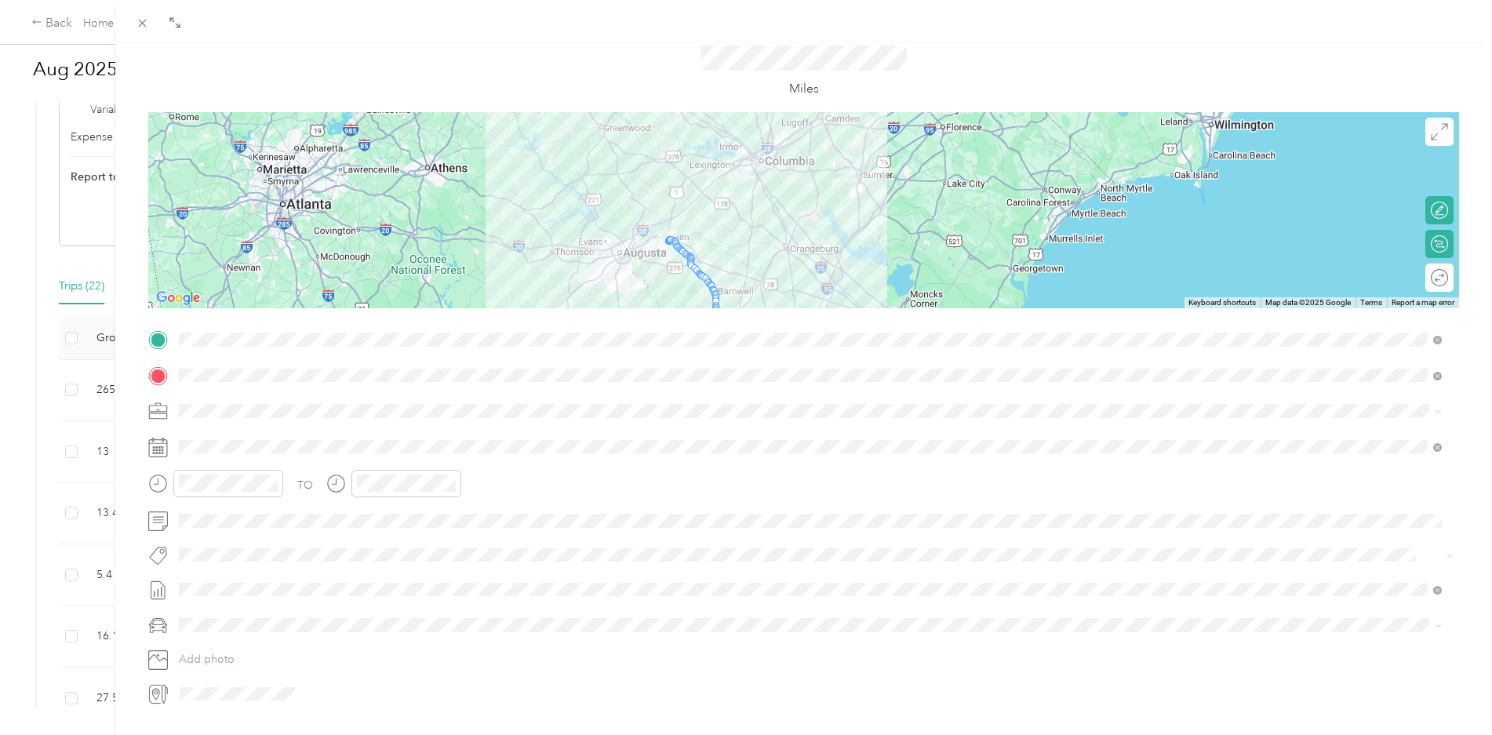
drag, startPoint x: 603, startPoint y: 221, endPoint x: 796, endPoint y: 236, distance: 193.5
click at [796, 236] on div at bounding box center [803, 210] width 1310 height 196
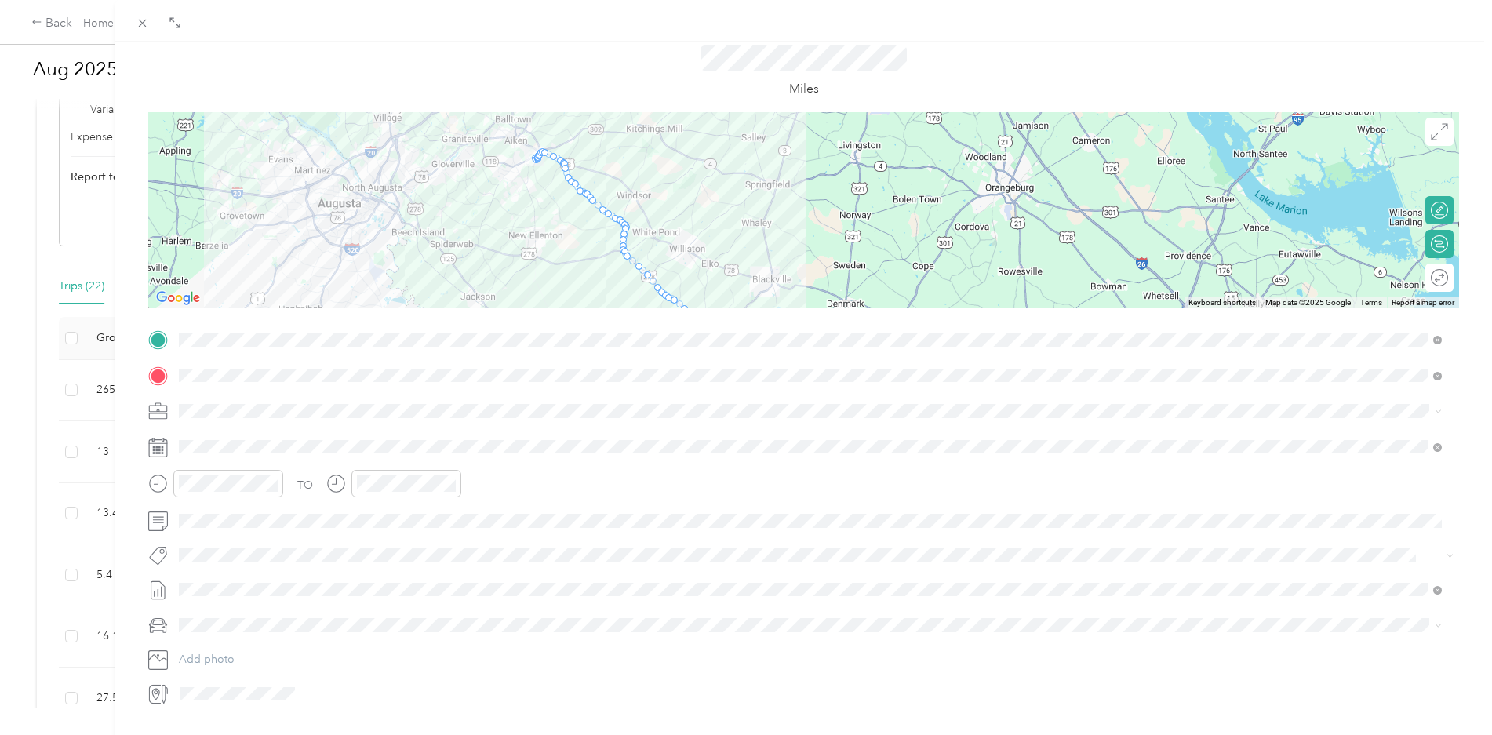
drag, startPoint x: 545, startPoint y: 236, endPoint x: 762, endPoint y: 152, distance: 232.9
click at [762, 152] on div at bounding box center [803, 210] width 1310 height 196
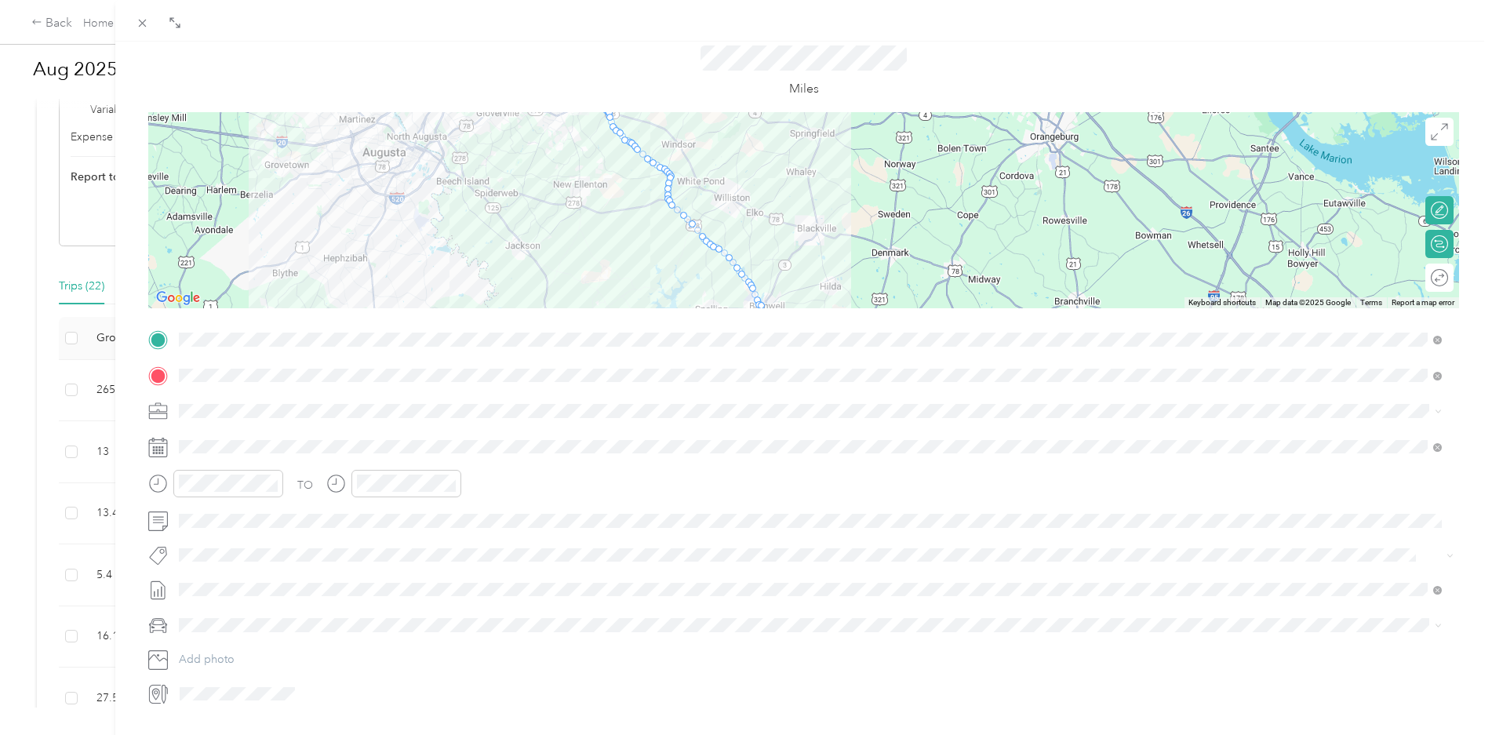
drag, startPoint x: 551, startPoint y: 277, endPoint x: 595, endPoint y: 218, distance: 73.4
click at [597, 222] on div at bounding box center [803, 210] width 1310 height 196
drag, startPoint x: 647, startPoint y: 161, endPoint x: 544, endPoint y: 227, distance: 122.0
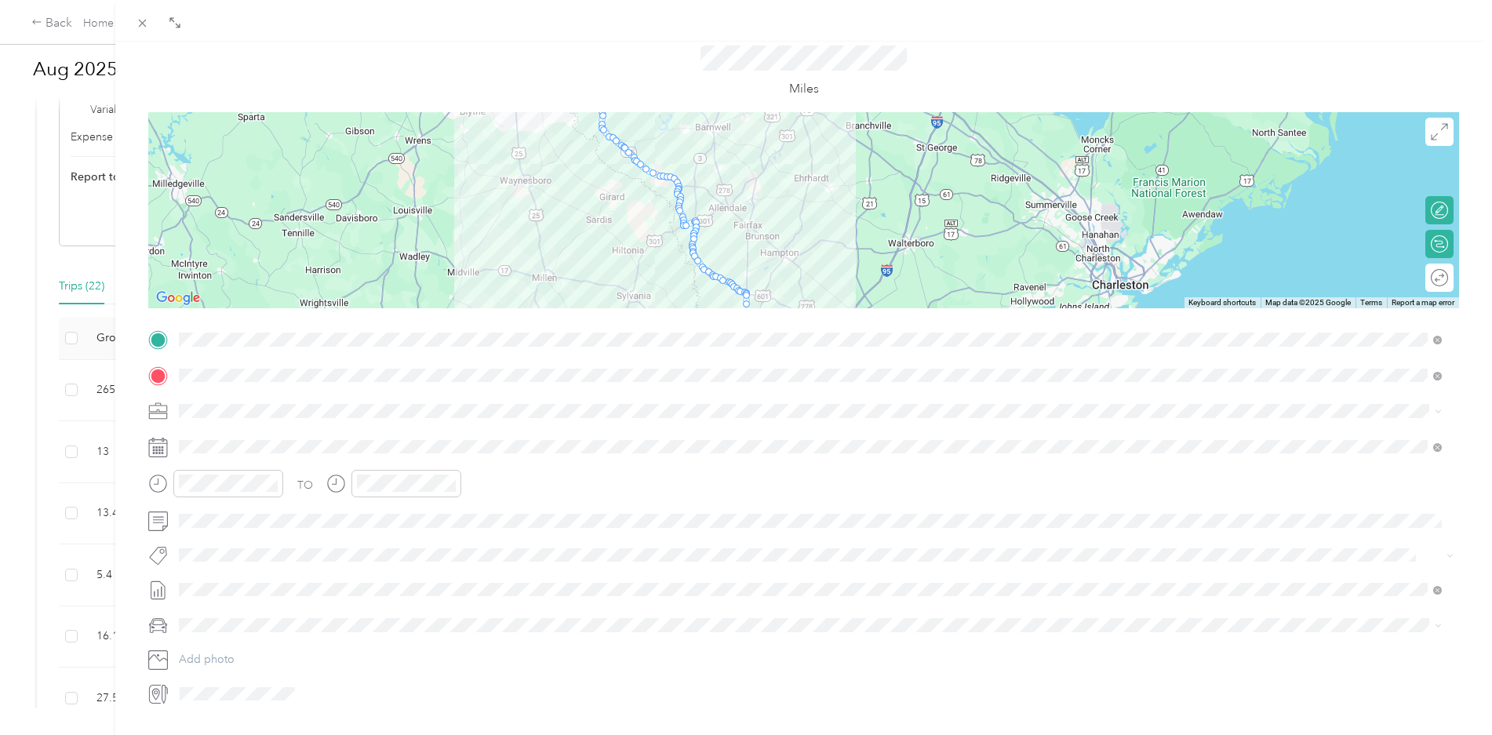
drag, startPoint x: 637, startPoint y: 274, endPoint x: 654, endPoint y: 129, distance: 146.1
click at [668, 115] on div at bounding box center [803, 210] width 1310 height 196
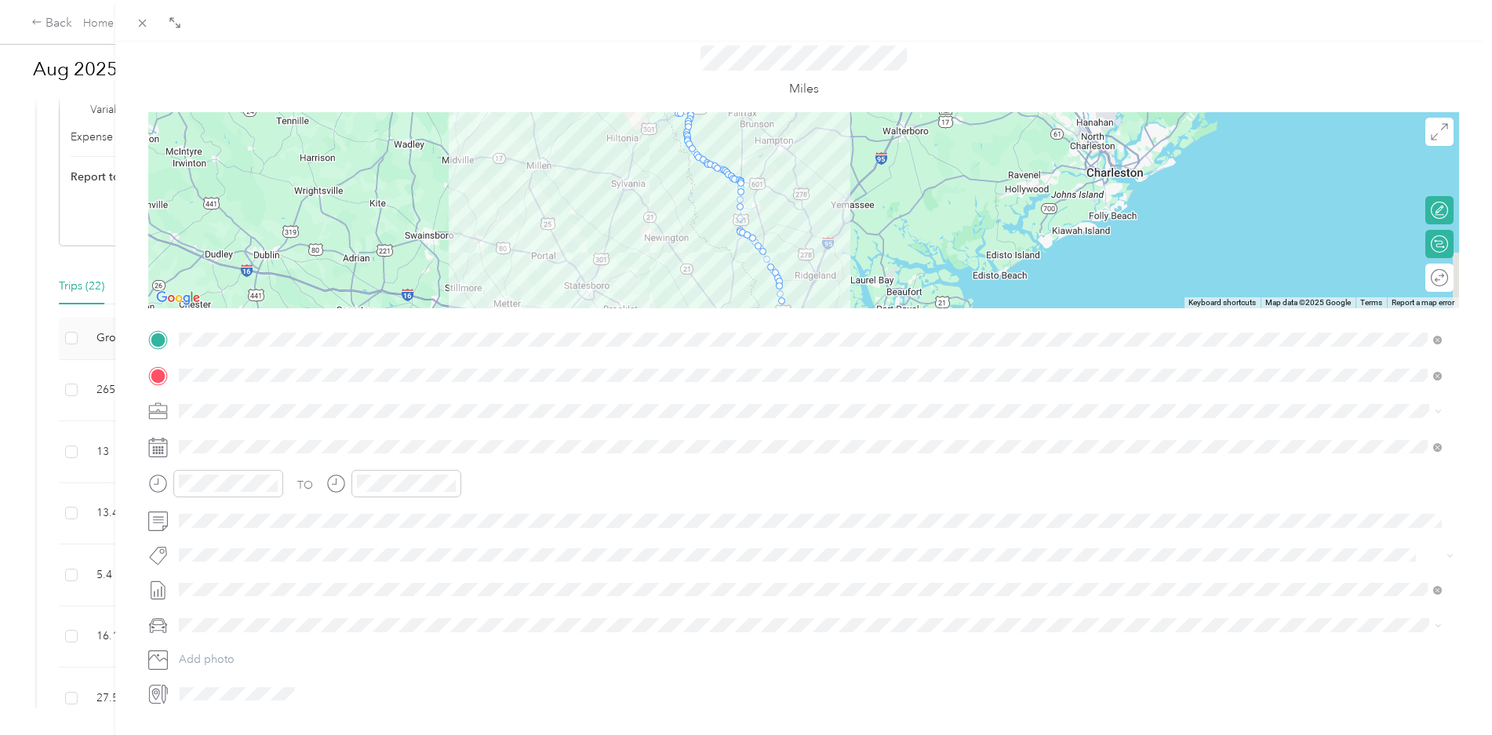
drag, startPoint x: 668, startPoint y: 259, endPoint x: 631, endPoint y: 108, distance: 155.0
click at [638, 111] on div "New Trip Save This trip cannot be edited because it is either under review, app…" at bounding box center [803, 356] width 1310 height 702
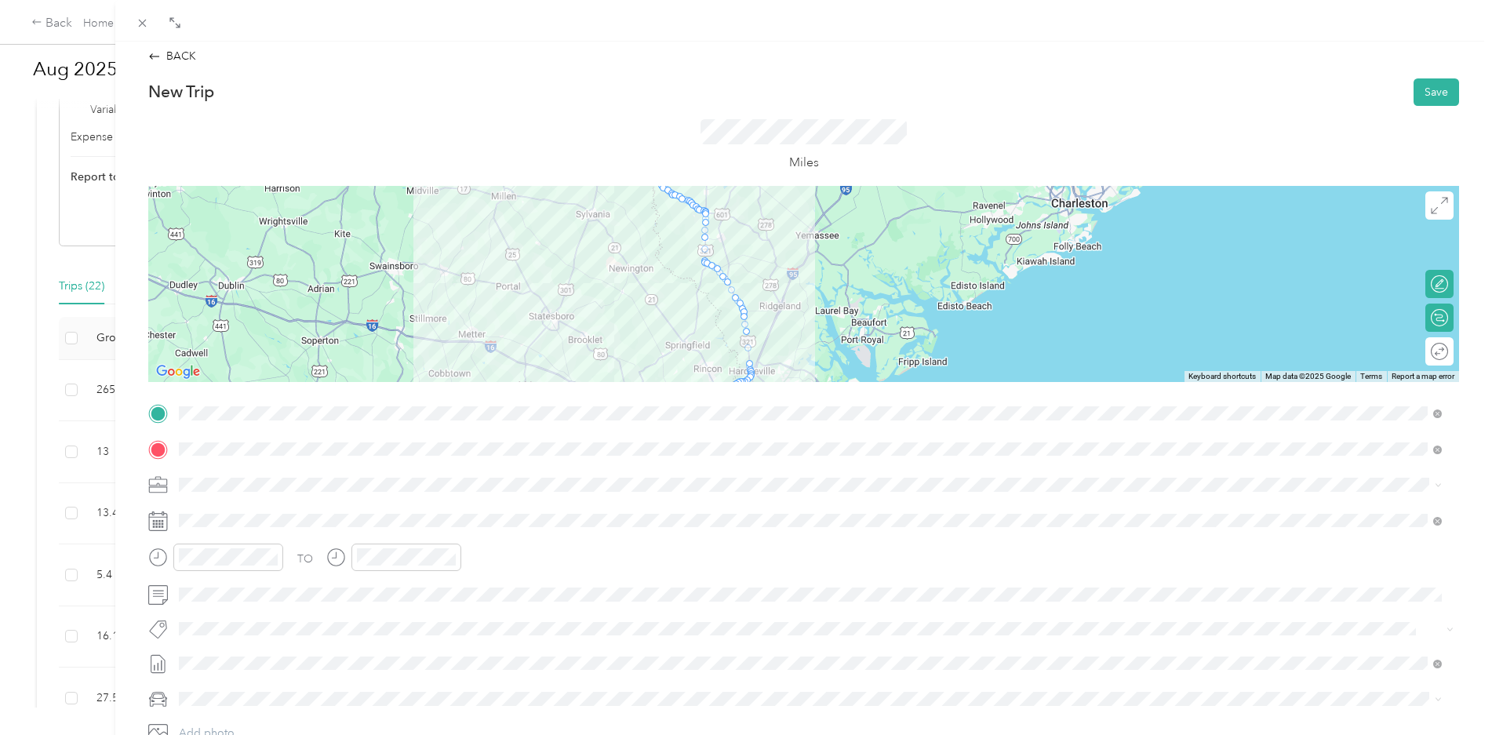
scroll to position [0, 0]
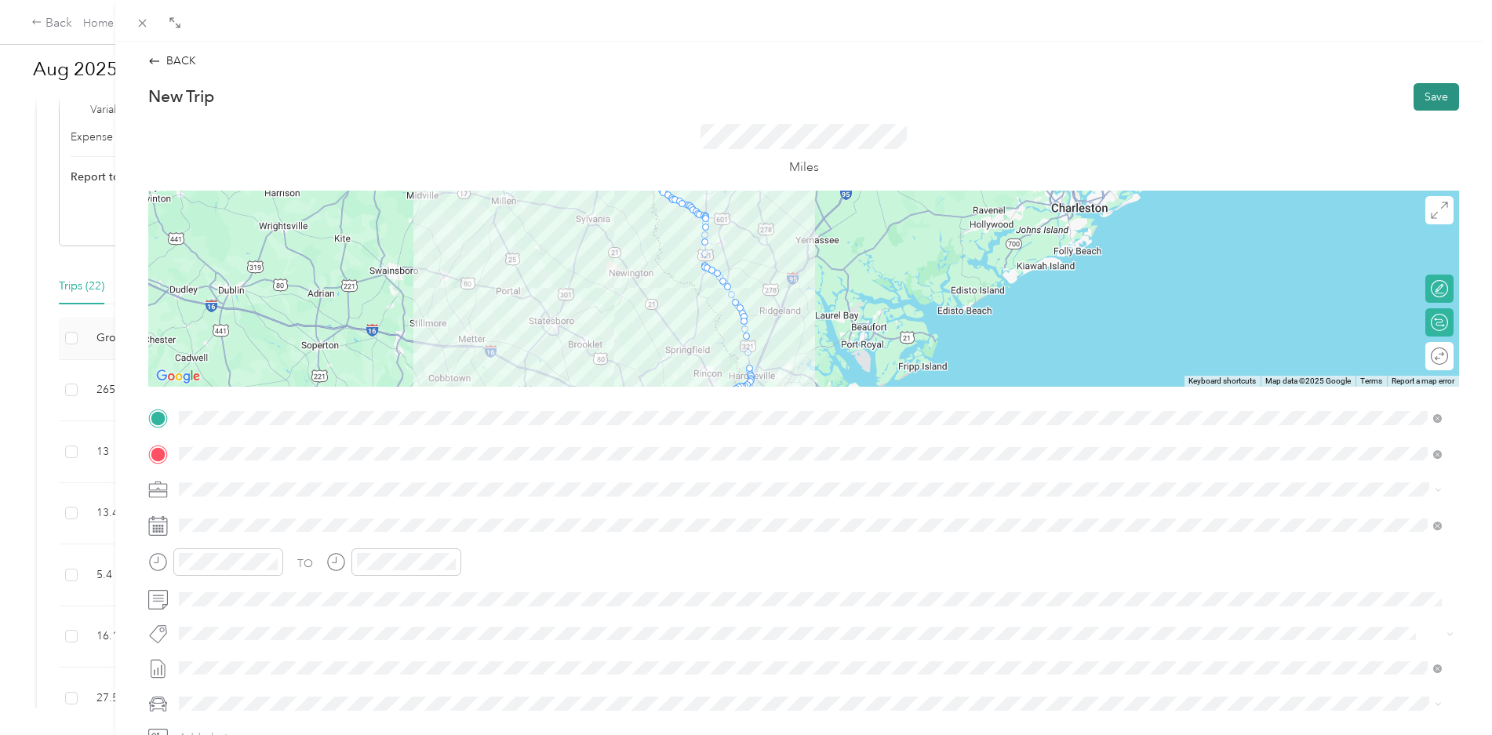
click at [1419, 95] on button "Save" at bounding box center [1435, 96] width 45 height 27
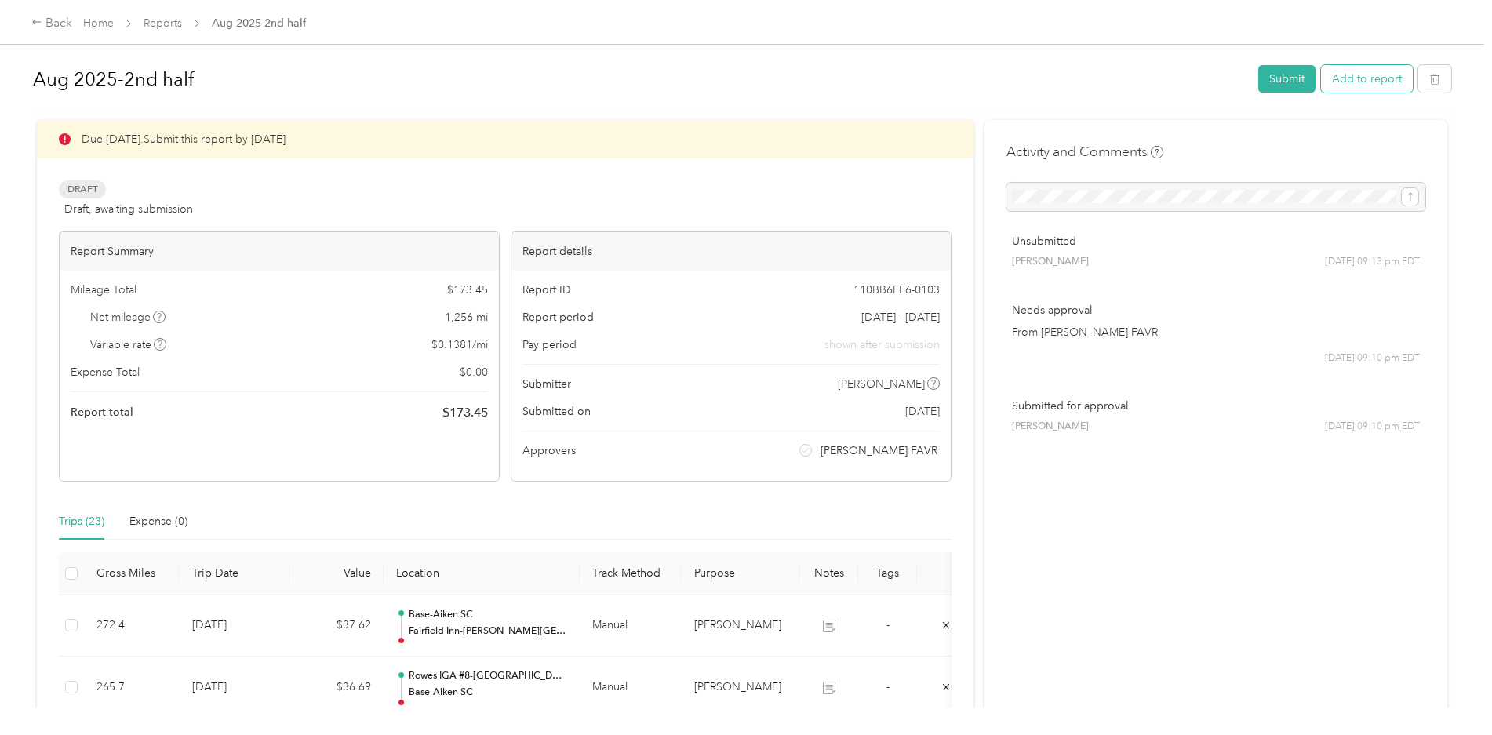
click at [1366, 70] on button "Add to report" at bounding box center [1367, 78] width 92 height 27
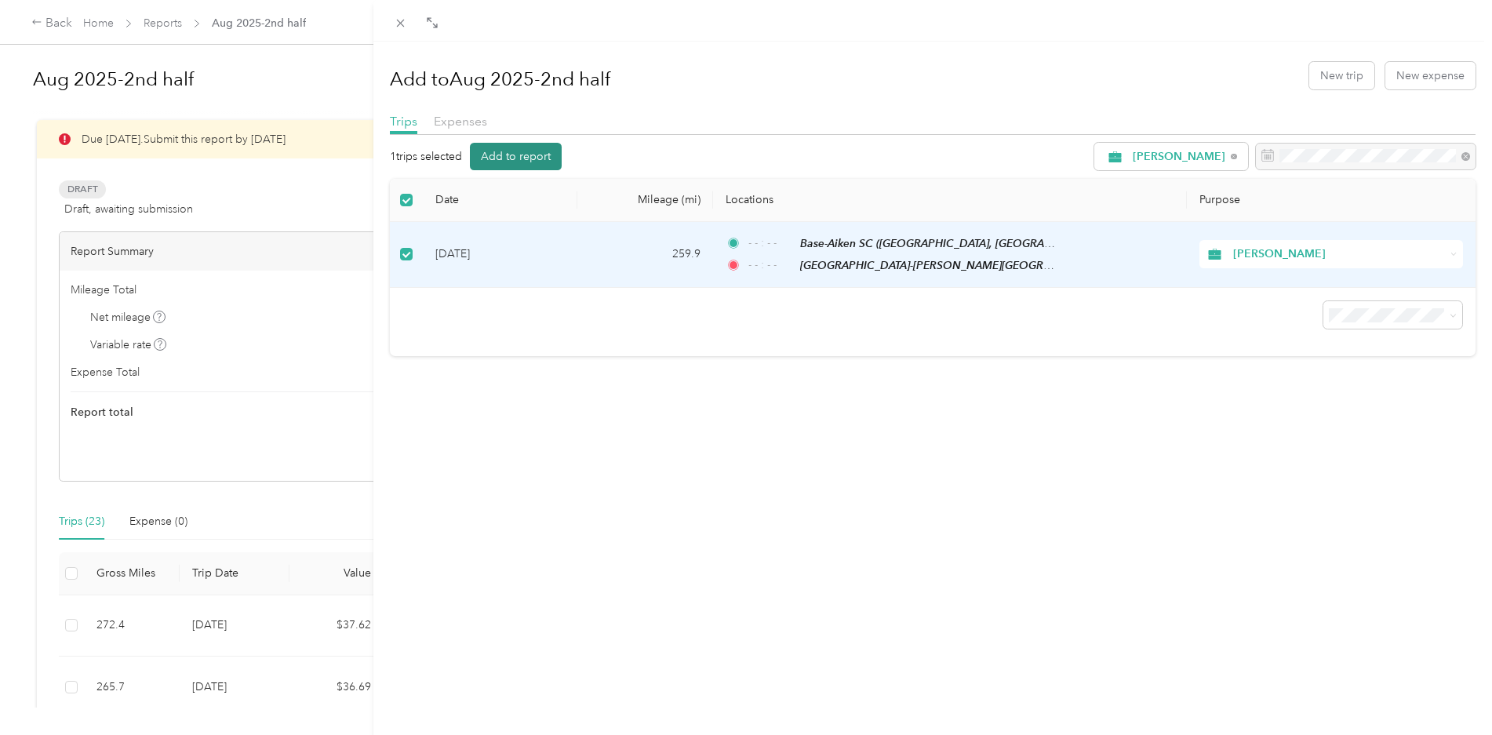
click at [518, 151] on button "Add to report" at bounding box center [516, 156] width 92 height 27
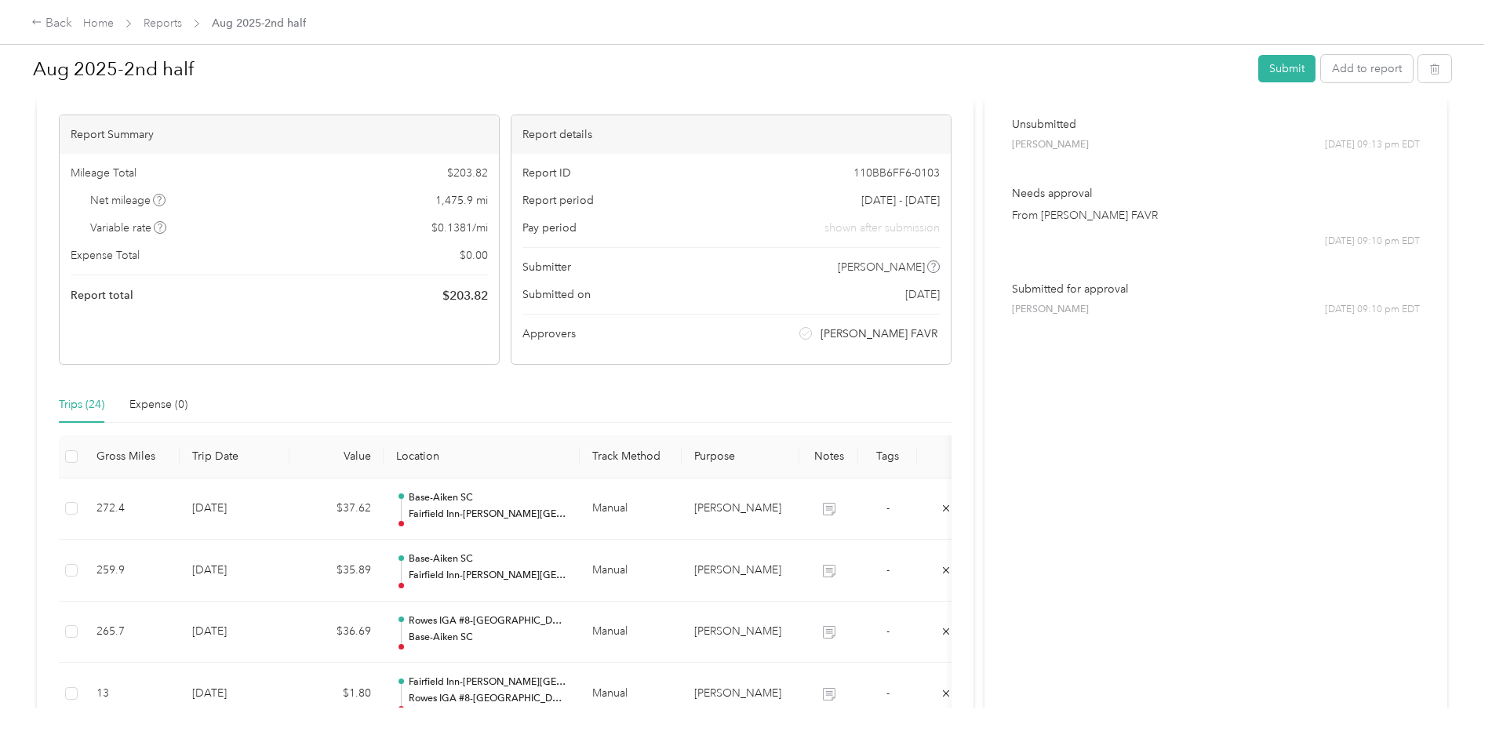
scroll to position [157, 0]
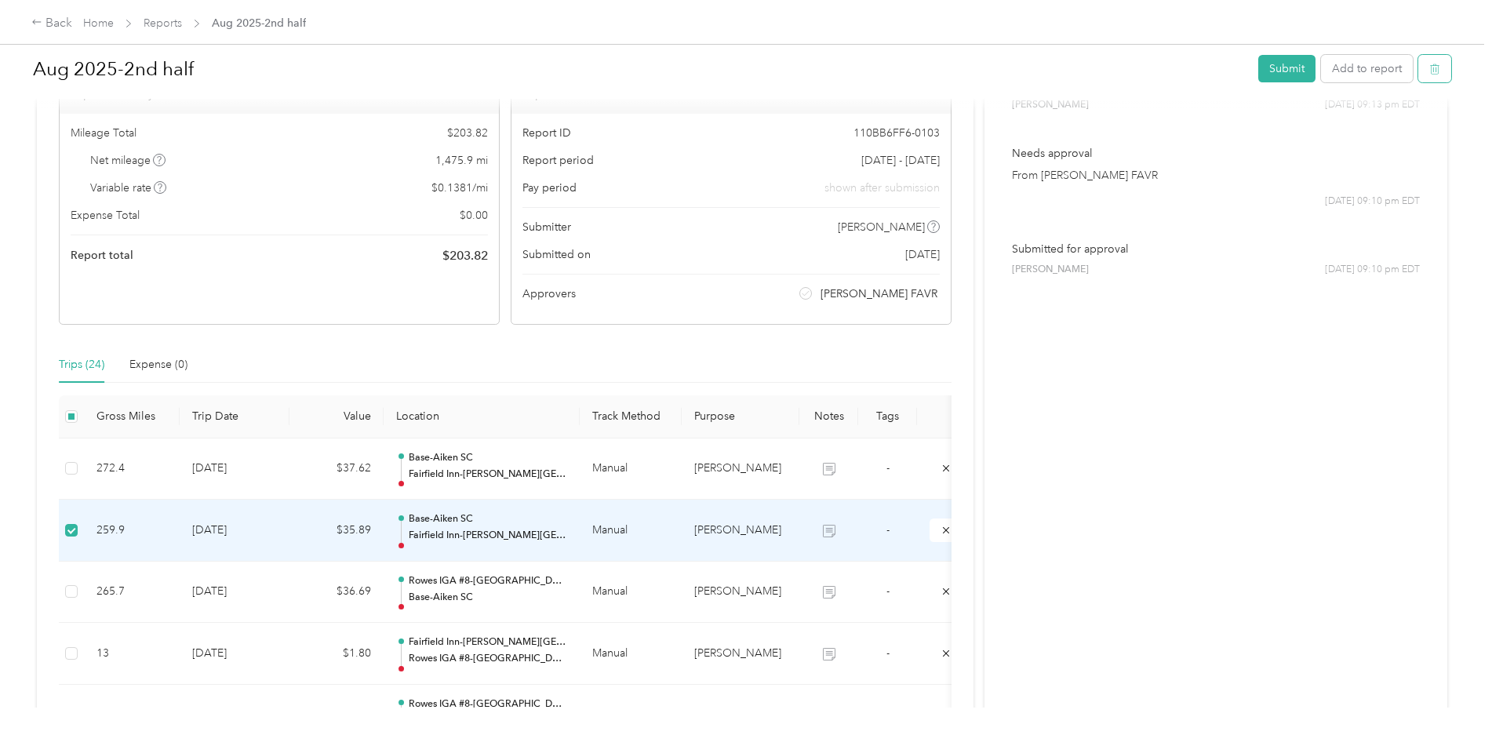
drag, startPoint x: 488, startPoint y: 526, endPoint x: 1435, endPoint y: 66, distance: 1053.3
click at [1435, 66] on icon "button" at bounding box center [1434, 69] width 11 height 11
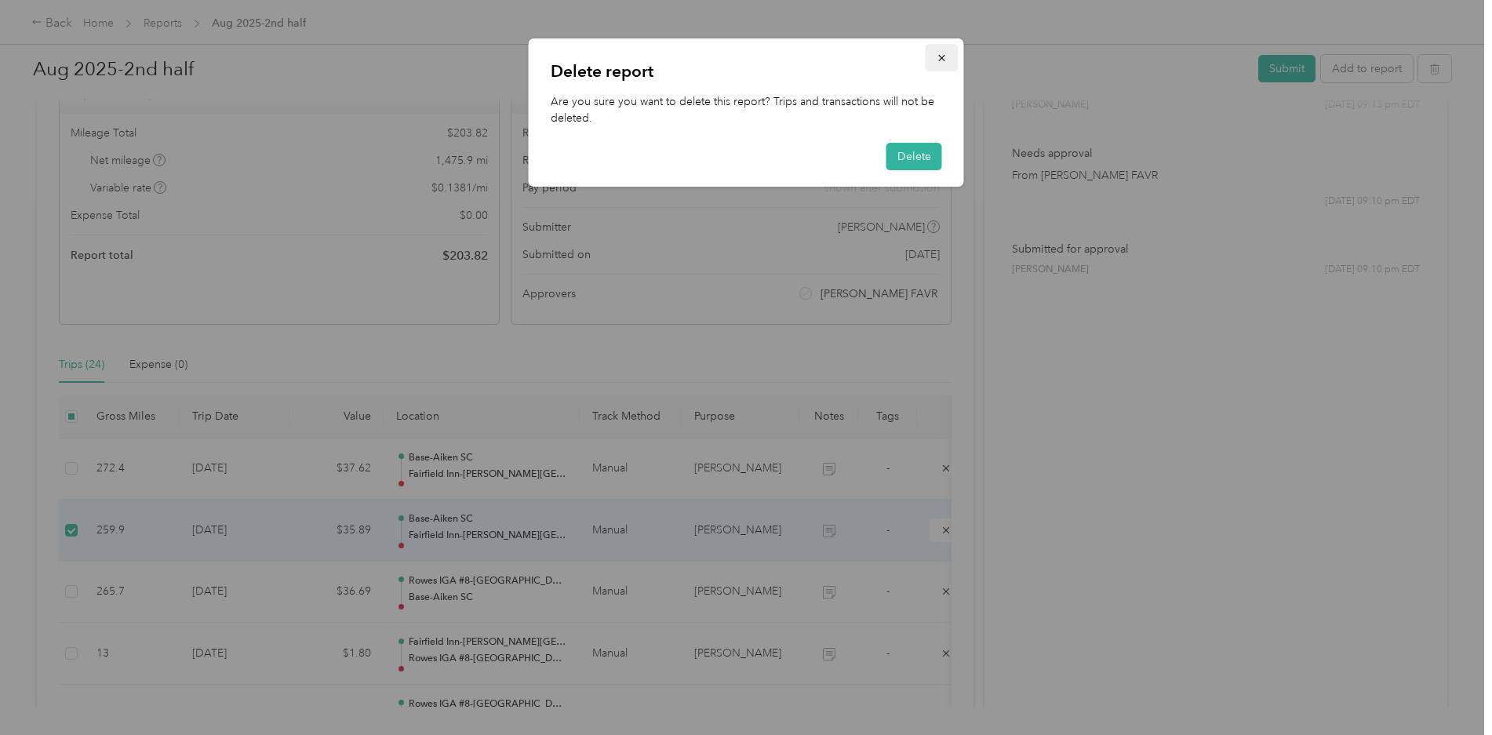
click at [943, 55] on icon "button" at bounding box center [941, 58] width 11 height 11
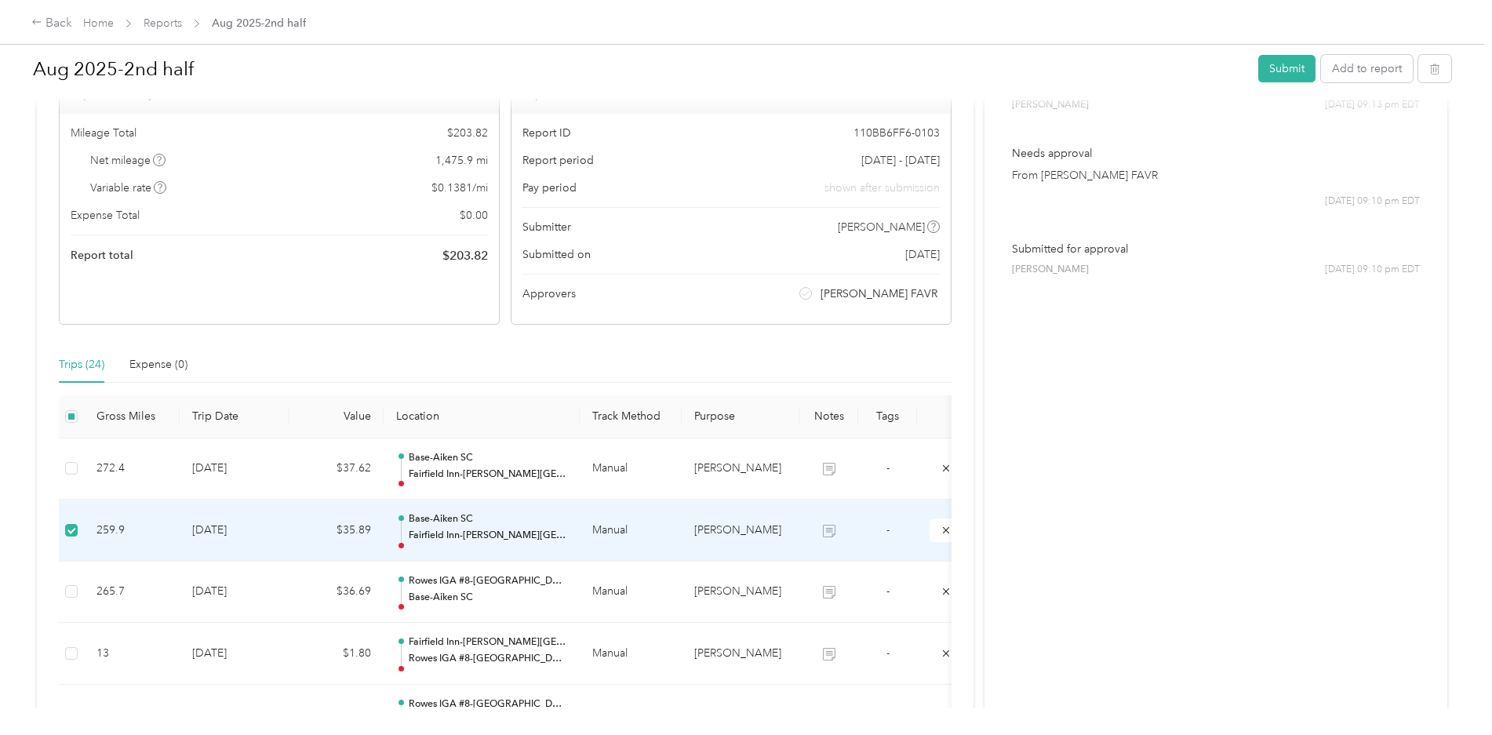
drag, startPoint x: 142, startPoint y: 531, endPoint x: 117, endPoint y: 550, distance: 31.4
click at [117, 550] on td "259.9" at bounding box center [132, 531] width 96 height 62
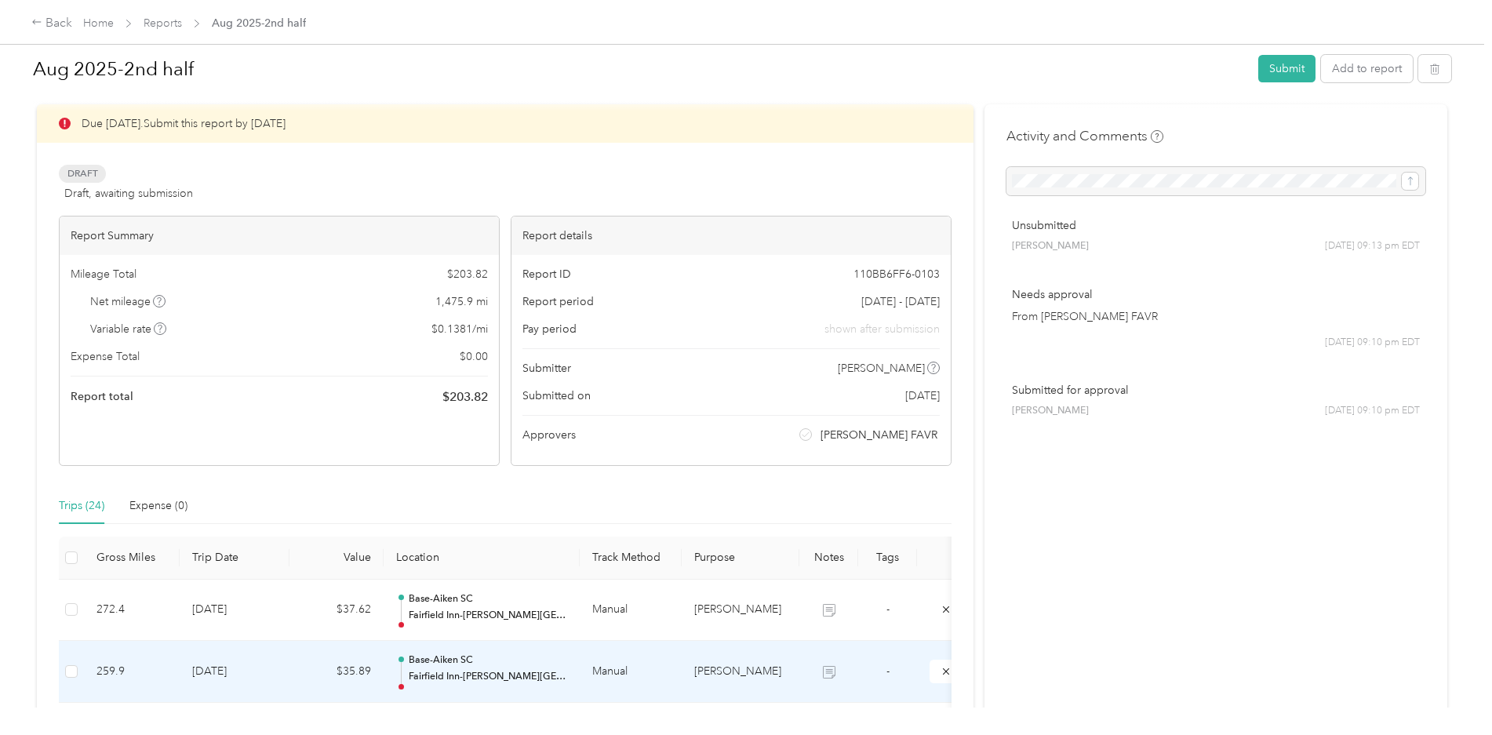
scroll to position [0, 0]
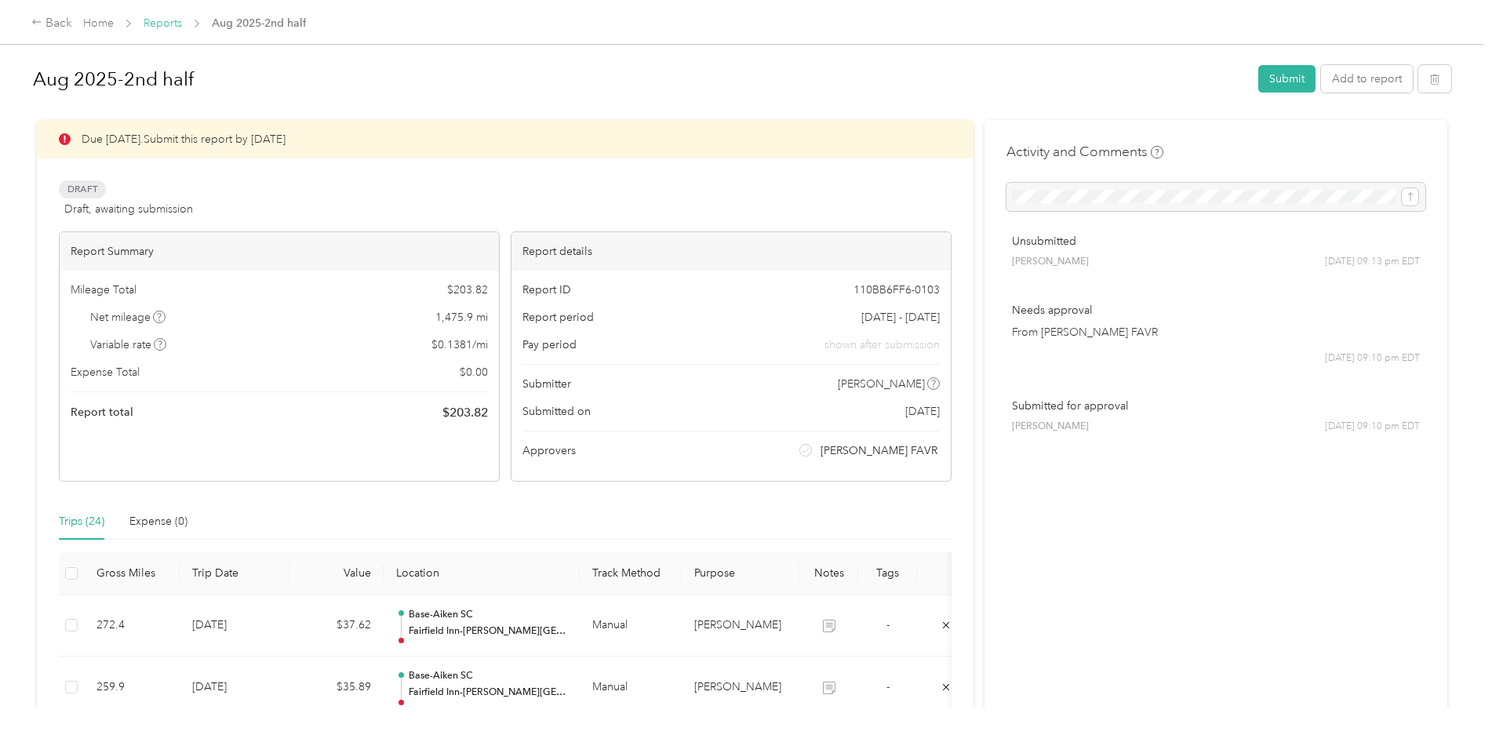
click at [173, 22] on link "Reports" at bounding box center [163, 22] width 38 height 13
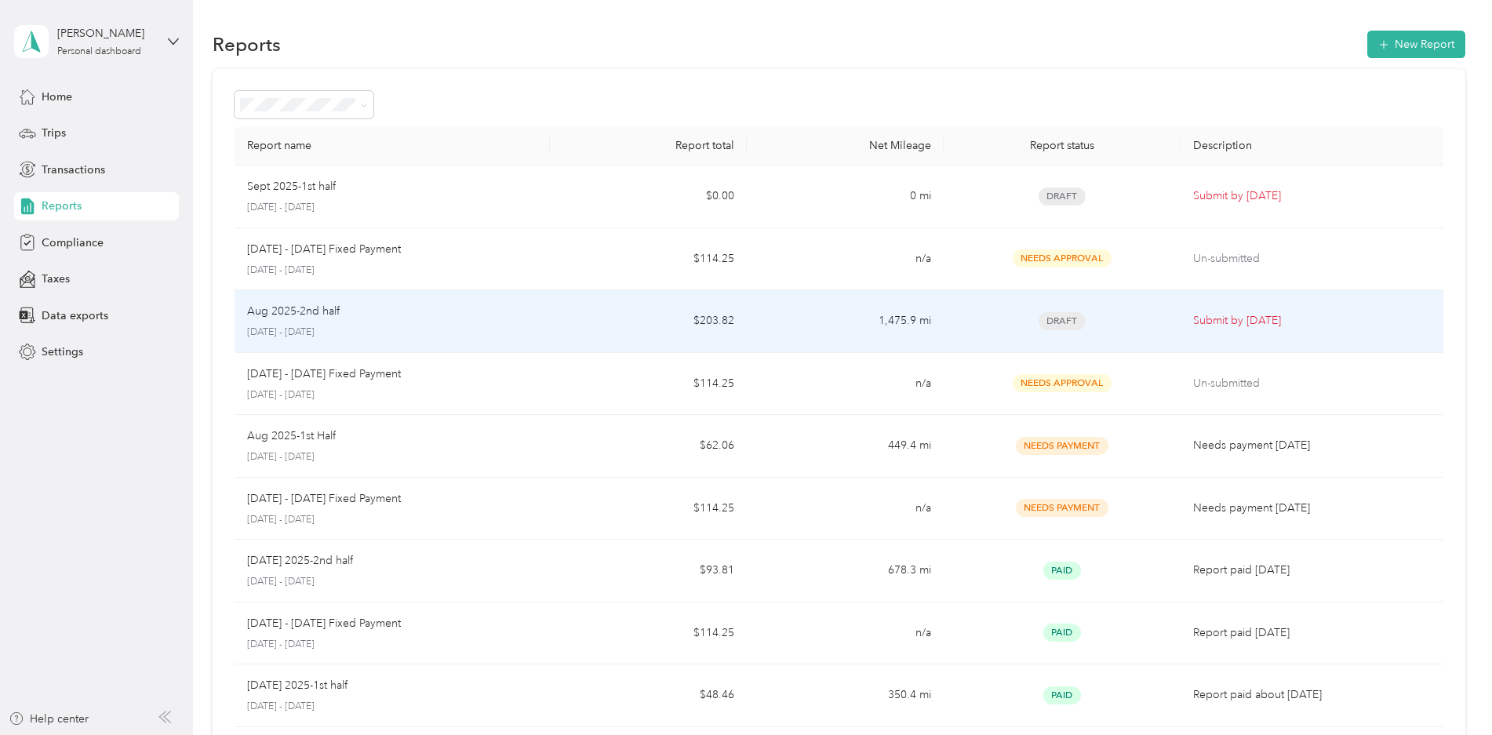
click at [329, 318] on p "Aug 2025-2nd half" at bounding box center [293, 311] width 93 height 17
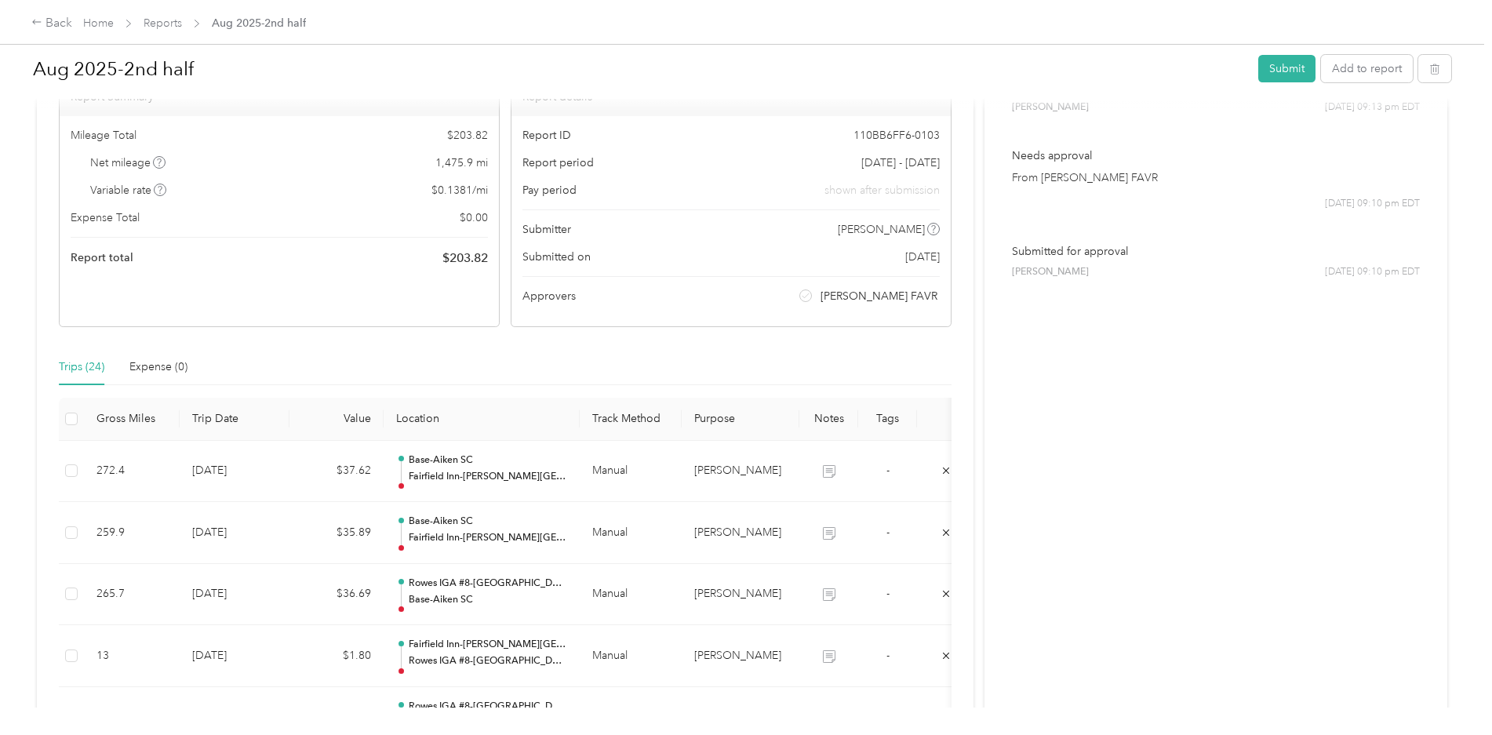
scroll to position [157, 0]
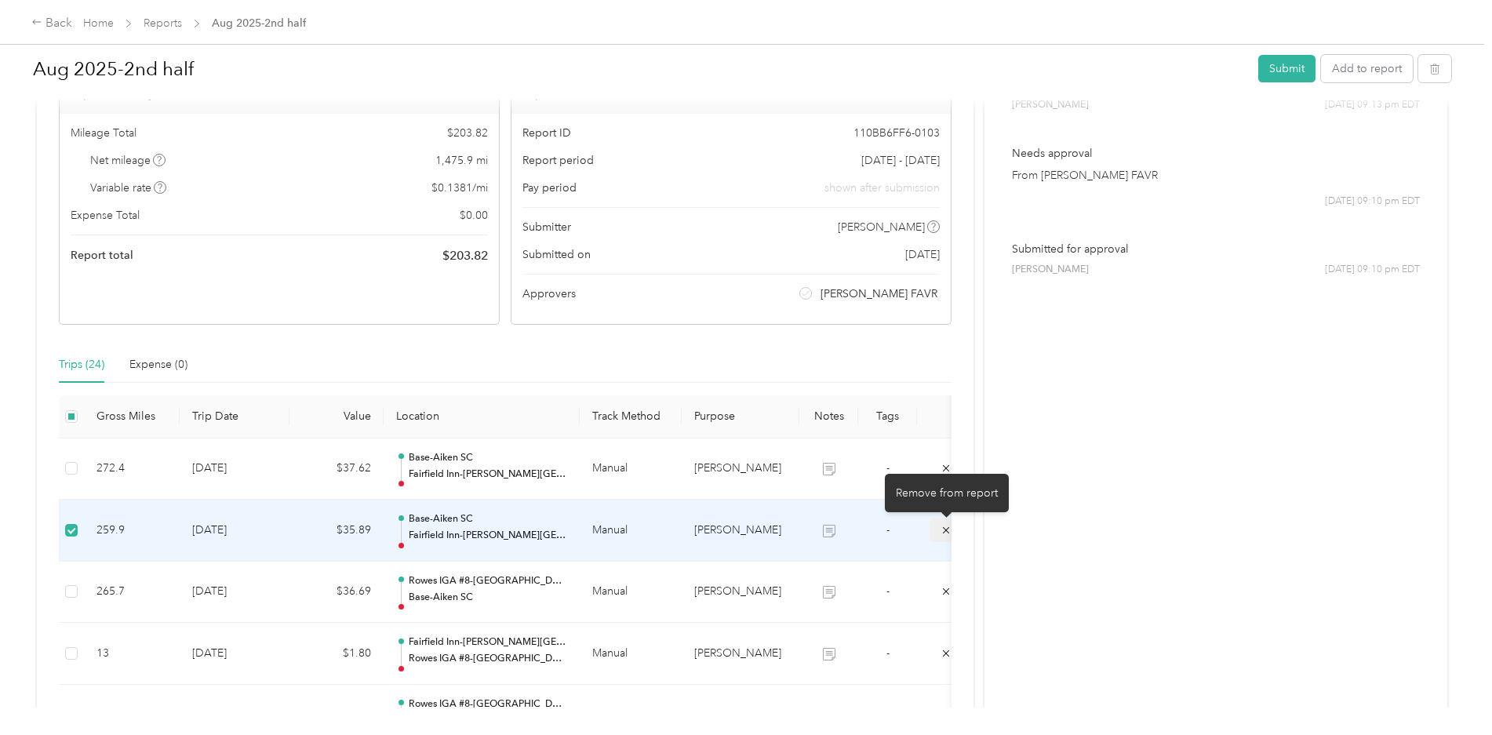
click at [941, 529] on icon "submit" at bounding box center [945, 530] width 11 height 11
click at [944, 532] on icon "submit" at bounding box center [945, 530] width 11 height 11
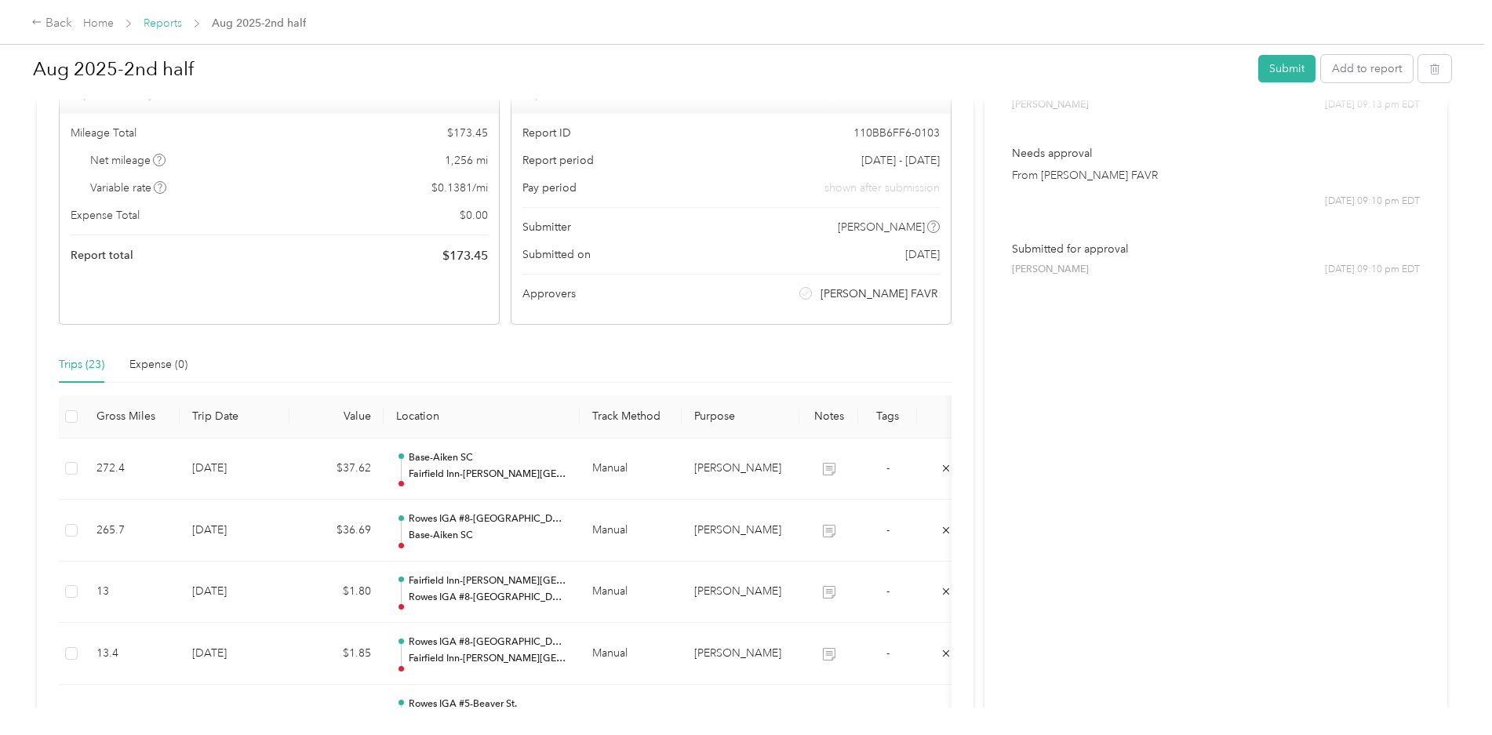
click at [158, 20] on link "Reports" at bounding box center [163, 22] width 38 height 13
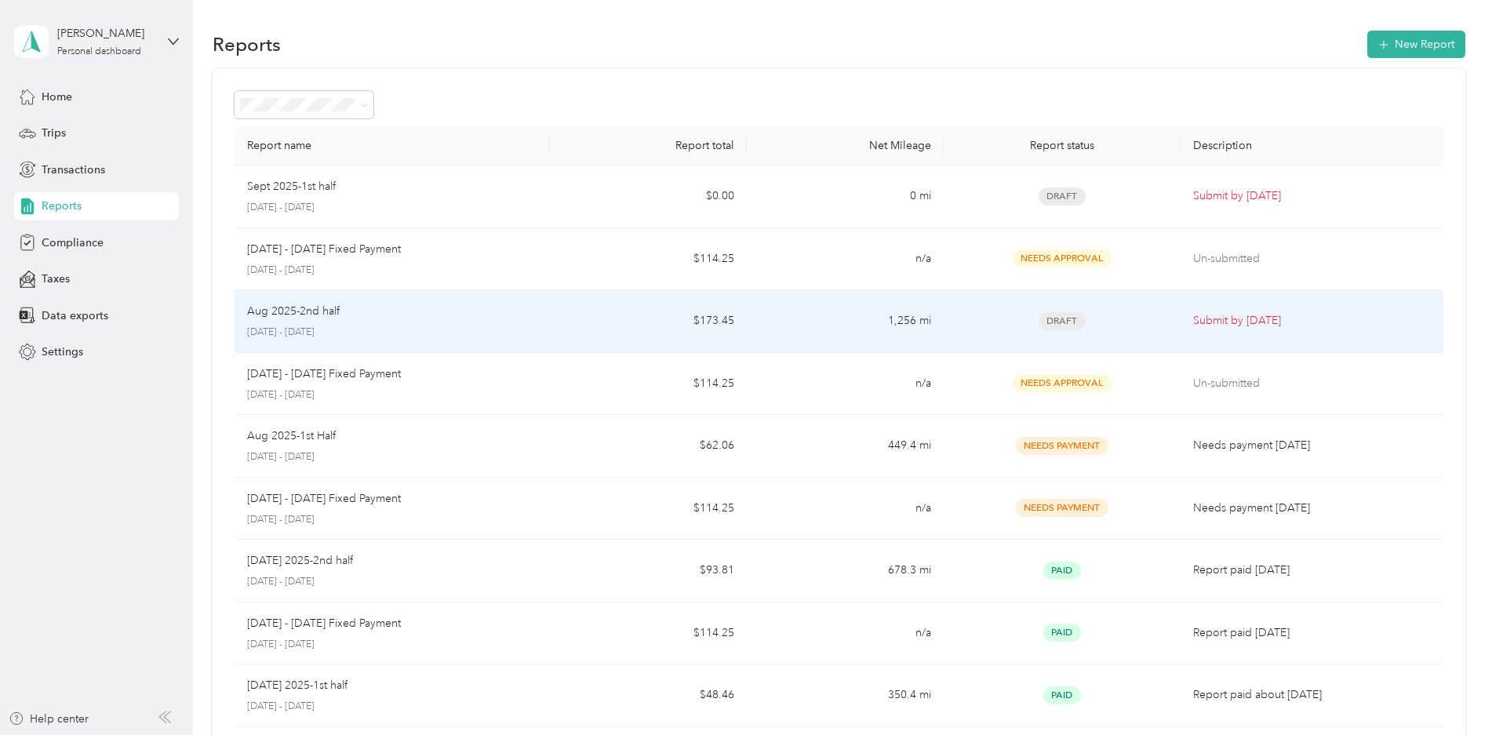
click at [614, 315] on td "$173.45" at bounding box center [648, 321] width 197 height 63
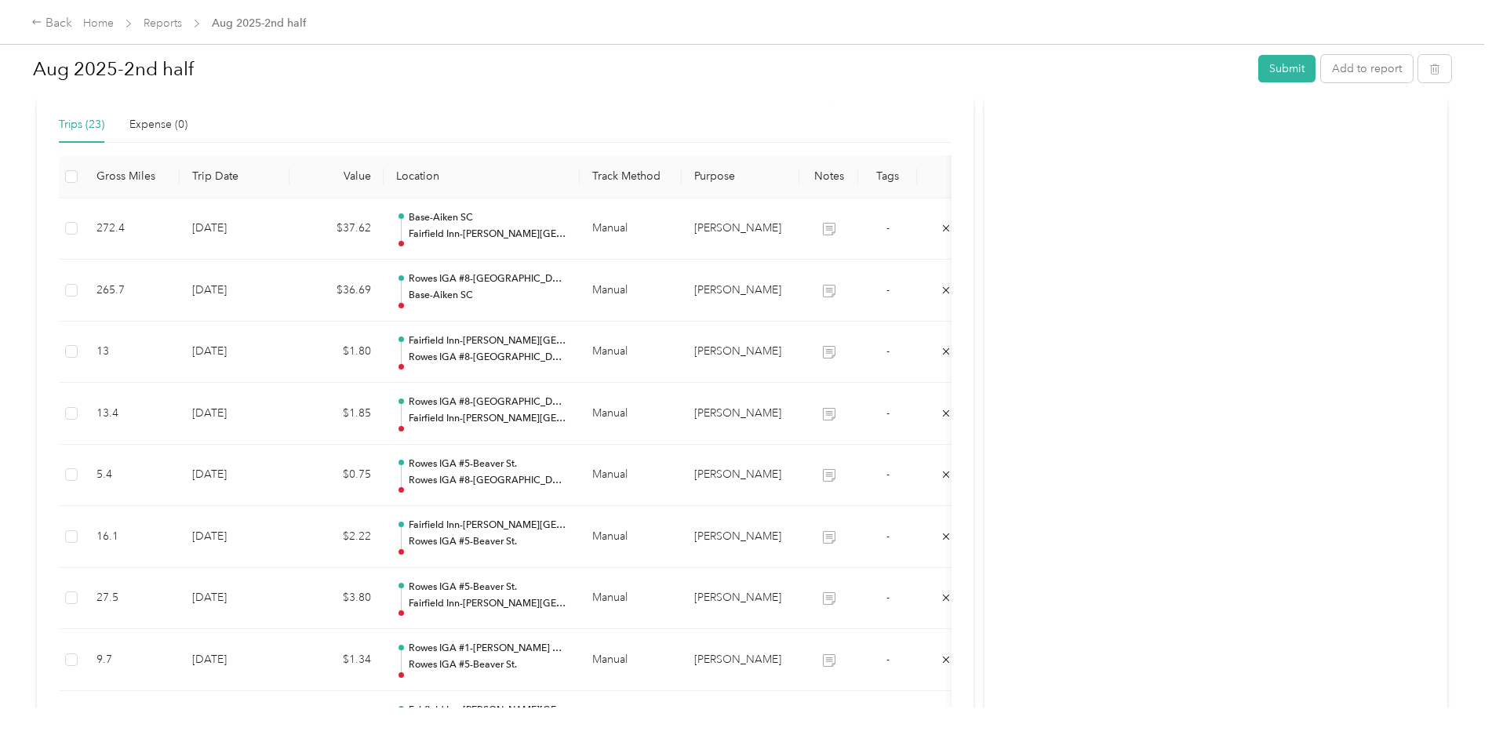
scroll to position [392, 0]
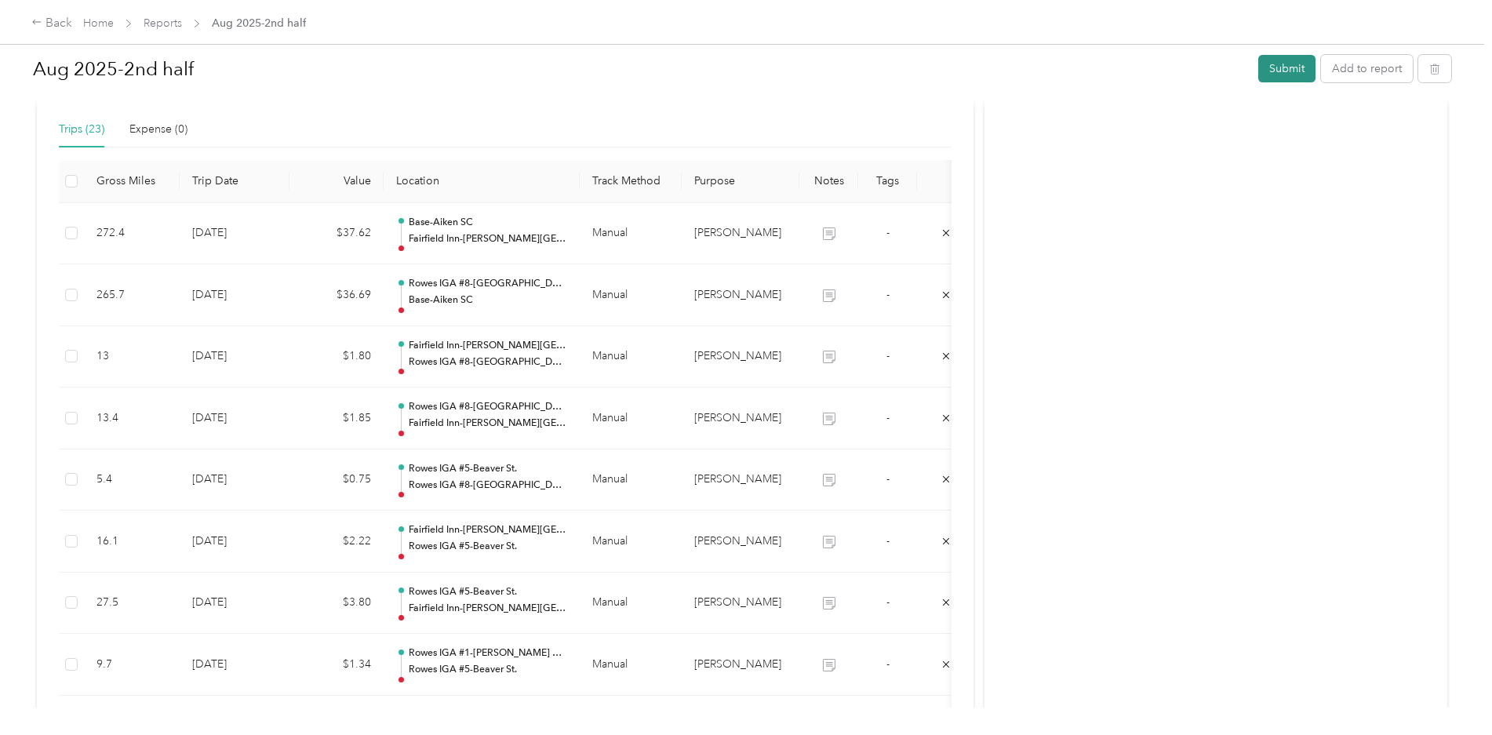
click at [1277, 59] on button "Submit" at bounding box center [1286, 68] width 57 height 27
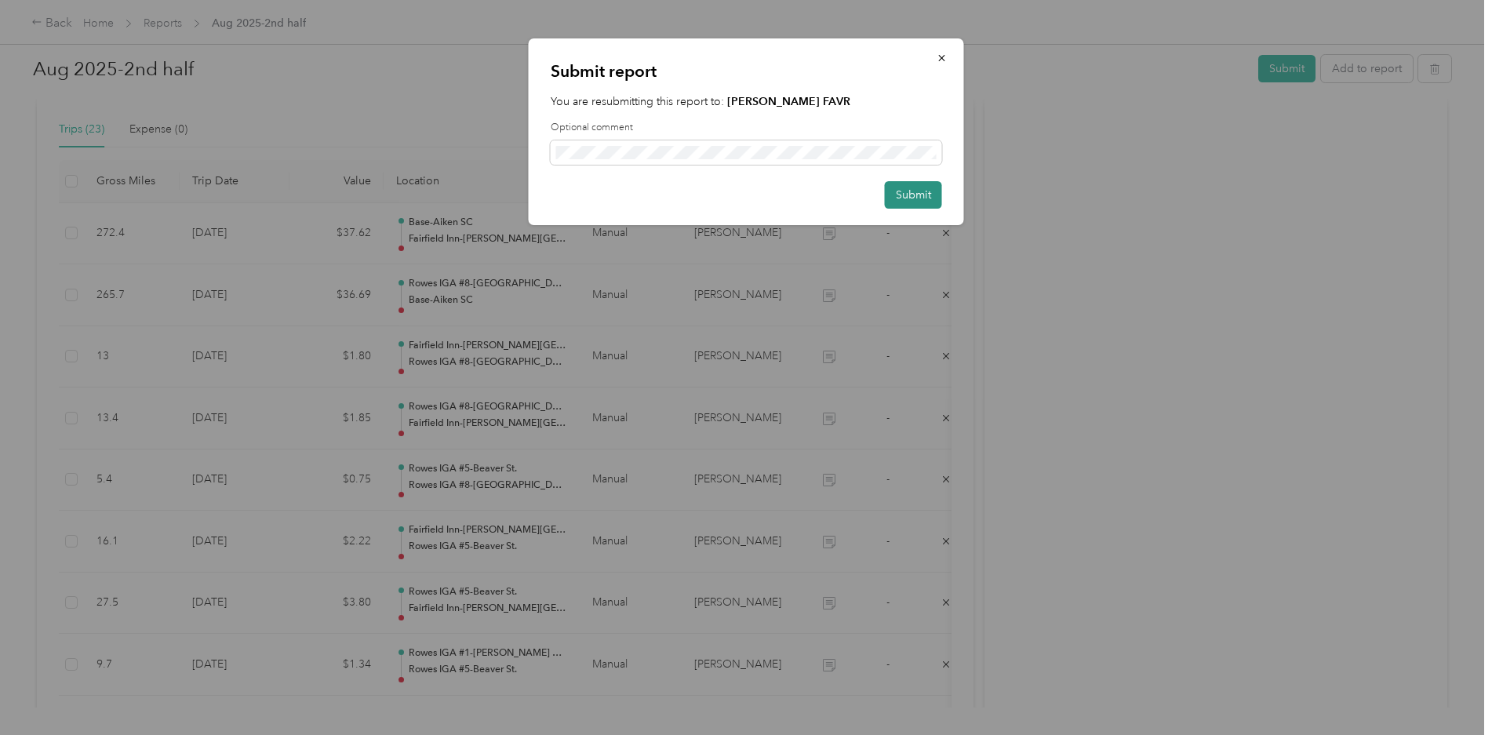
click at [906, 191] on button "Submit" at bounding box center [913, 194] width 57 height 27
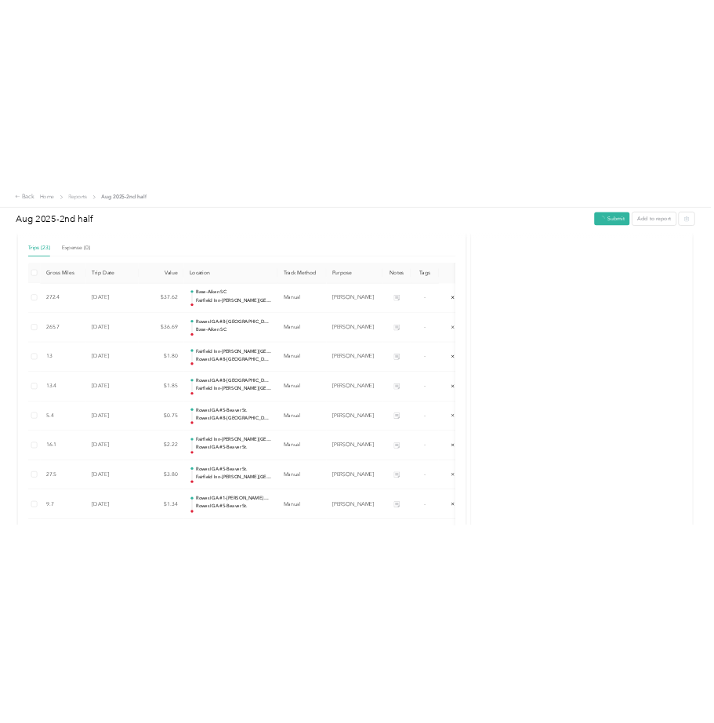
scroll to position [354, 0]
